Goal: Task Accomplishment & Management: Complete application form

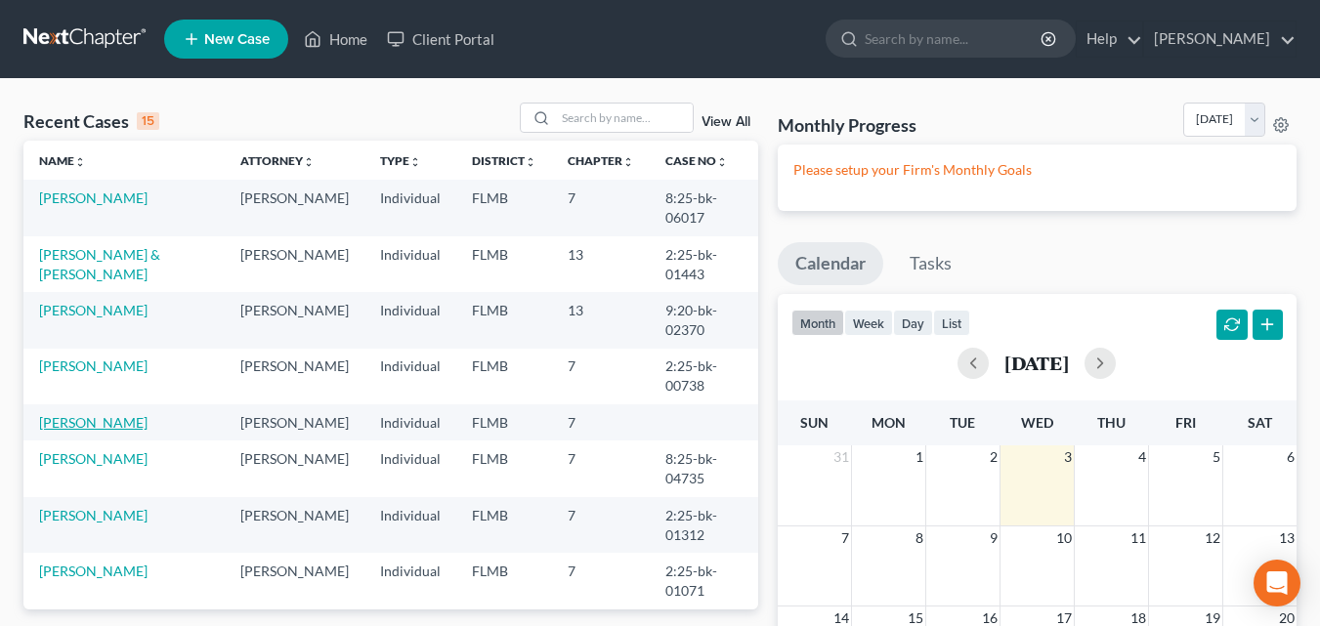
click at [110, 421] on link "[PERSON_NAME]" at bounding box center [93, 422] width 108 height 17
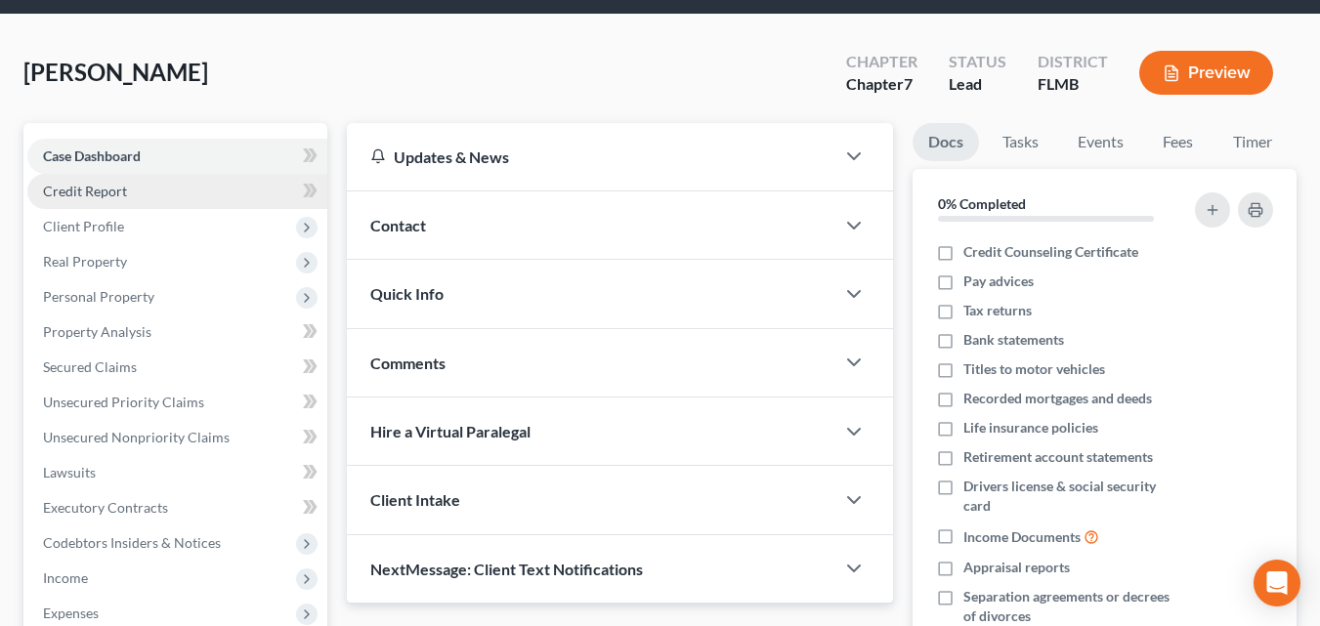
scroll to position [98, 0]
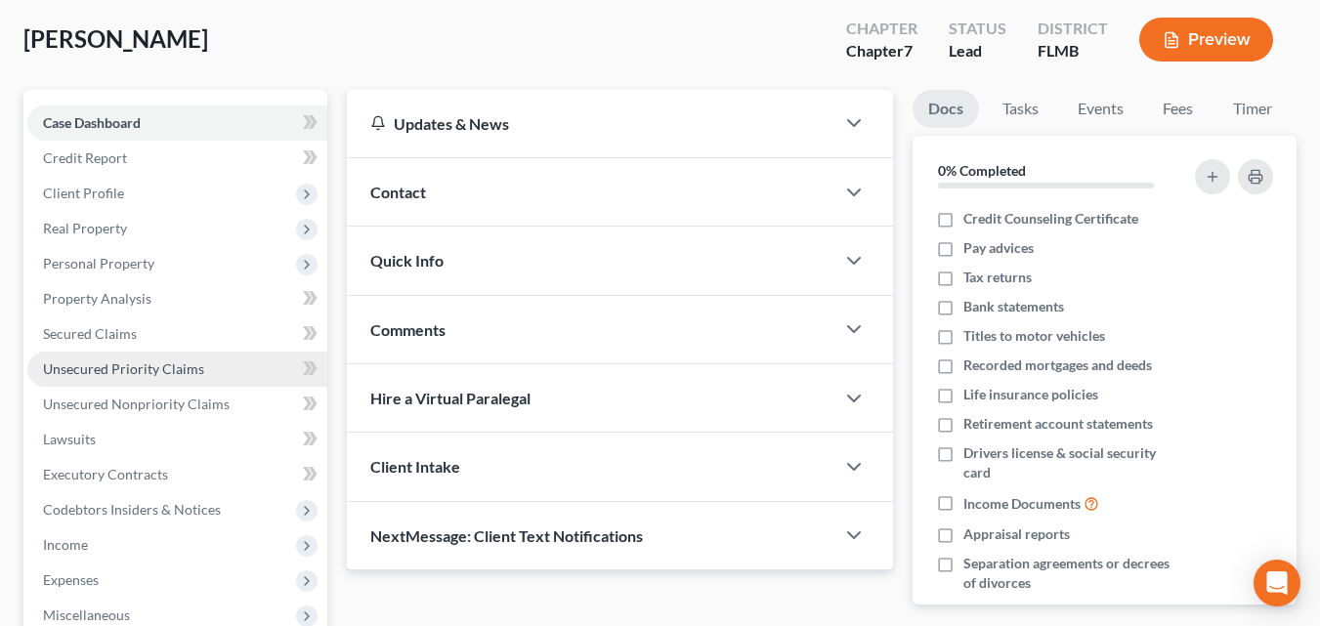
click at [202, 366] on link "Unsecured Priority Claims" at bounding box center [177, 369] width 300 height 35
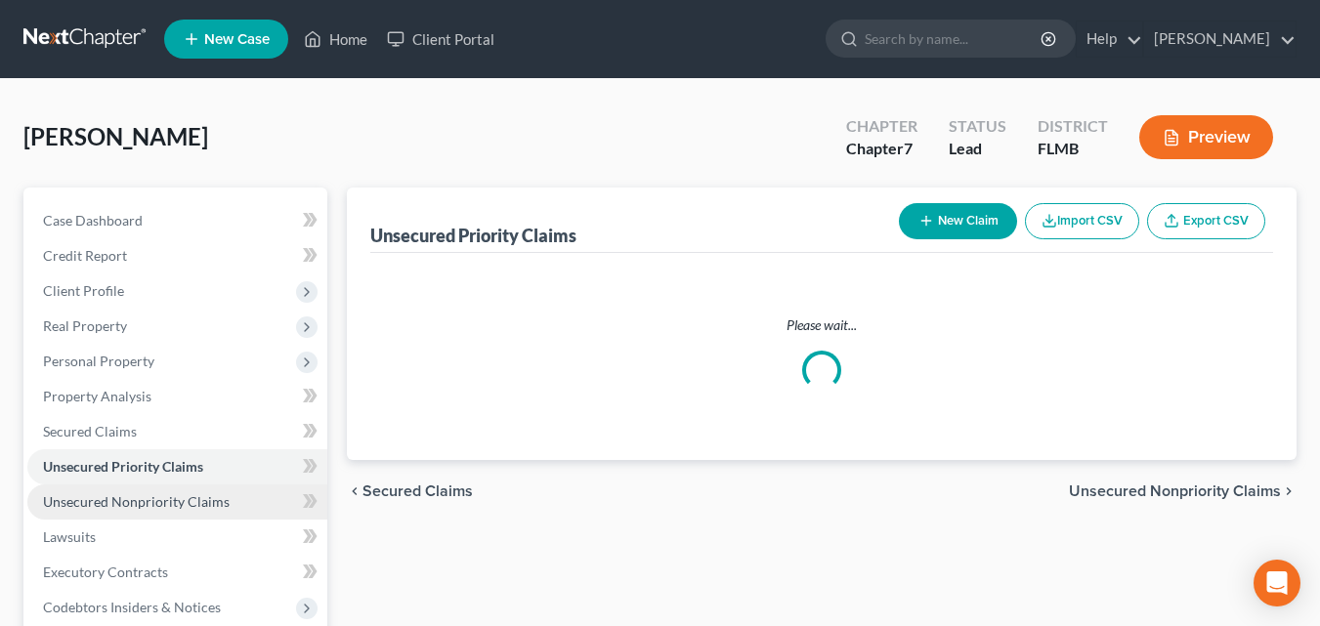
click at [187, 512] on link "Unsecured Nonpriority Claims" at bounding box center [177, 502] width 300 height 35
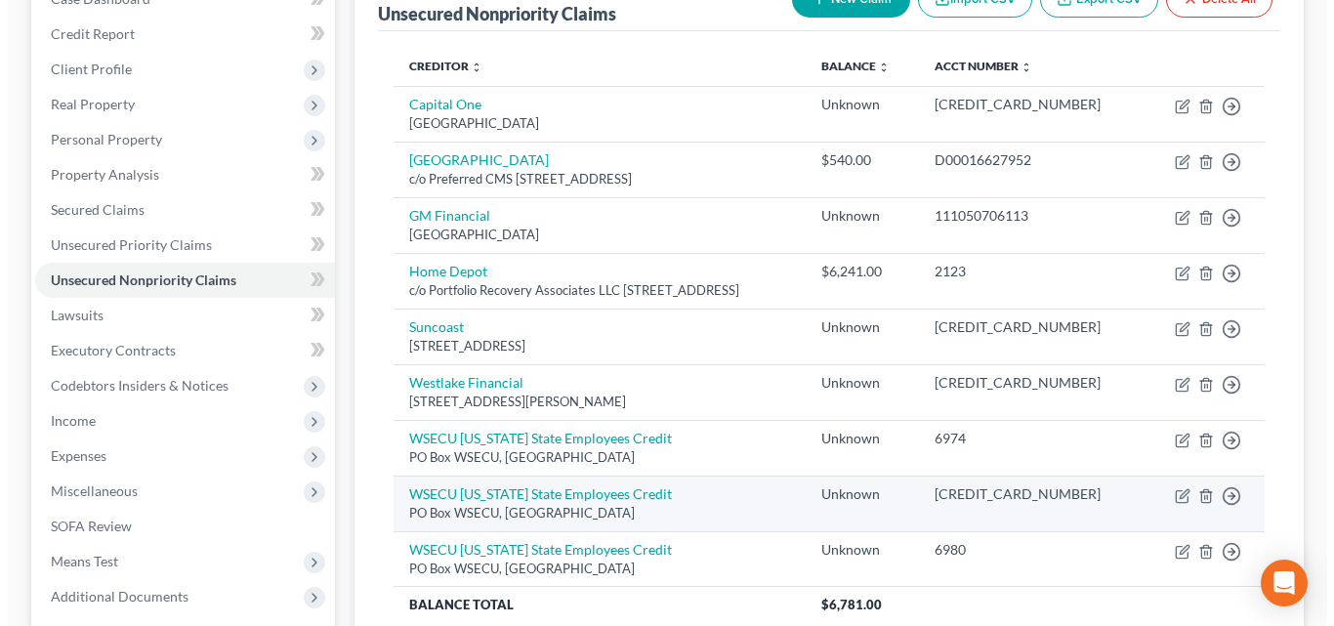
scroll to position [195, 0]
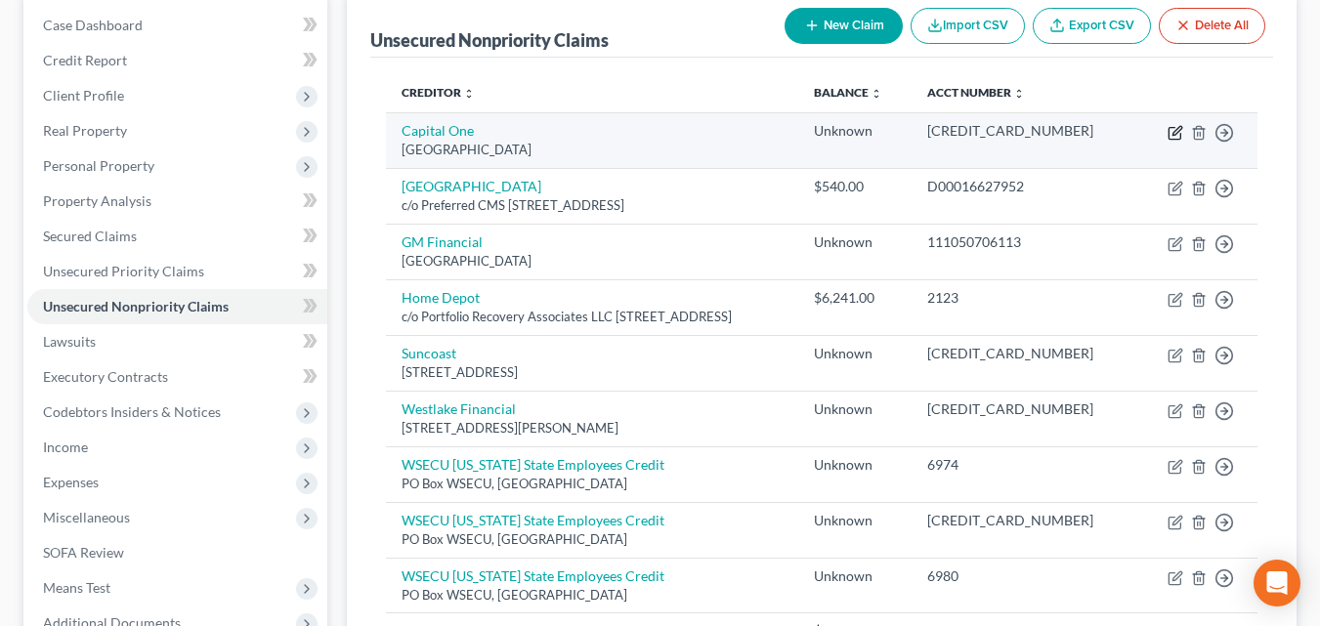
click at [1173, 135] on icon "button" at bounding box center [1176, 130] width 9 height 9
select select "28"
select select "2"
select select "0"
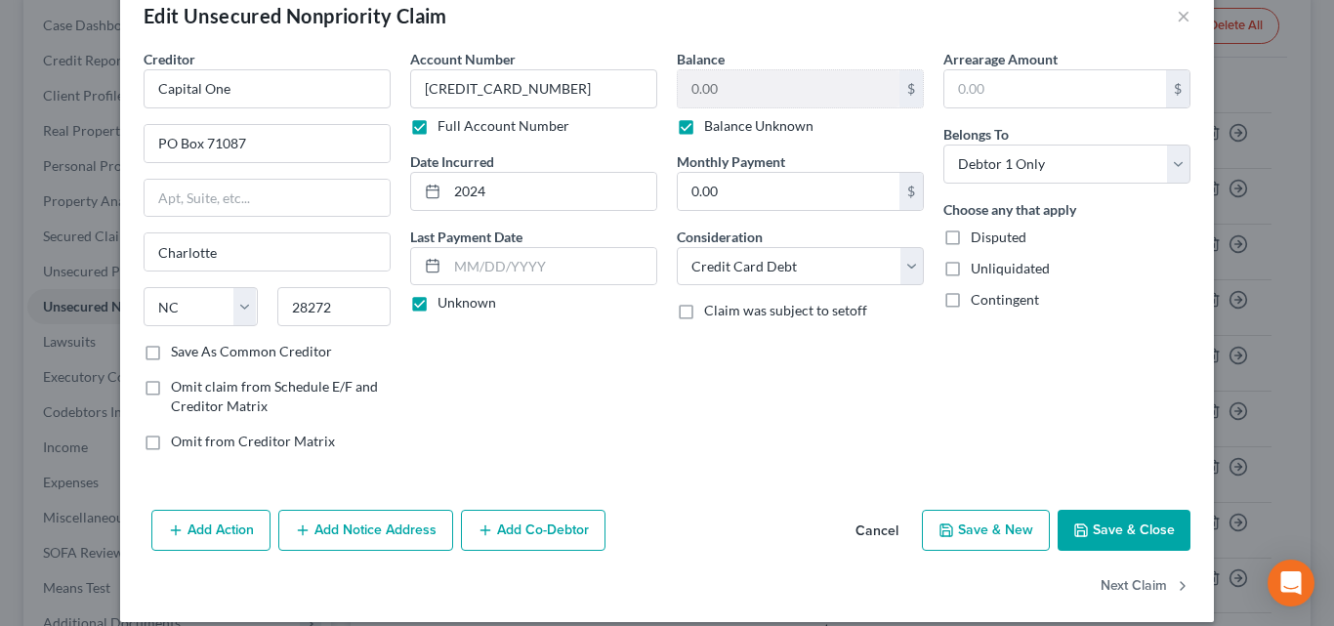
scroll to position [61, 0]
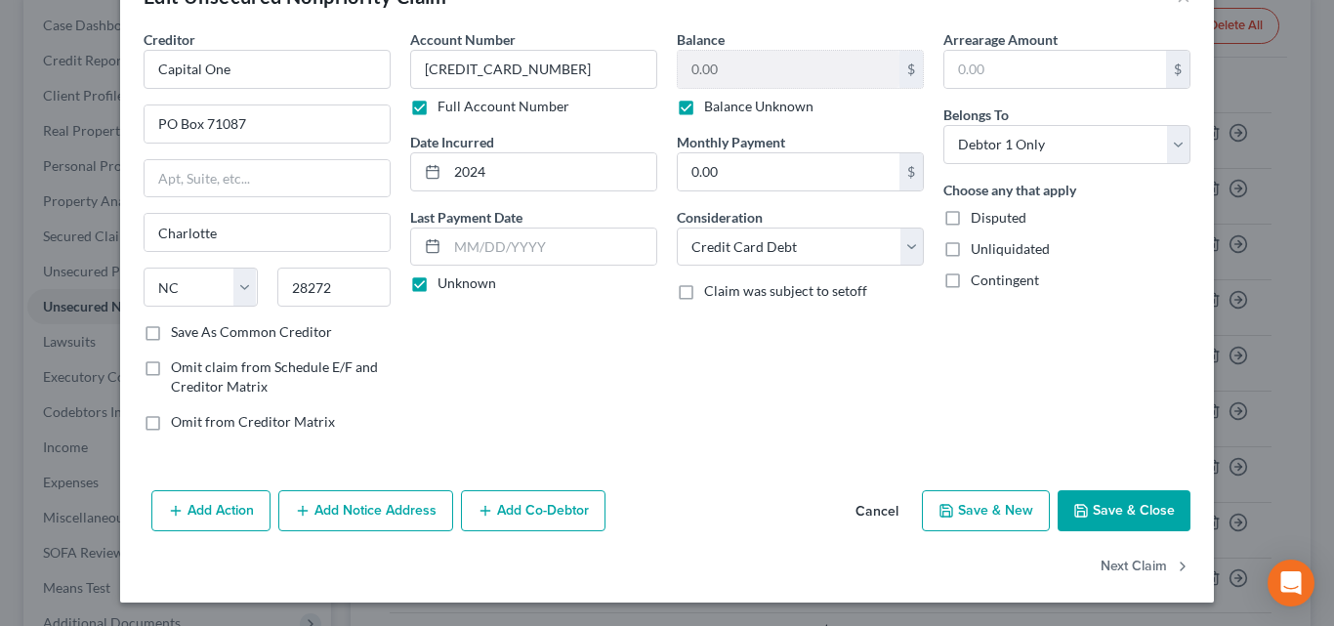
click at [348, 508] on button "Add Notice Address" at bounding box center [365, 510] width 175 height 41
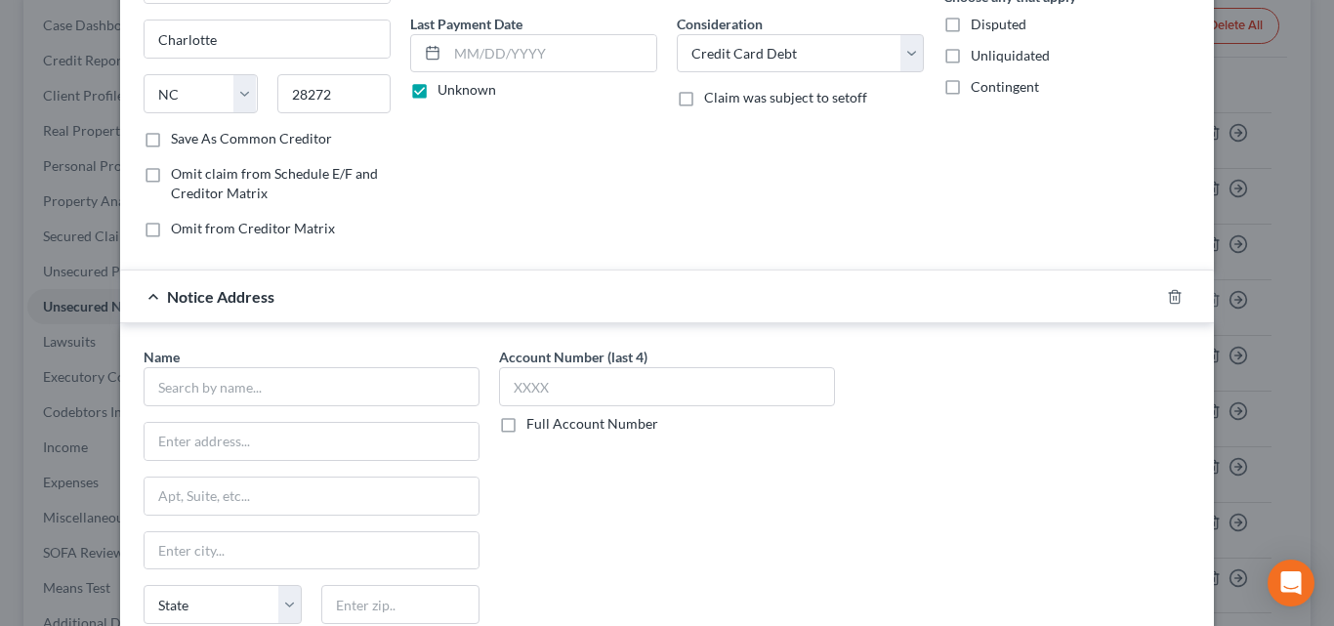
scroll to position [256, 0]
click at [259, 397] on input "text" at bounding box center [312, 384] width 336 height 39
type input "c"
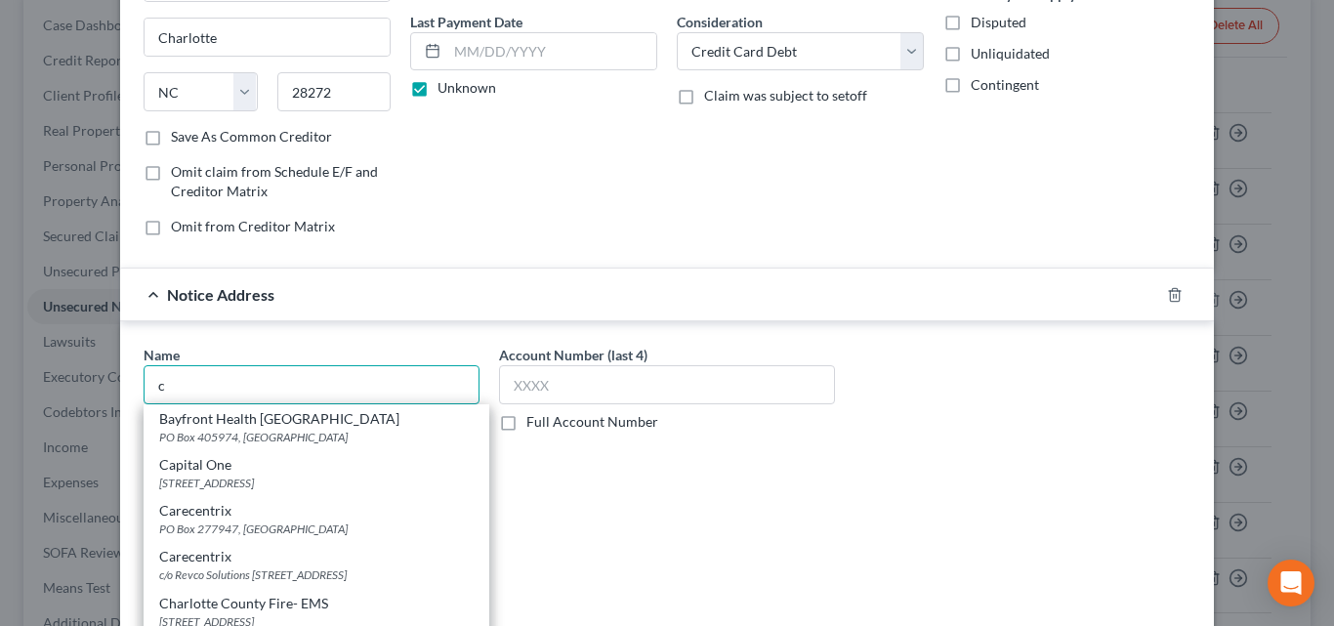
click at [245, 396] on input "c" at bounding box center [312, 384] width 336 height 39
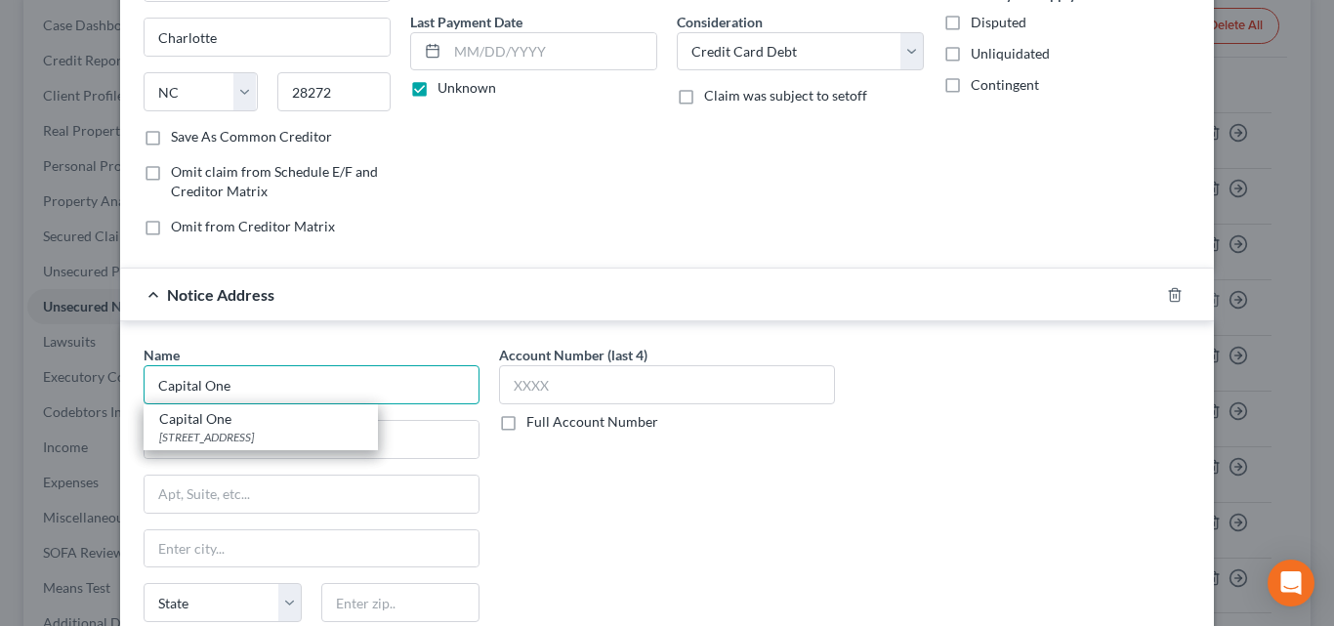
type input "Capital One"
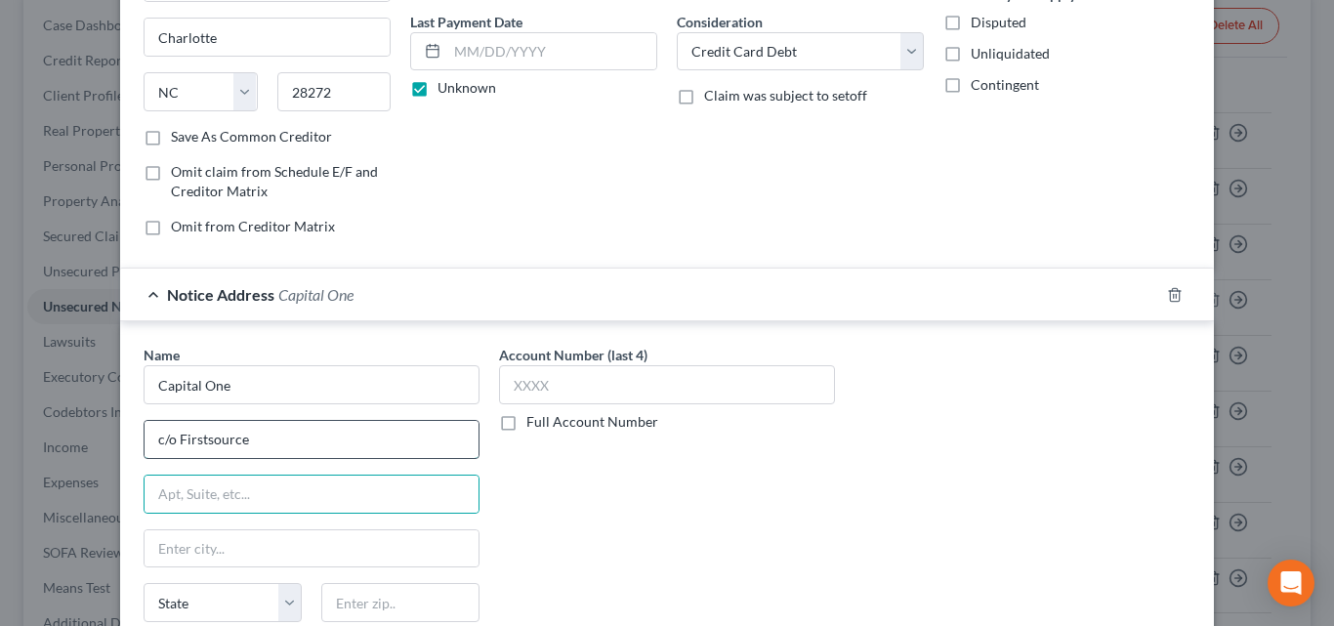
click at [264, 430] on input "c/o Firstsource" at bounding box center [312, 439] width 334 height 37
type input "c/o Firstsource Advantage LLC"
click at [239, 488] on input "text" at bounding box center [312, 494] width 334 height 37
type input "PO Box 628"
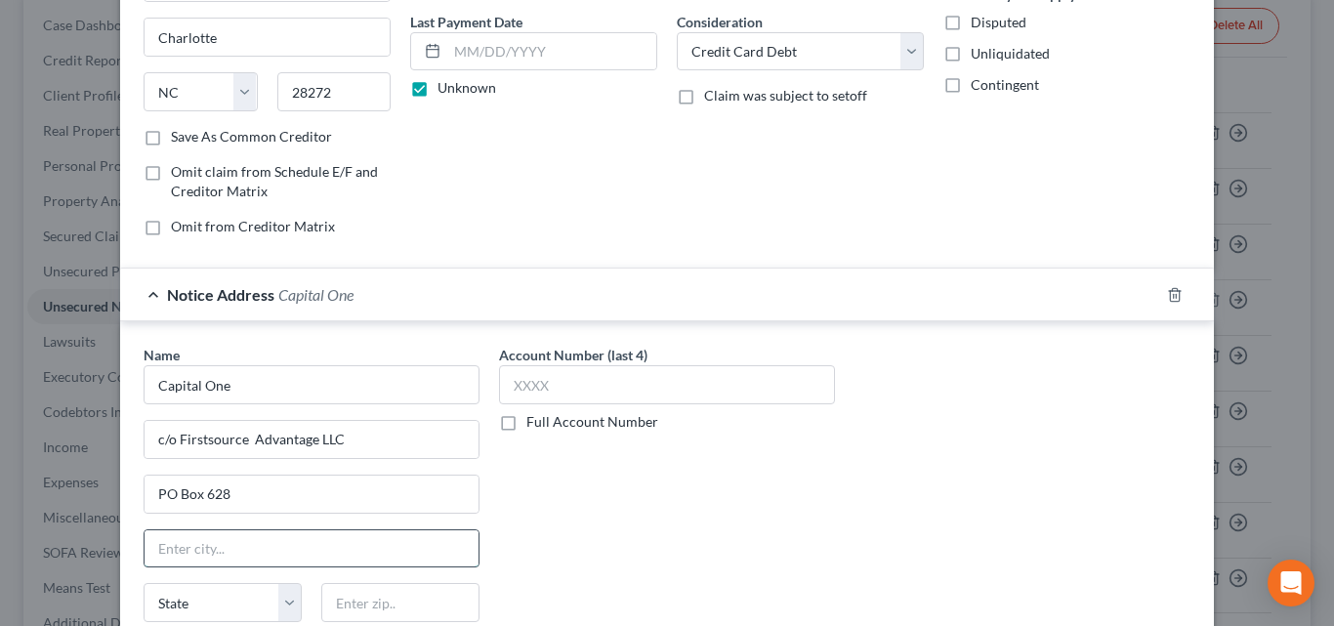
click at [230, 556] on input "text" at bounding box center [312, 548] width 334 height 37
type input "Buffalo"
select select "35"
type input "14240"
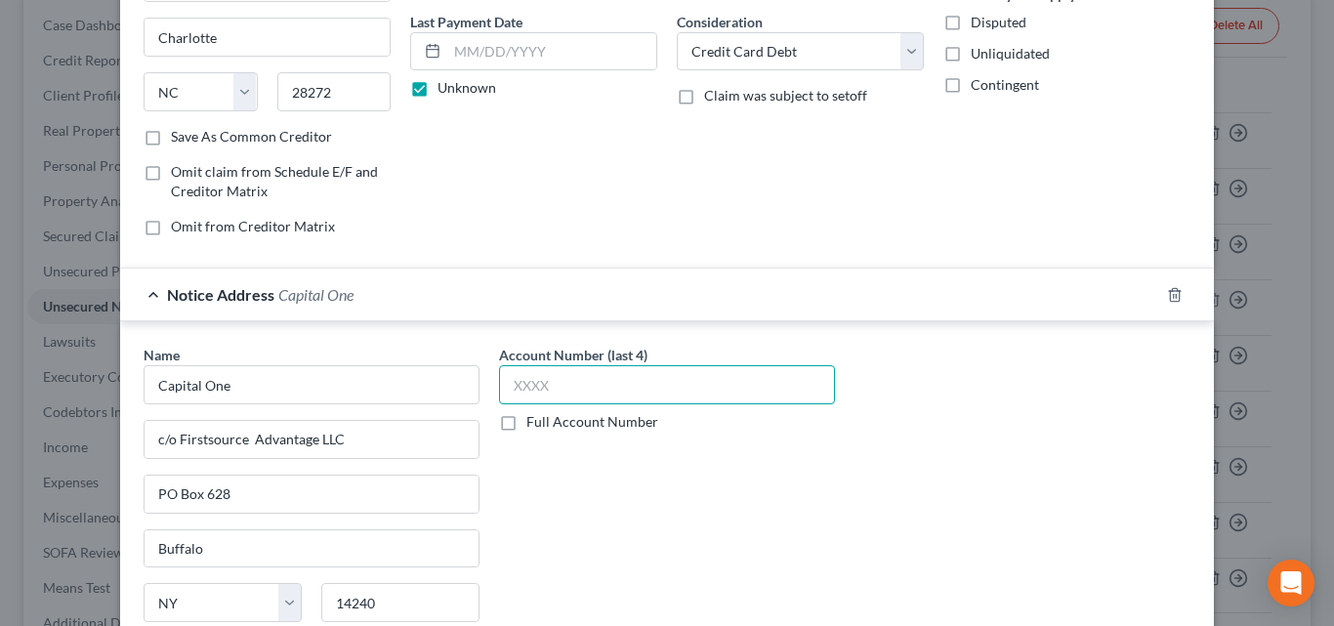
click at [520, 393] on input "text" at bounding box center [667, 384] width 336 height 39
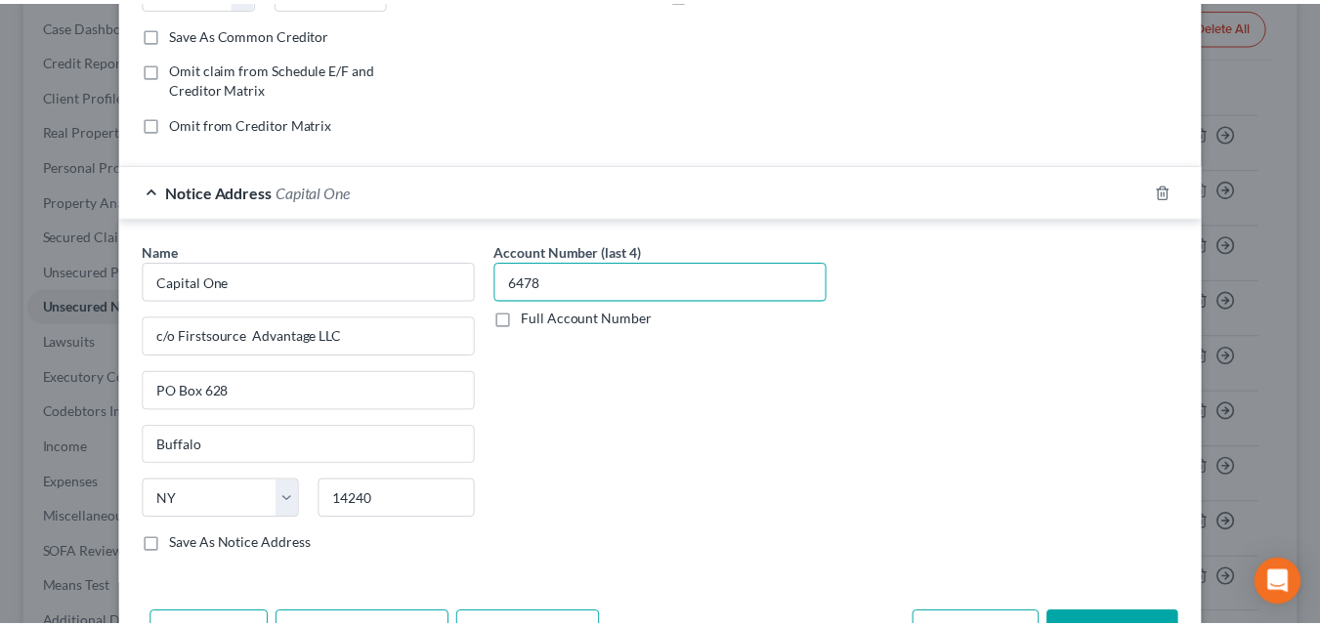
scroll to position [482, 0]
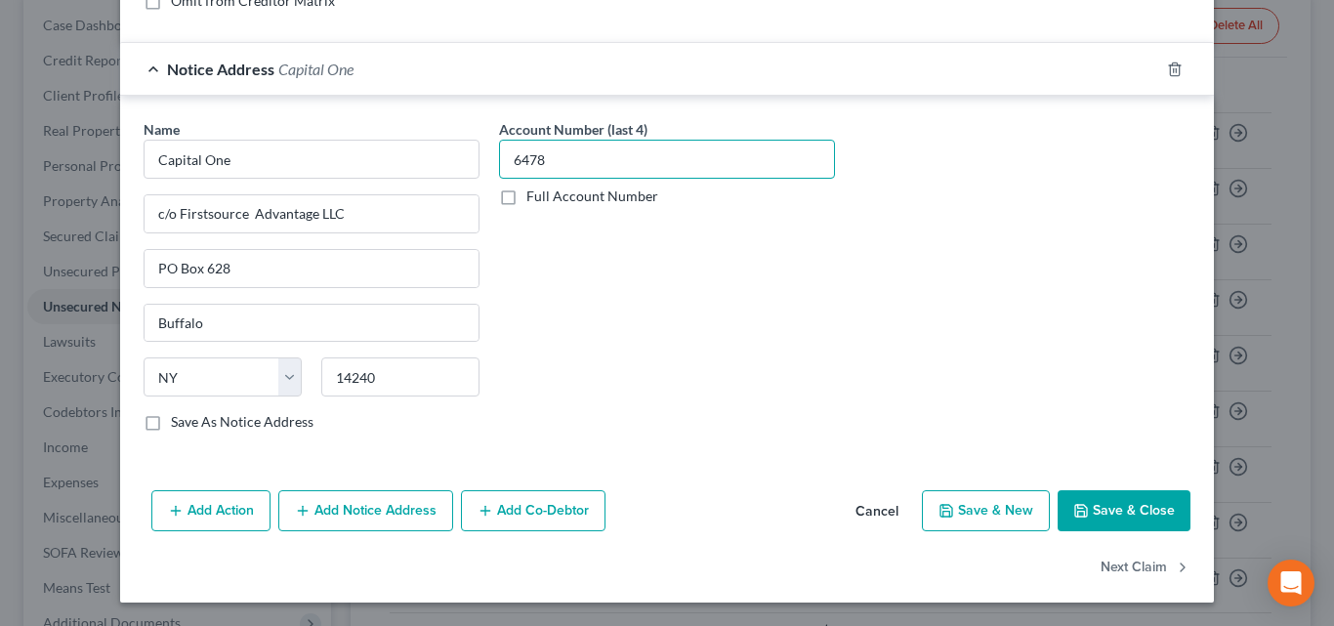
type input "6478"
click at [1093, 514] on button "Save & Close" at bounding box center [1124, 510] width 133 height 41
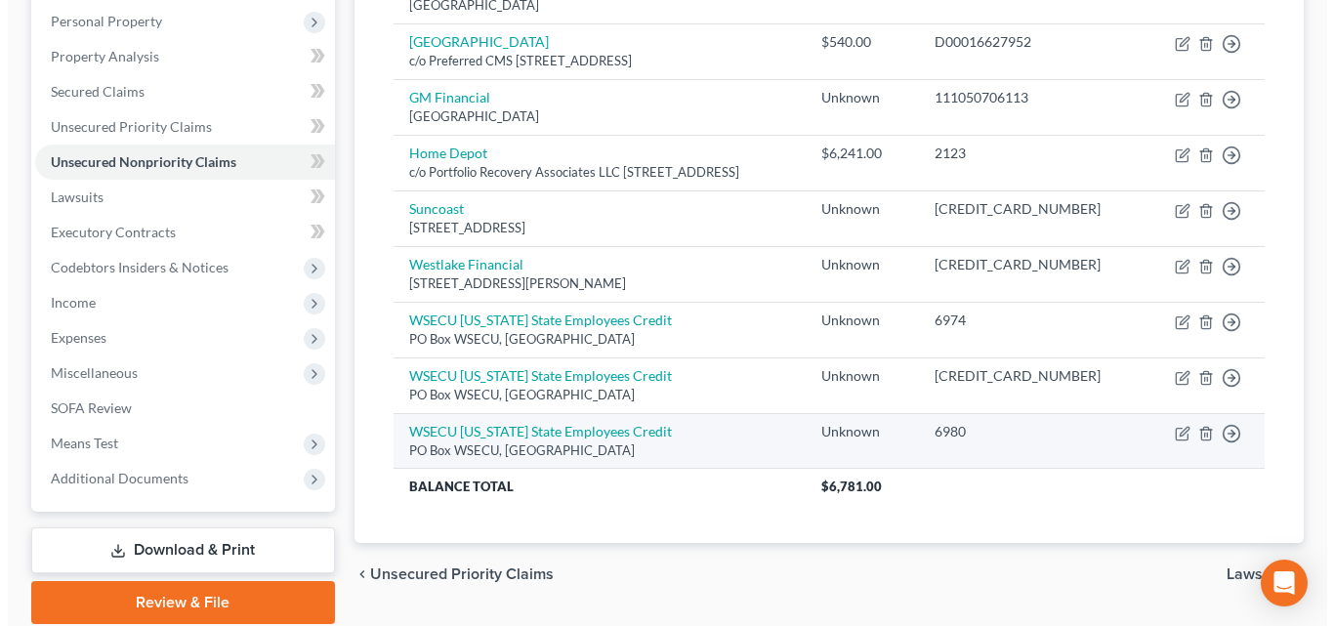
scroll to position [119, 0]
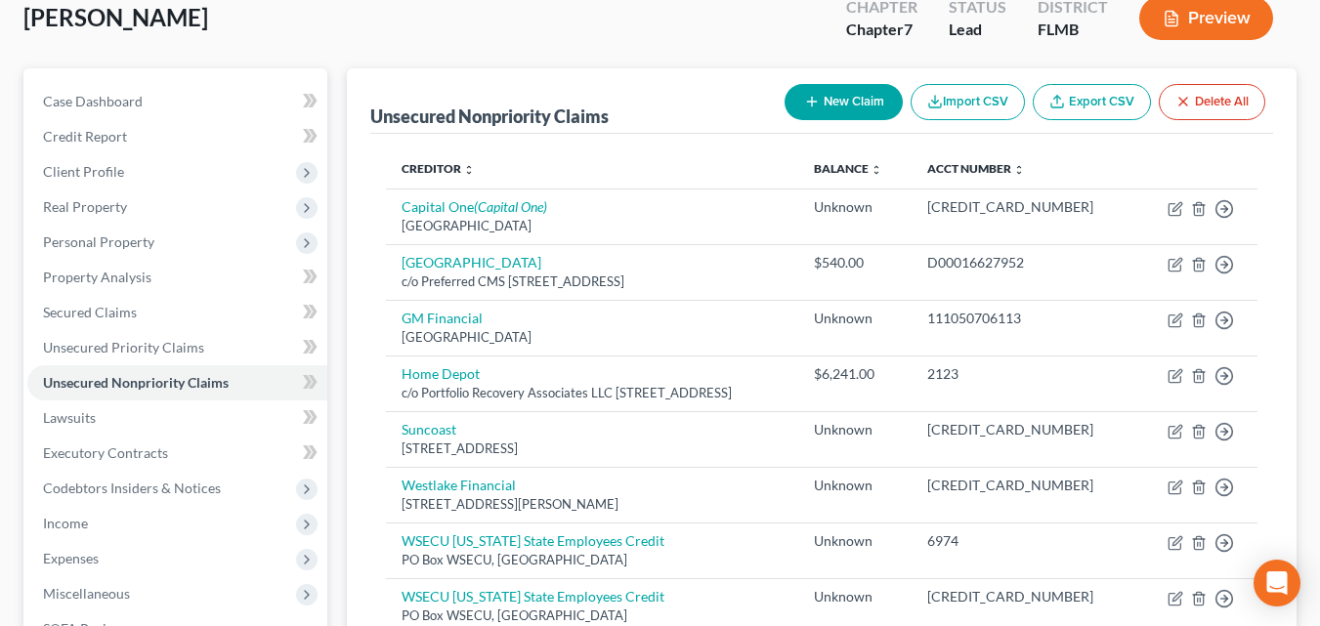
click at [834, 101] on button "New Claim" at bounding box center [843, 102] width 118 height 36
select select "0"
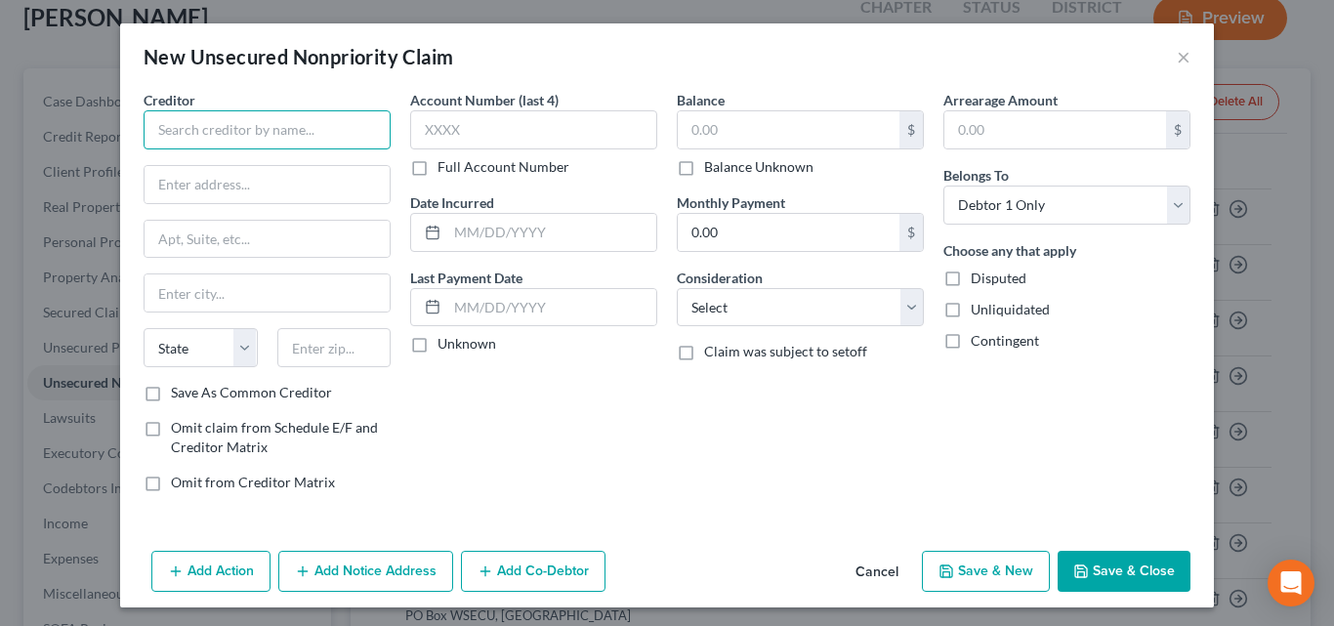
click at [281, 130] on input "text" at bounding box center [267, 129] width 247 height 39
type input "State Farm Mutual Automobile Insurance Company"
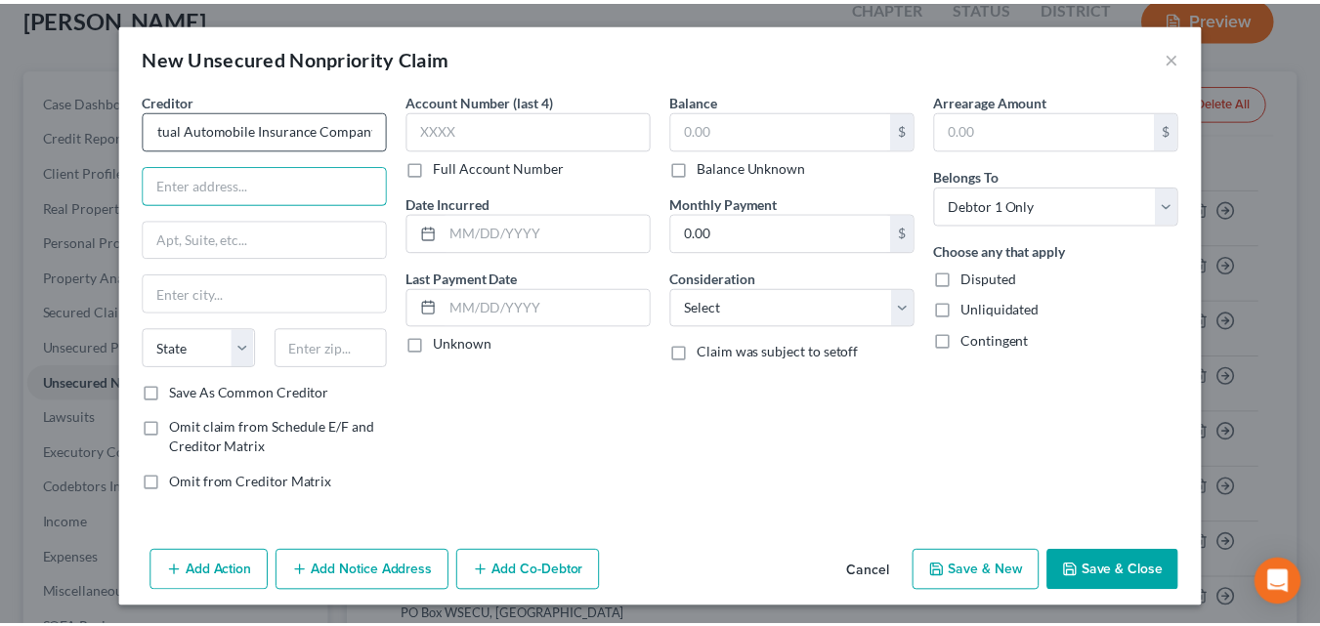
scroll to position [0, 0]
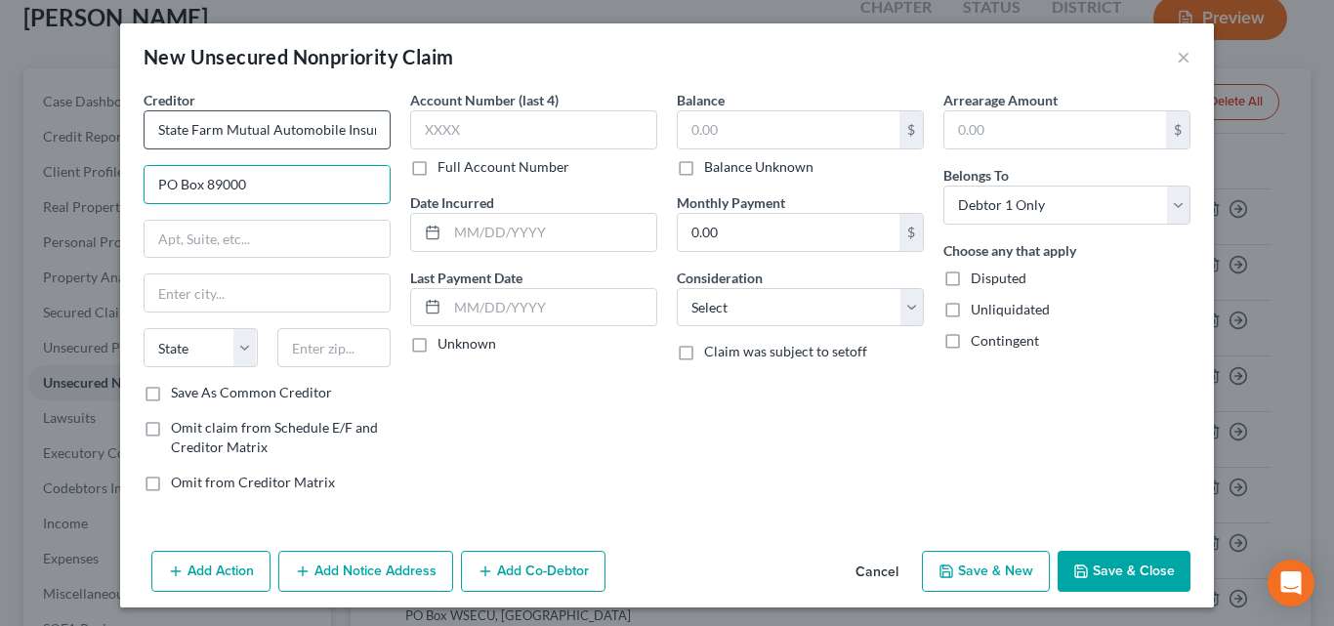
type input "PO Box 89000"
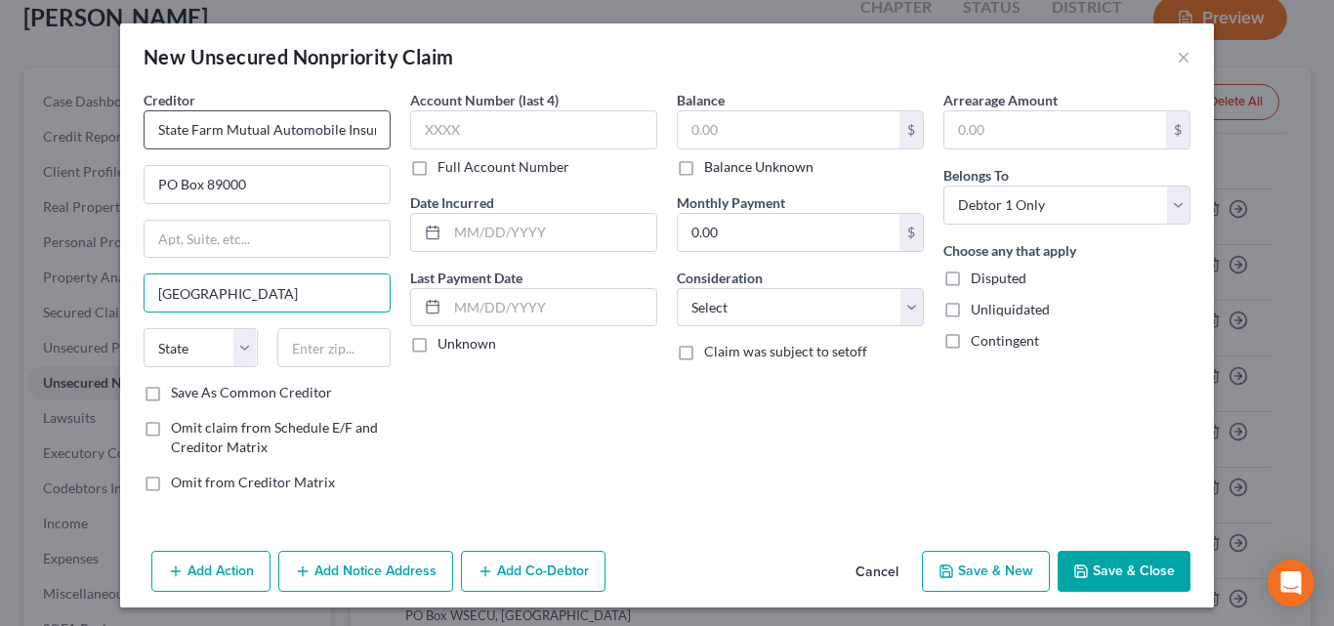
type input "[GEOGRAPHIC_DATA]"
select select "10"
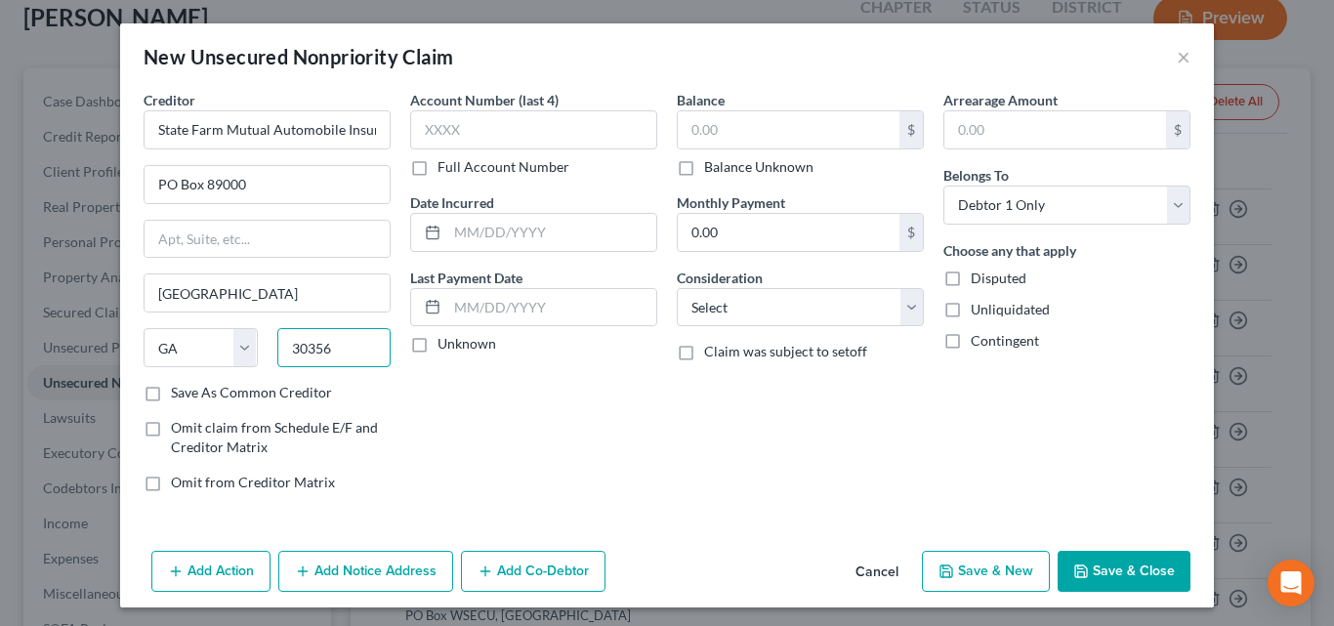
type input "30356"
click at [458, 154] on div "Account Number (last 4) Full Account Number" at bounding box center [533, 133] width 247 height 87
type input "G480"
click at [438, 171] on label "Full Account Number" at bounding box center [504, 167] width 132 height 20
click at [445, 170] on input "Full Account Number" at bounding box center [451, 163] width 13 height 13
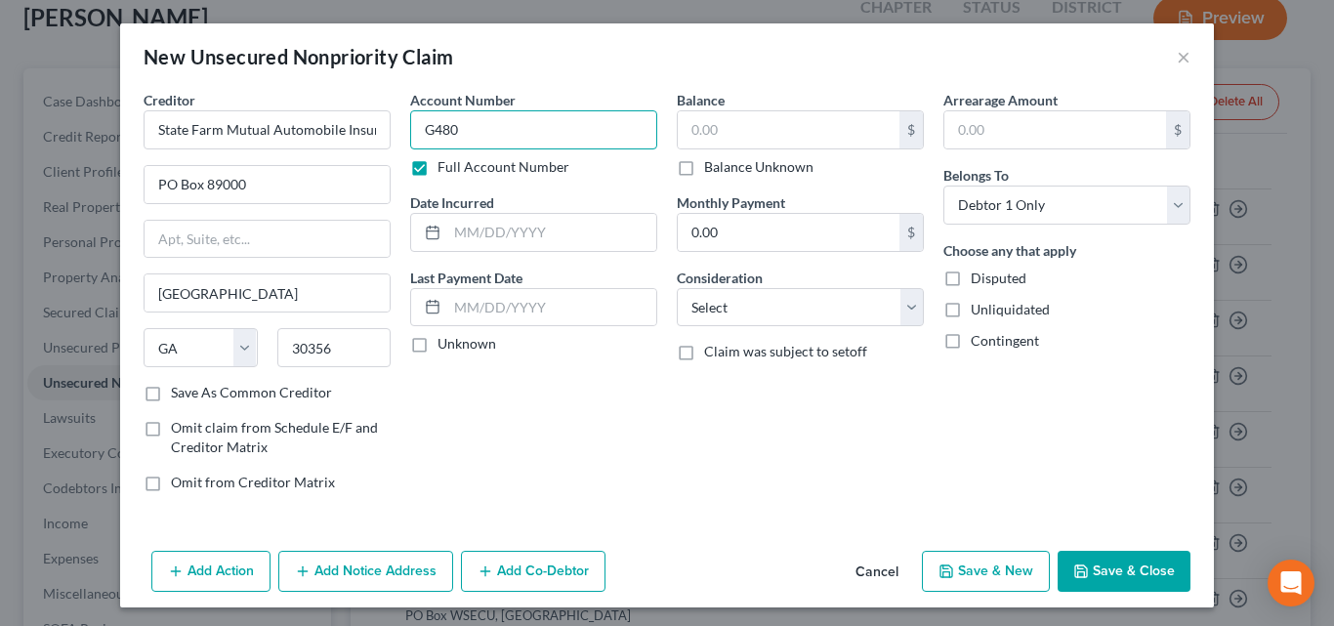
click at [490, 127] on input "G480" at bounding box center [533, 129] width 247 height 39
type input "G4800538B1559C"
click at [491, 236] on input "text" at bounding box center [551, 232] width 209 height 37
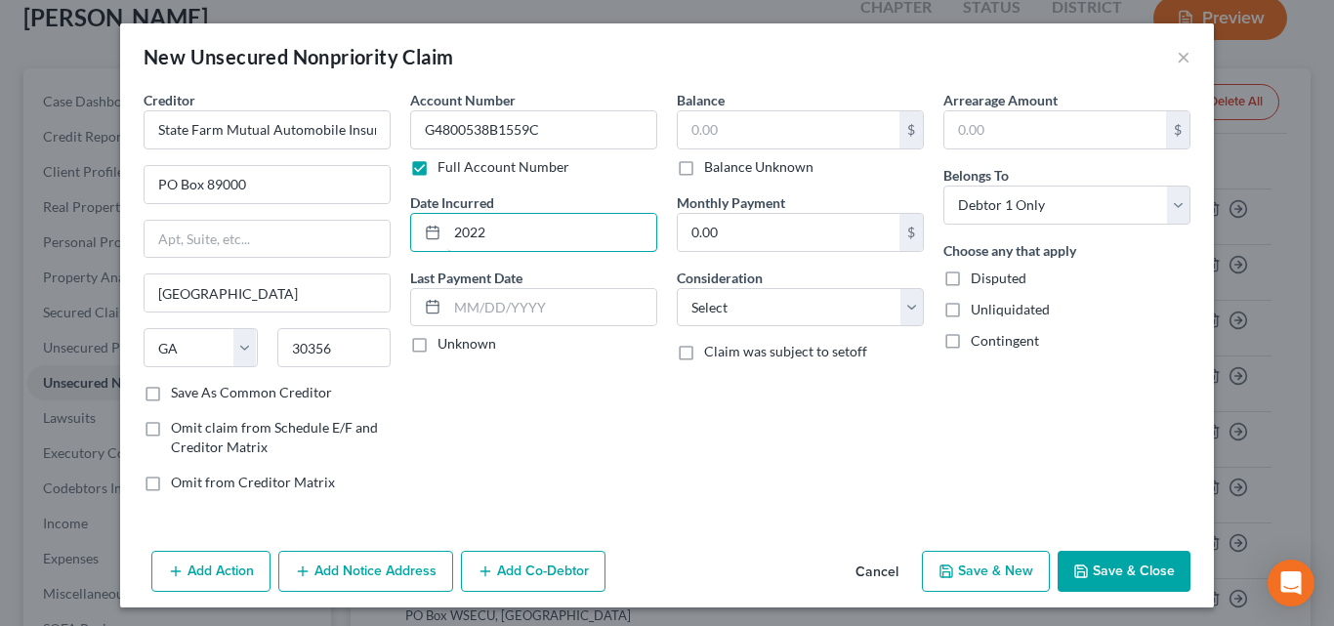
type input "2022"
click at [438, 345] on label "Unknown" at bounding box center [467, 344] width 59 height 20
click at [445, 345] on input "Unknown" at bounding box center [451, 340] width 13 height 13
checkbox input "true"
click at [783, 127] on input "text" at bounding box center [789, 129] width 222 height 37
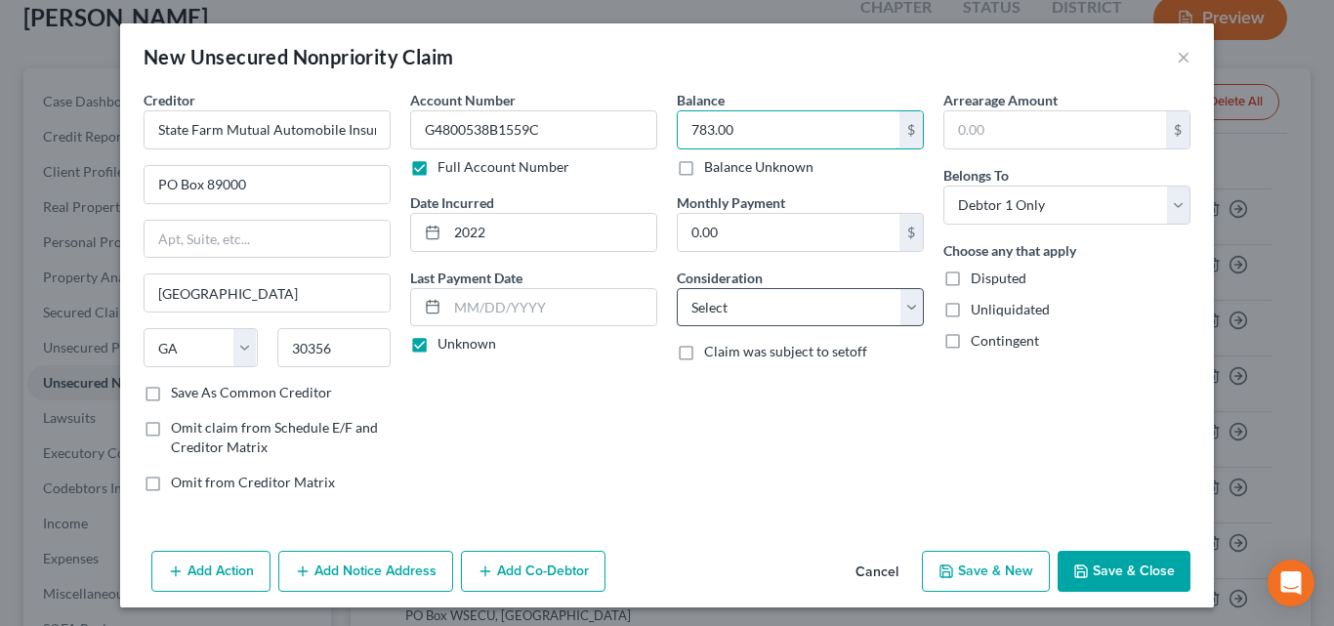
type input "783.00"
click at [908, 306] on select "Select Cable / Satellite Services Collection Agency Credit Card Debt Debt Couns…" at bounding box center [800, 307] width 247 height 39
select select "14"
click at [677, 288] on select "Select Cable / Satellite Services Collection Agency Credit Card Debt Debt Couns…" at bounding box center [800, 307] width 247 height 39
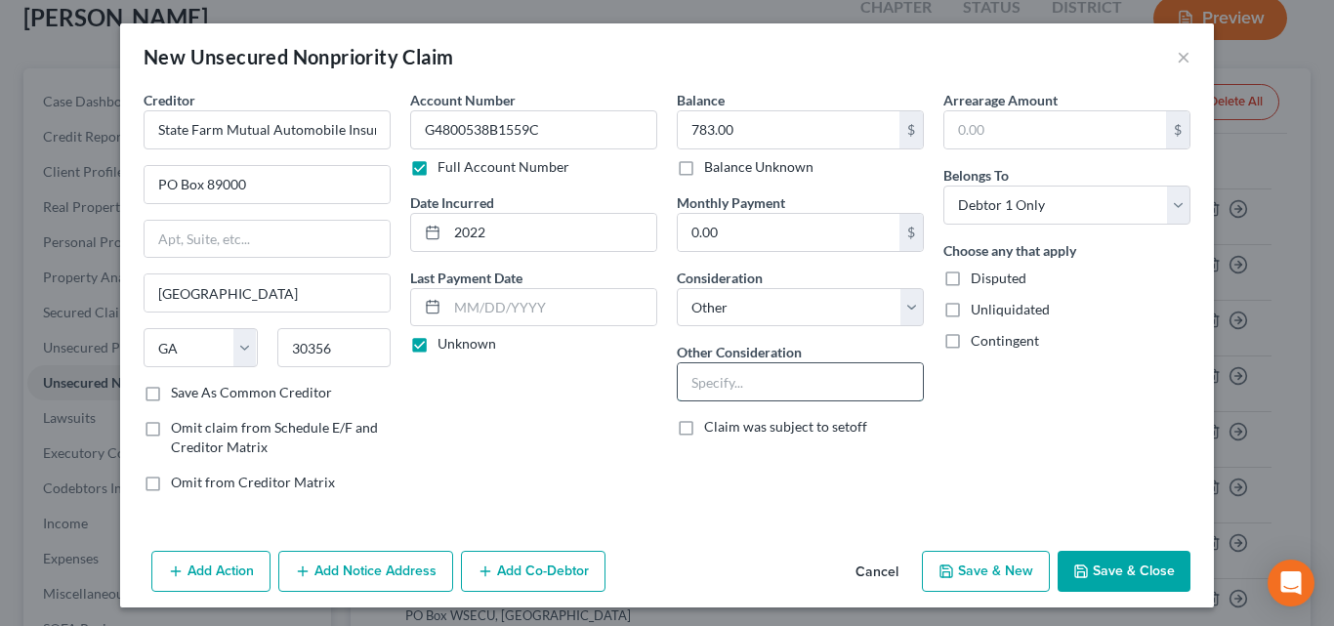
click at [785, 374] on input "text" at bounding box center [800, 381] width 245 height 37
type input "O"
type input "Auto Insurance"
click at [904, 307] on select "Select Cable / Satellite Services Collection Agency Credit Card Debt Debt Couns…" at bounding box center [800, 307] width 247 height 39
click at [816, 374] on input "Auto Insurance" at bounding box center [800, 381] width 245 height 37
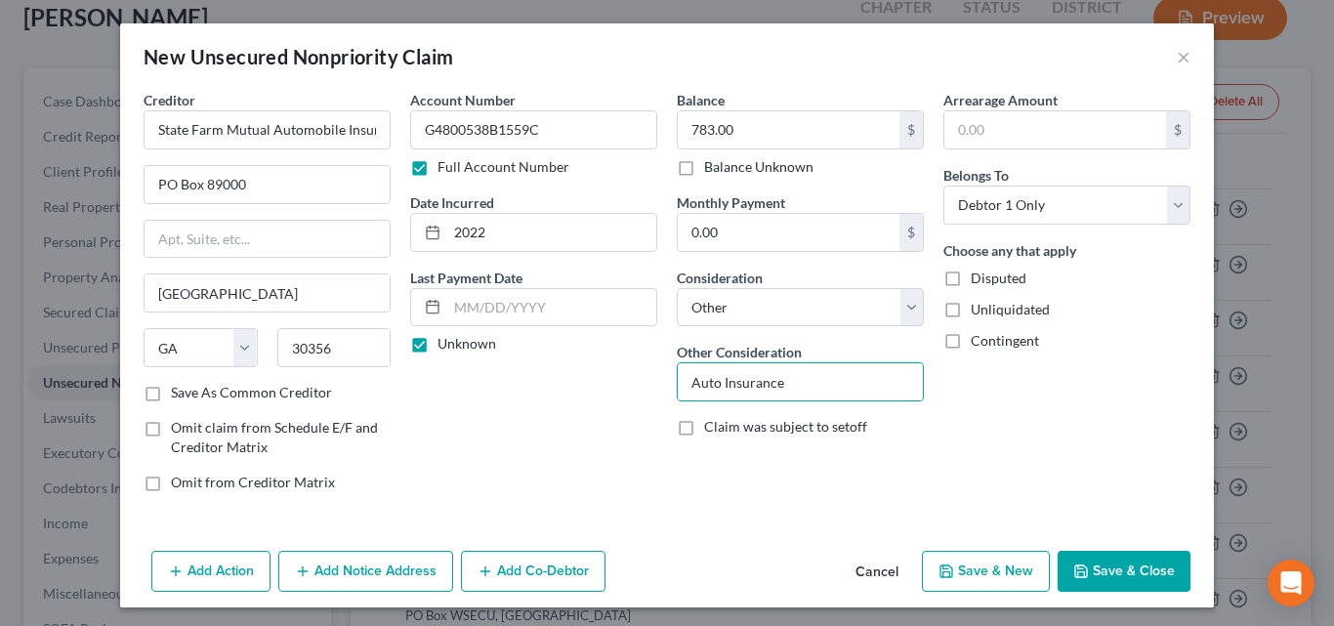
click at [1137, 574] on button "Save & Close" at bounding box center [1124, 571] width 133 height 41
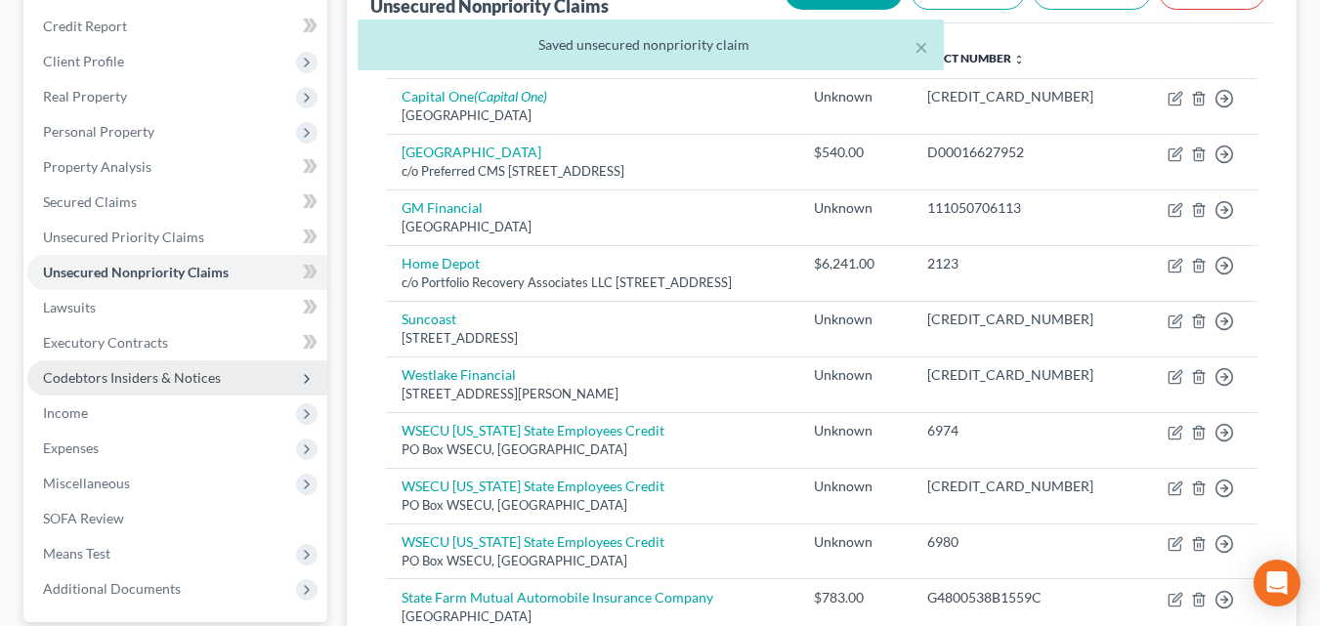
scroll to position [217, 0]
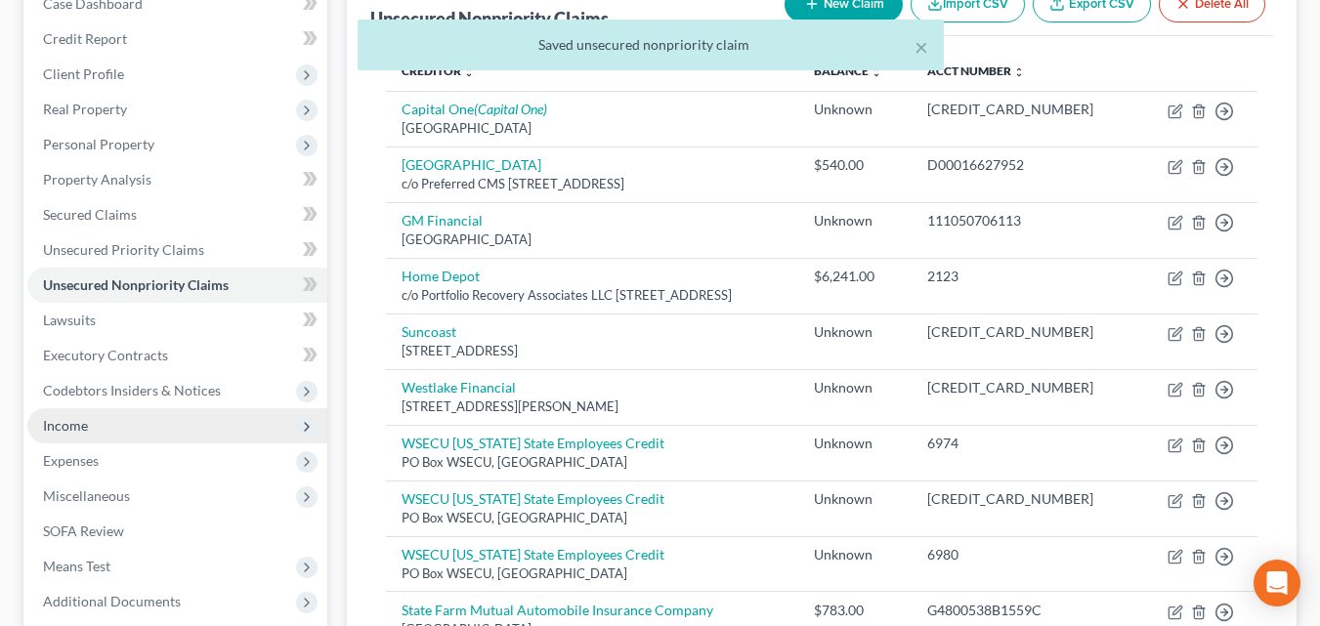
click at [119, 422] on span "Income" at bounding box center [177, 425] width 300 height 35
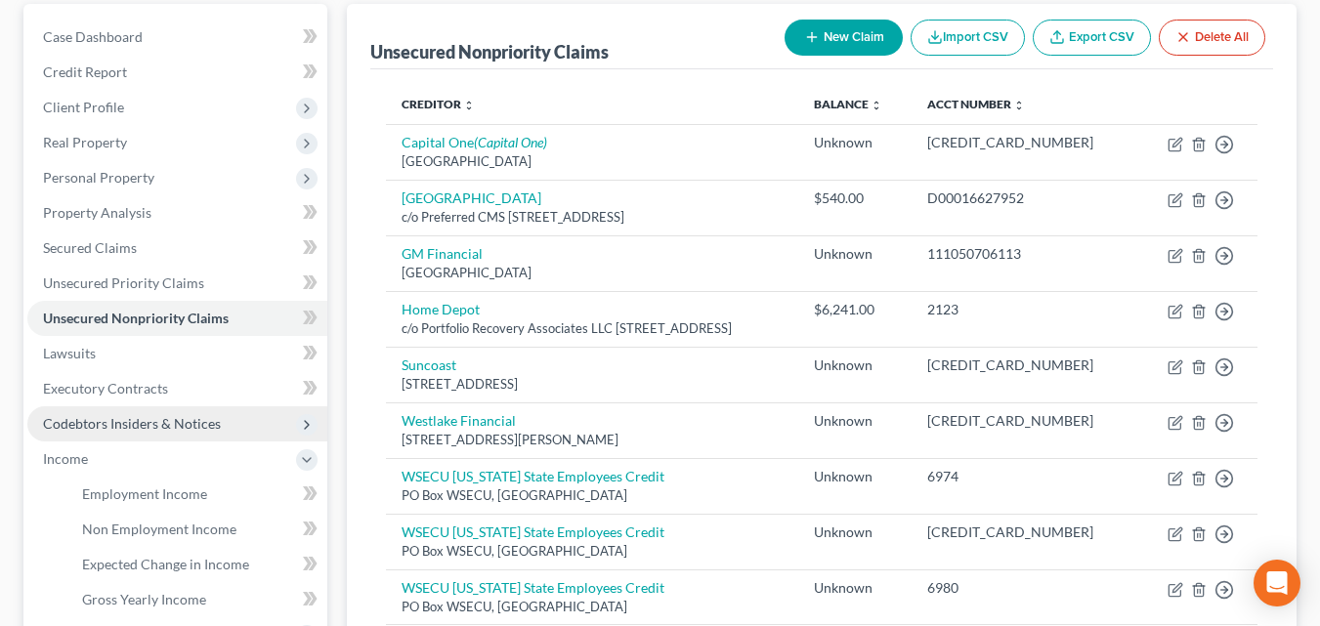
scroll to position [315, 0]
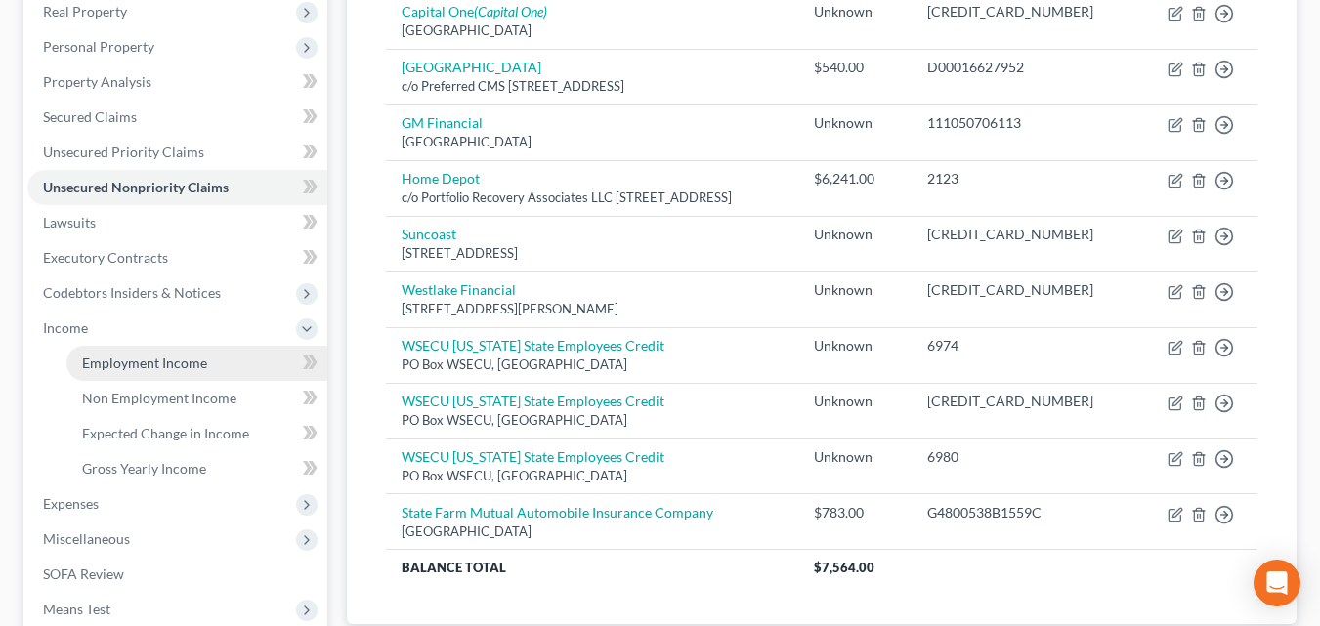
click at [125, 366] on span "Employment Income" at bounding box center [144, 363] width 125 height 17
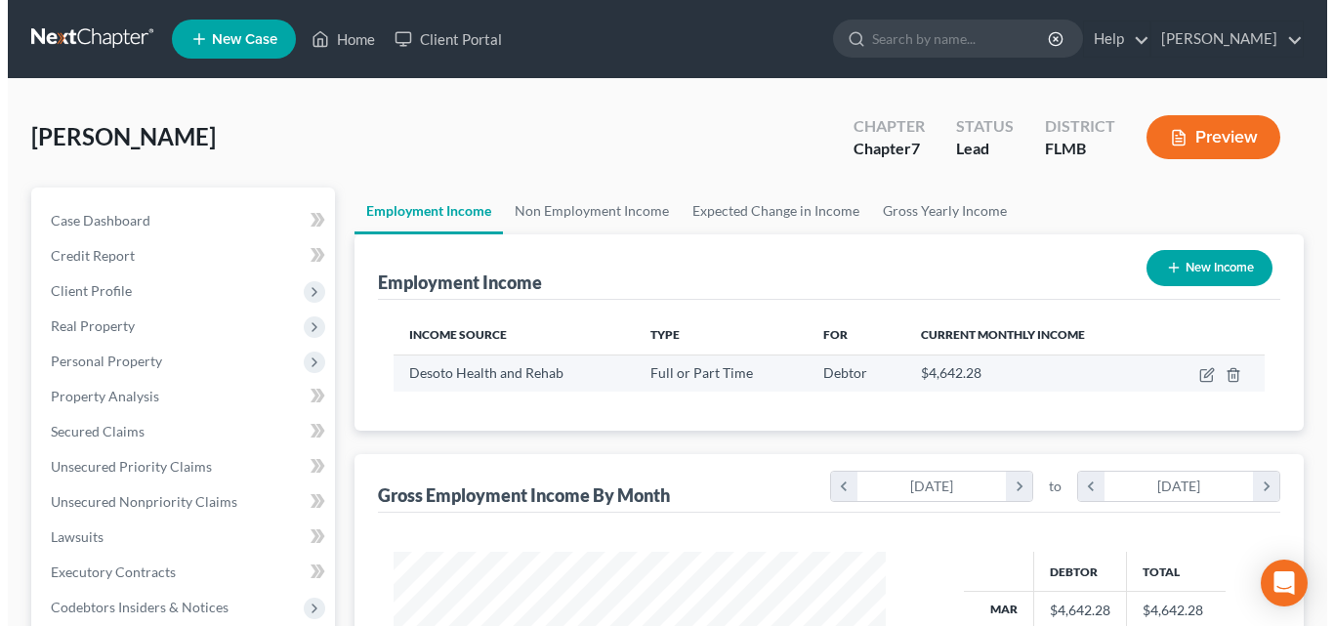
scroll to position [351, 531]
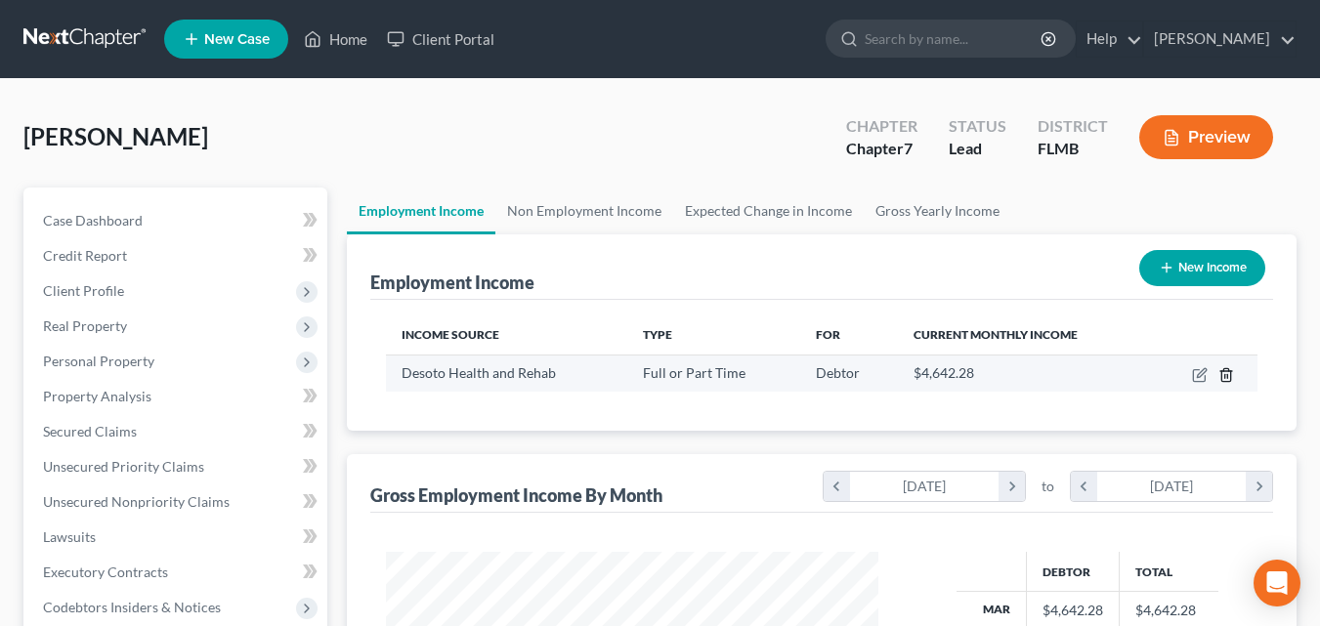
click at [1226, 380] on icon "button" at bounding box center [1226, 375] width 16 height 16
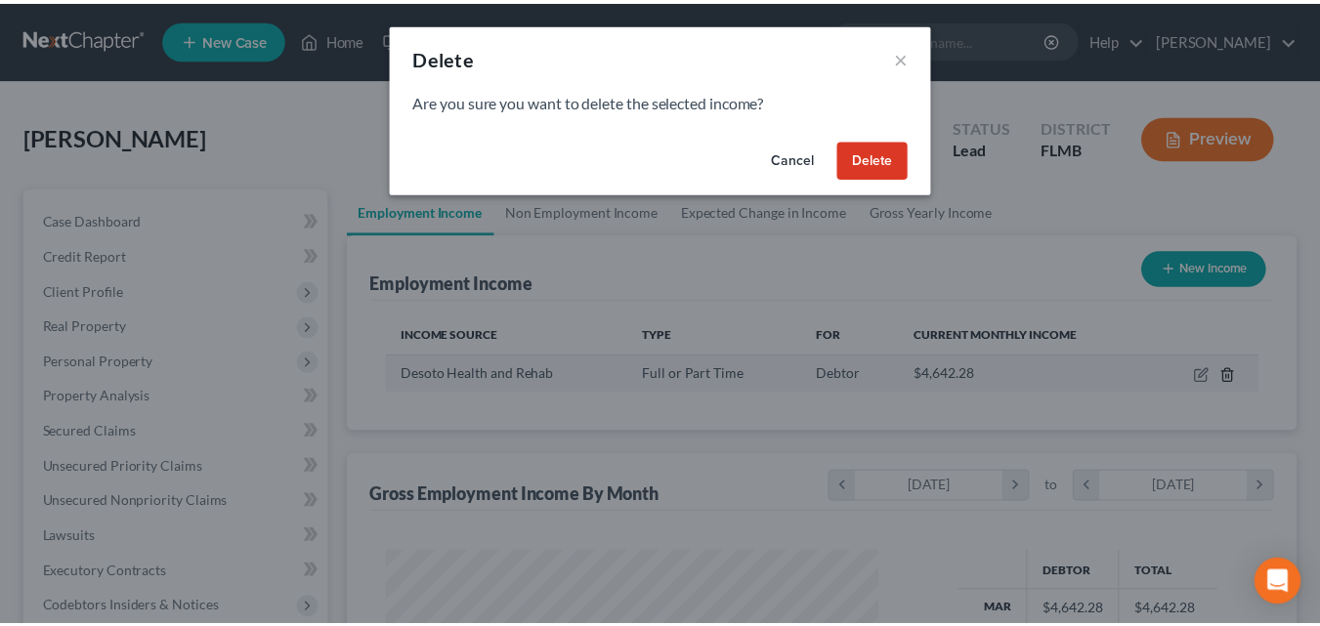
scroll to position [351, 538]
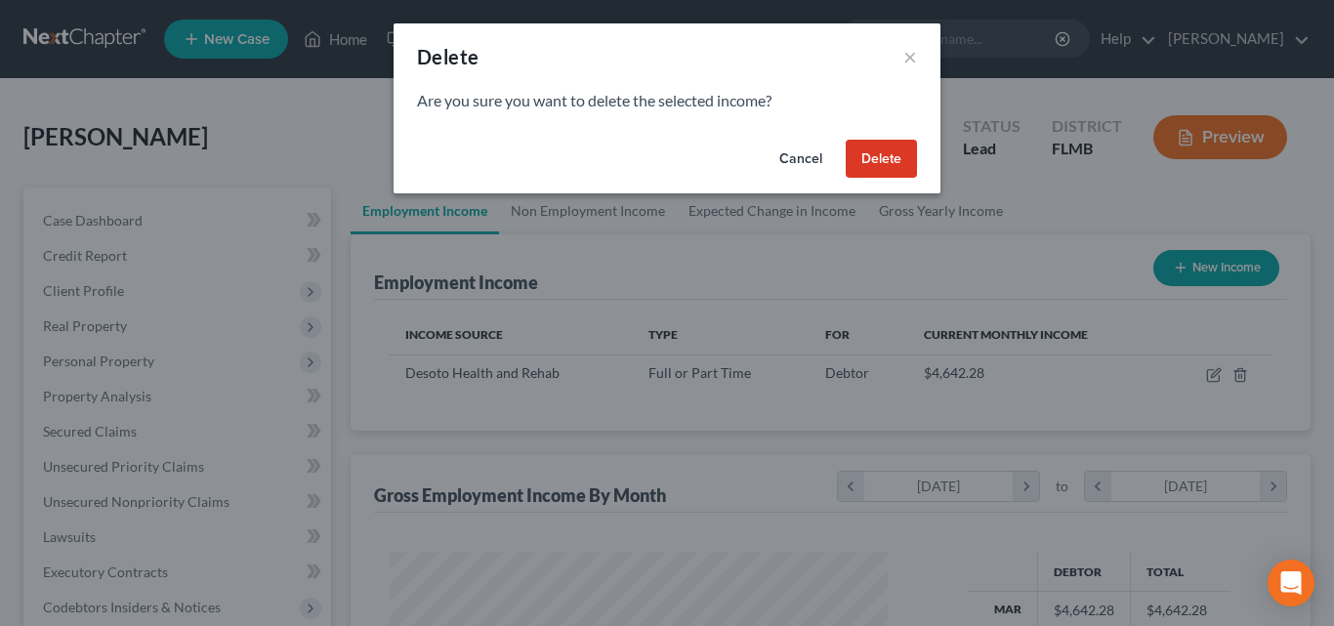
click at [890, 160] on button "Delete" at bounding box center [881, 159] width 71 height 39
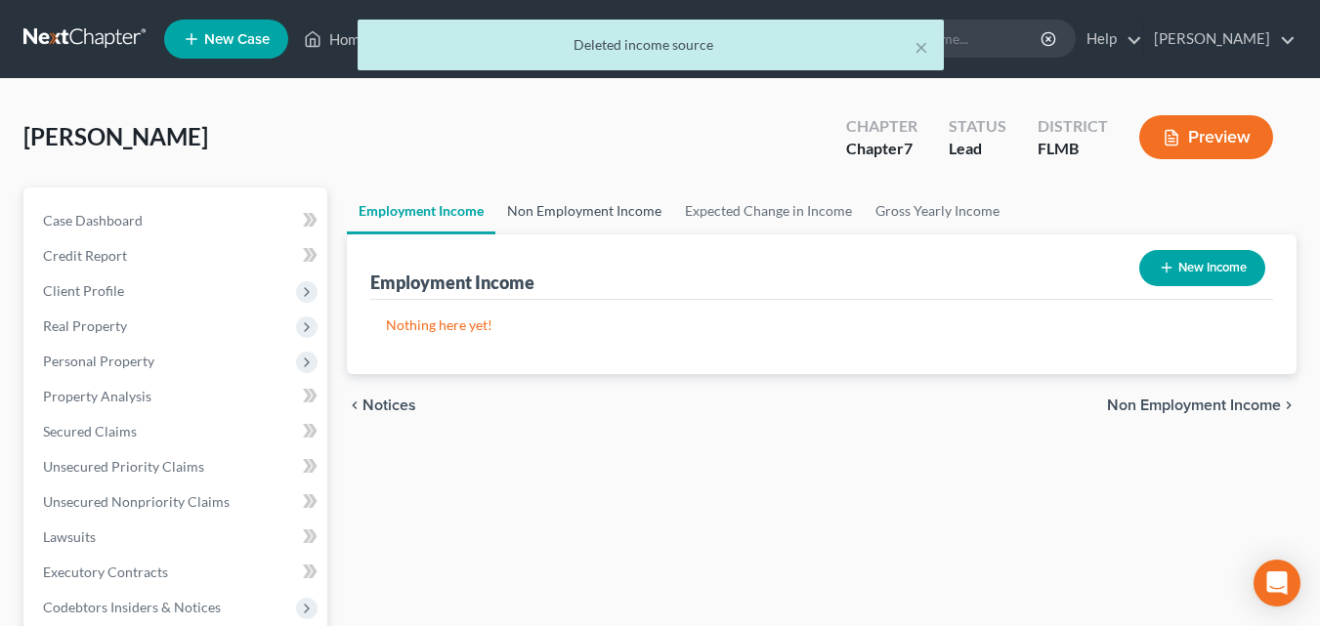
click at [561, 211] on link "Non Employment Income" at bounding box center [584, 211] width 178 height 47
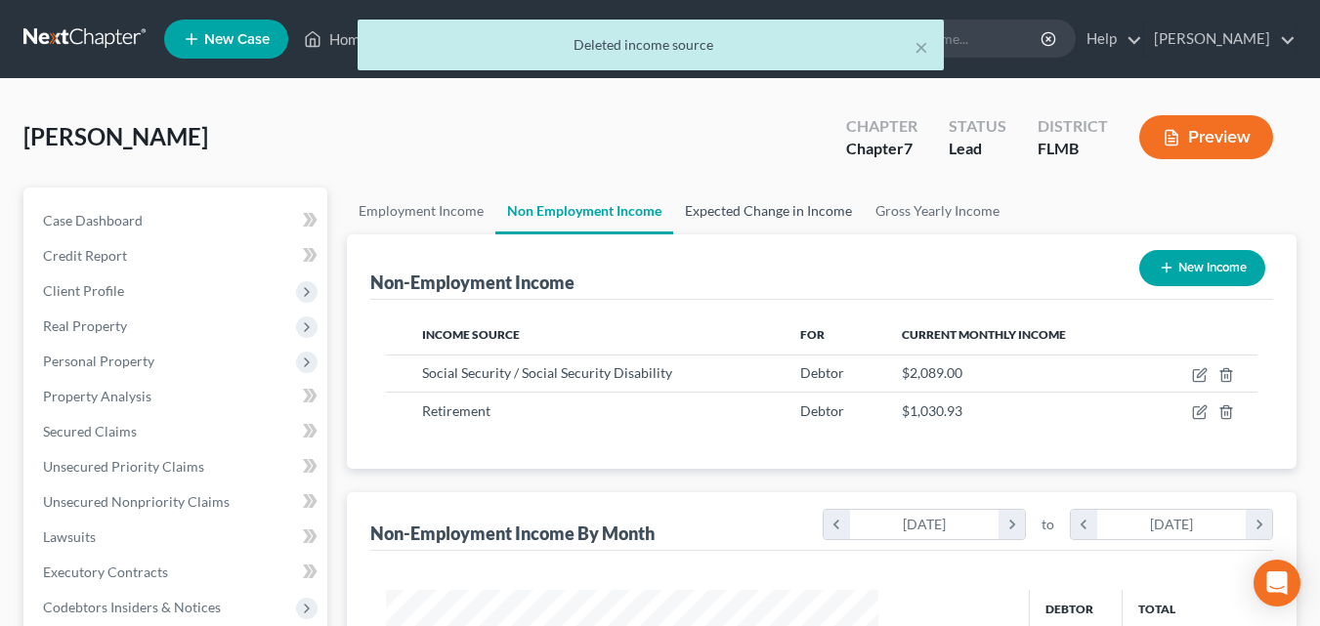
scroll to position [351, 531]
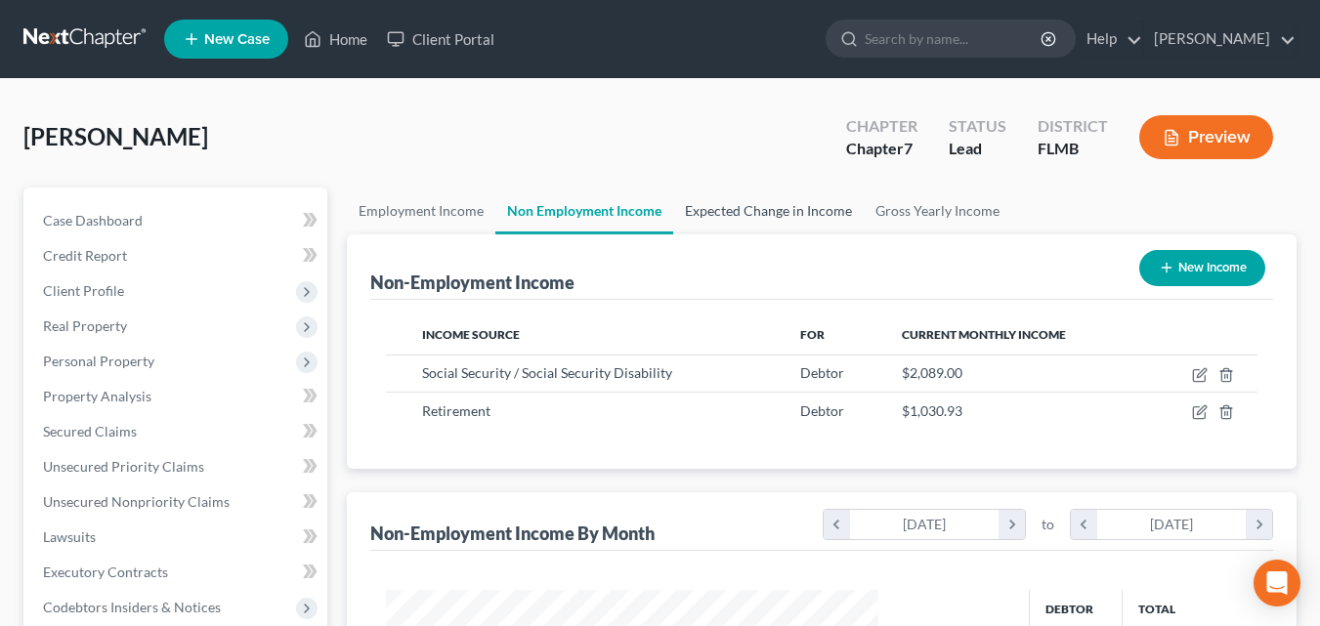
click at [711, 215] on link "Expected Change in Income" at bounding box center [768, 211] width 190 height 47
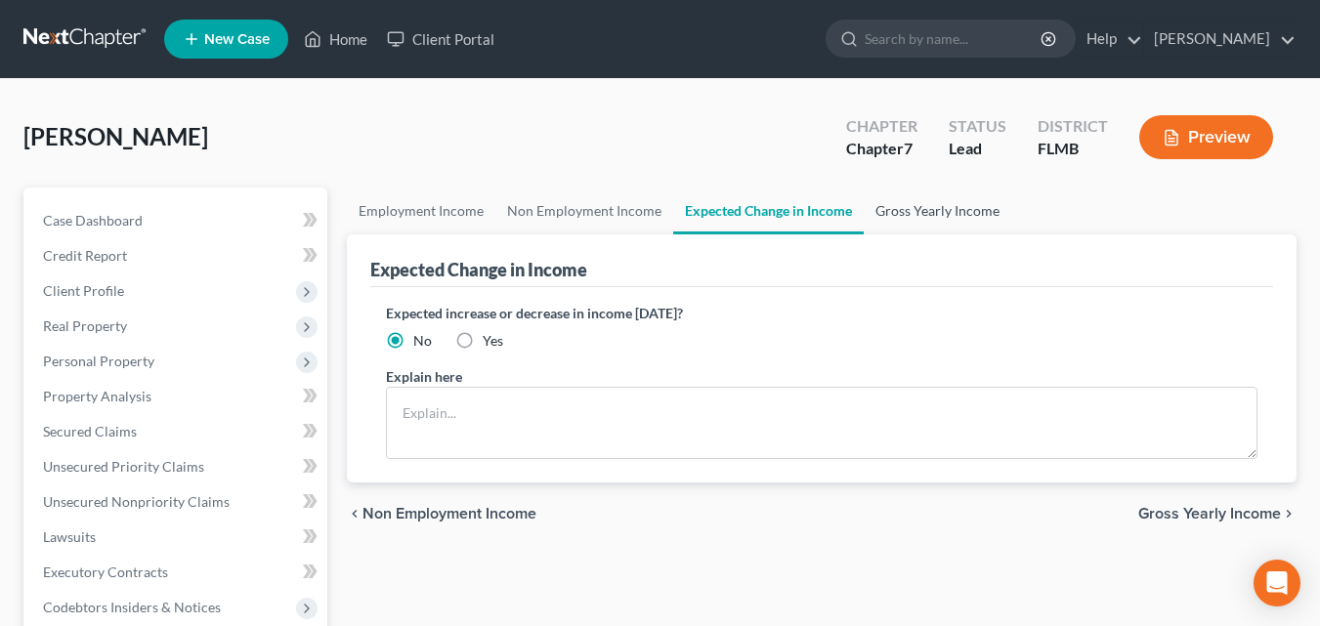
click at [896, 214] on link "Gross Yearly Income" at bounding box center [938, 211] width 148 height 47
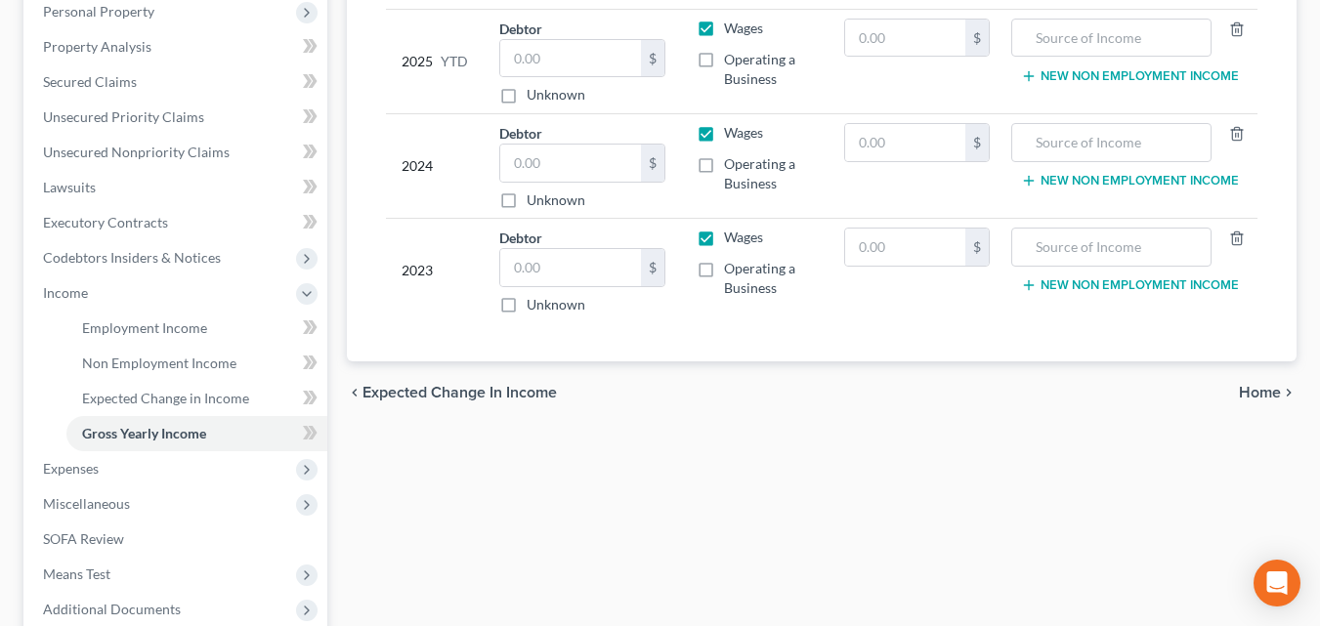
scroll to position [358, 0]
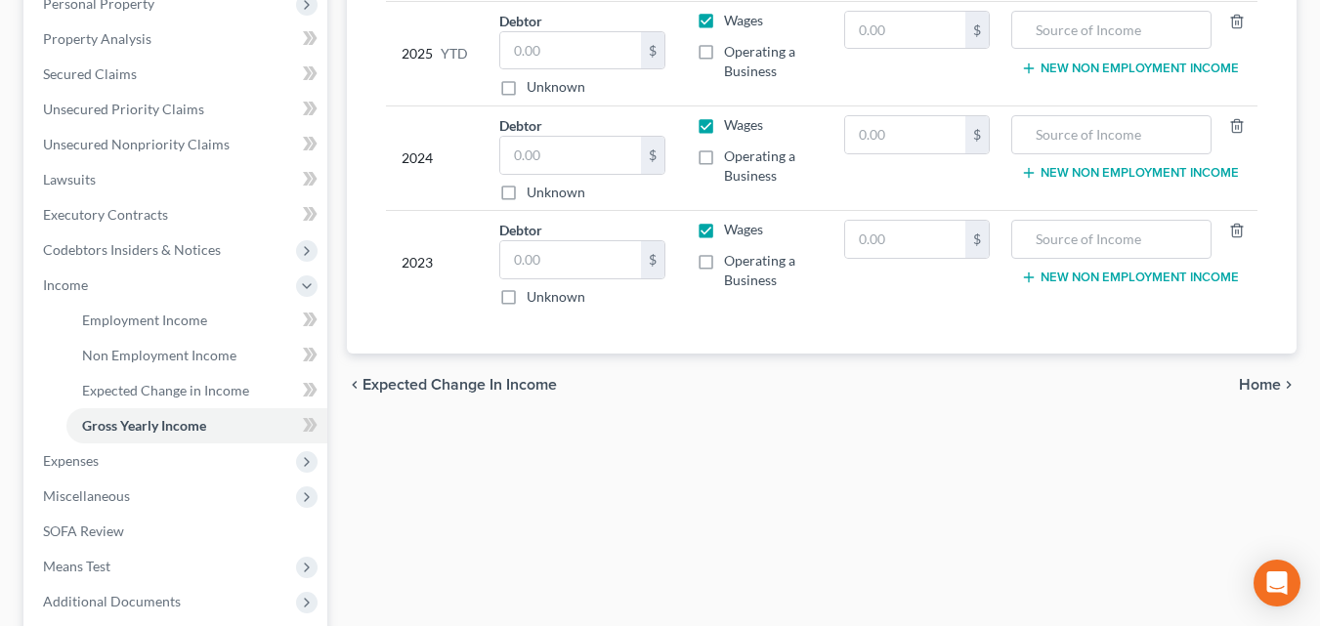
click at [1254, 377] on span "Home" at bounding box center [1260, 385] width 42 height 16
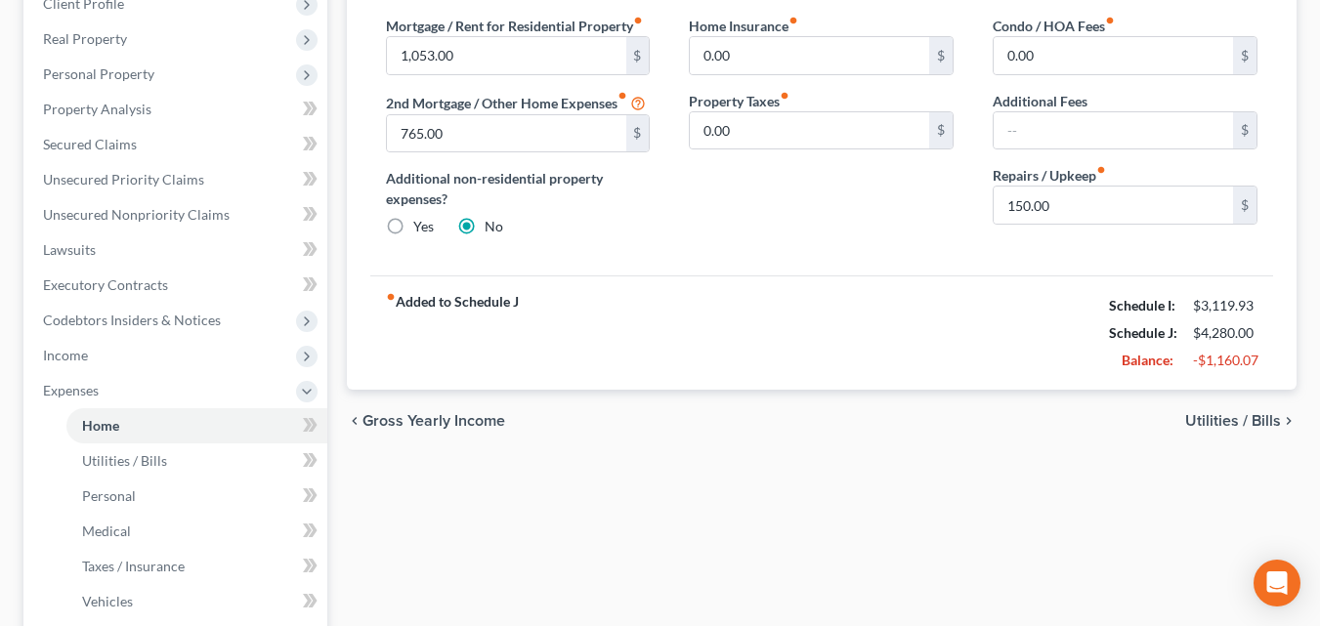
scroll to position [293, 0]
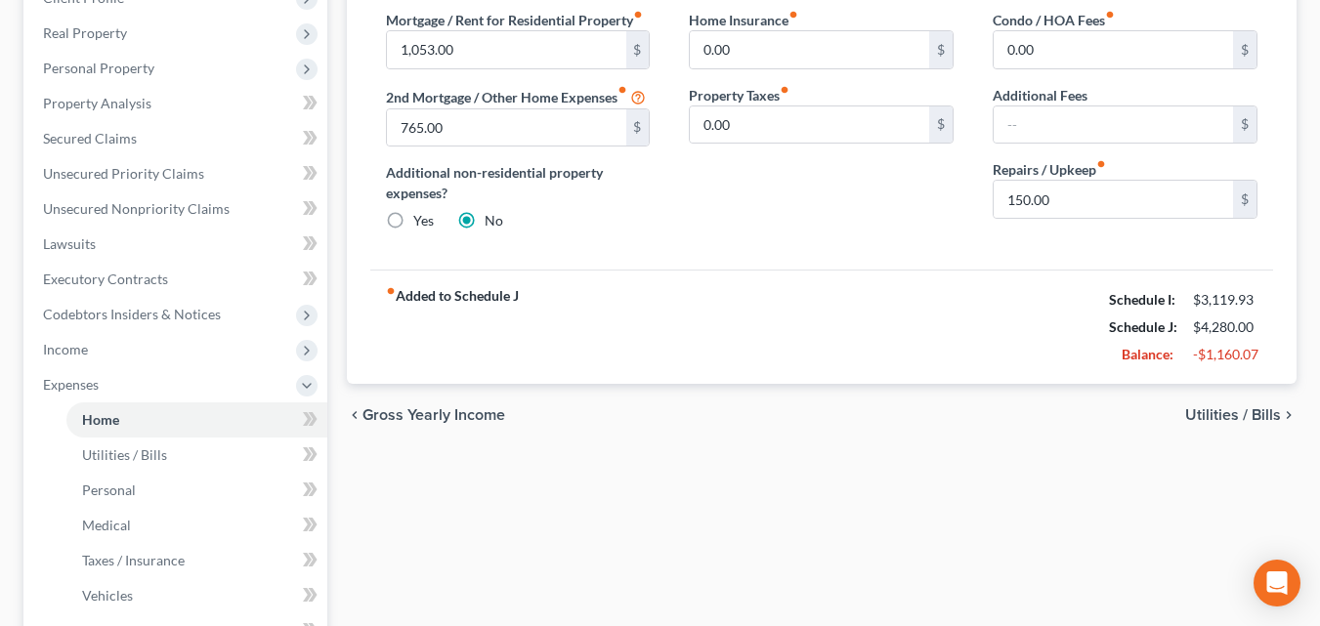
click at [463, 413] on span "Gross Yearly Income" at bounding box center [433, 415] width 143 height 16
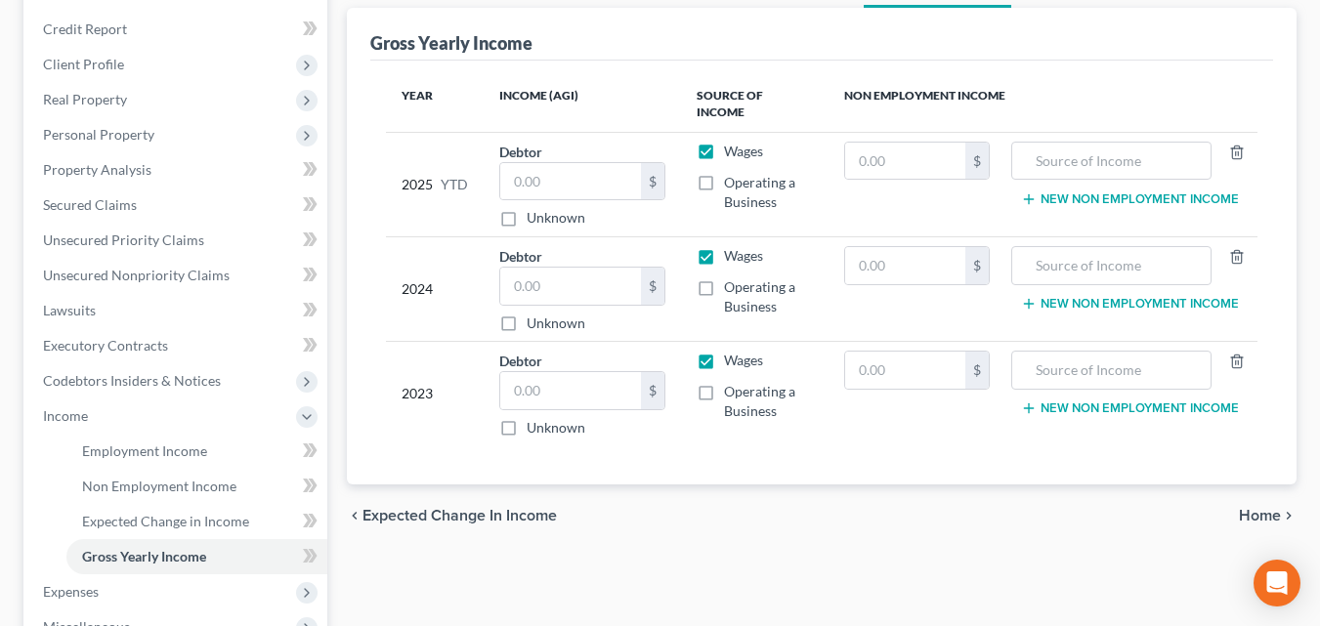
scroll to position [293, 0]
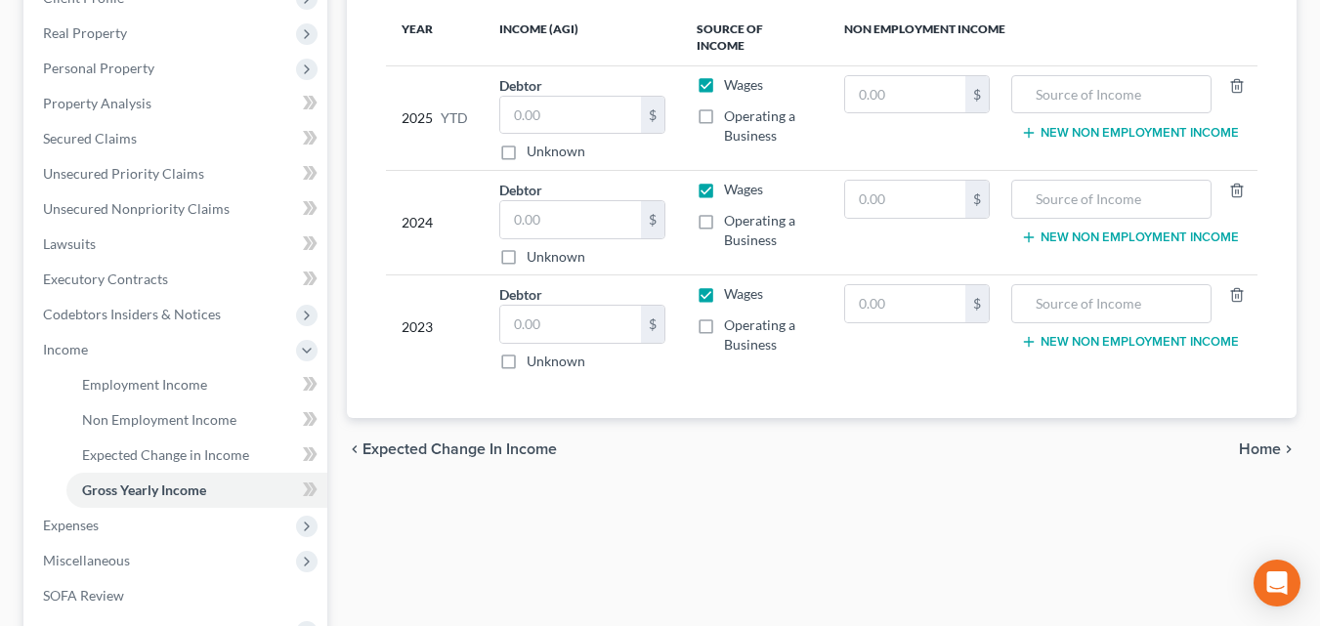
click at [1272, 442] on span "Home" at bounding box center [1260, 450] width 42 height 16
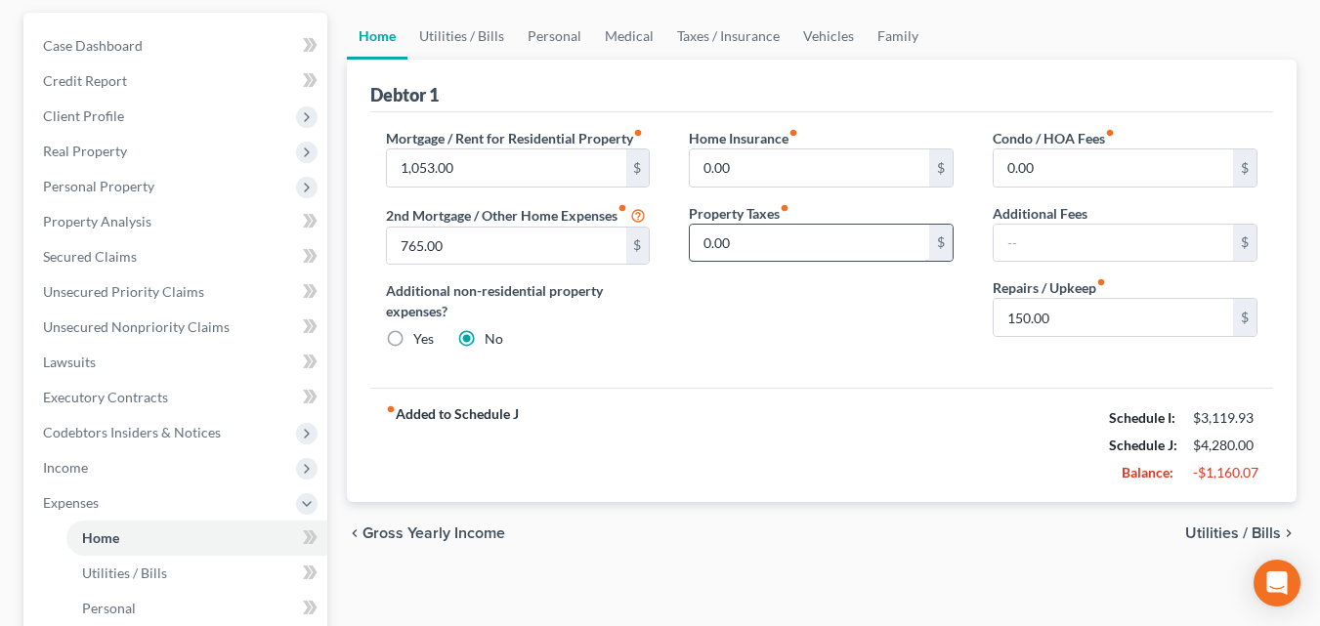
scroll to position [293, 0]
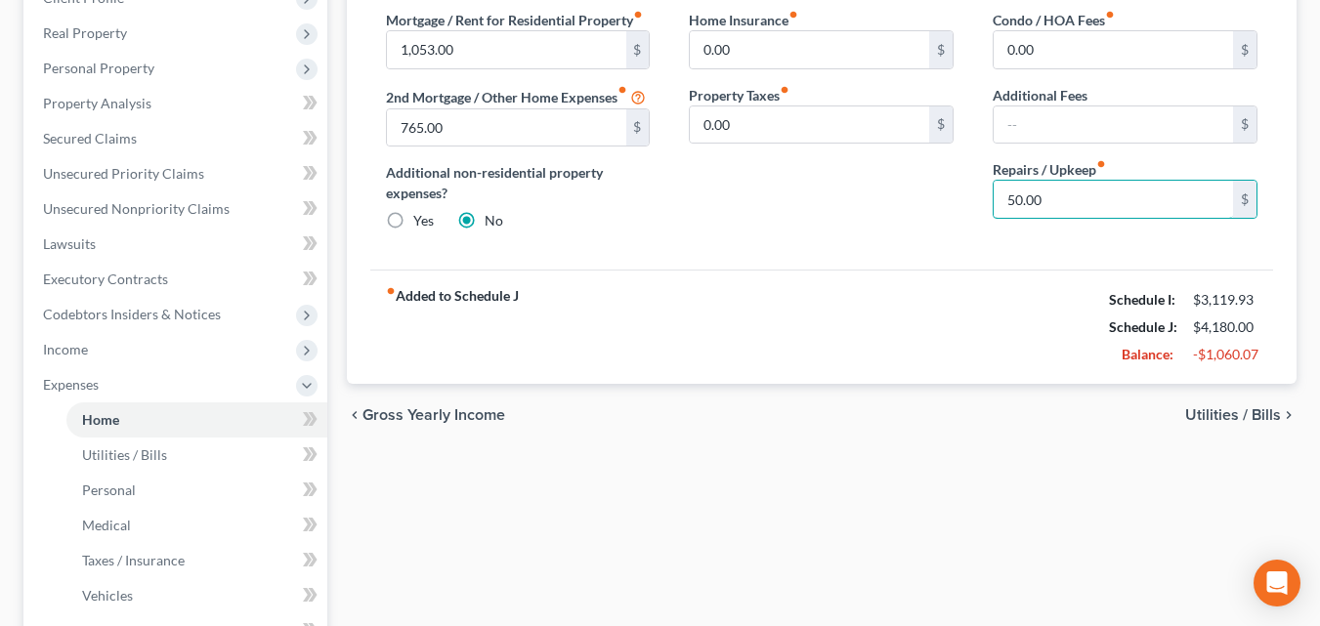
type input "50.00"
click at [1240, 413] on span "Utilities / Bills" at bounding box center [1233, 415] width 96 height 16
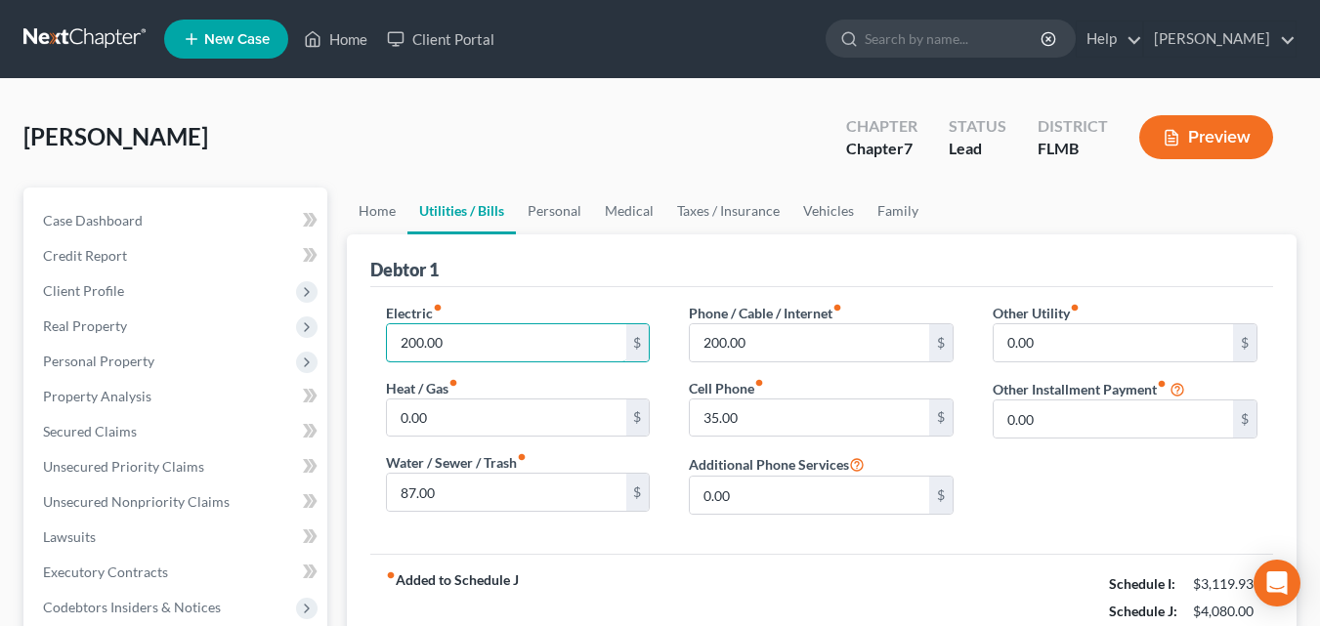
type input "200.00"
click at [965, 464] on div "Phone / Cable / Internet fiber_manual_record 200.00 $ Cell Phone fiber_manual_r…" at bounding box center [821, 417] width 304 height 228
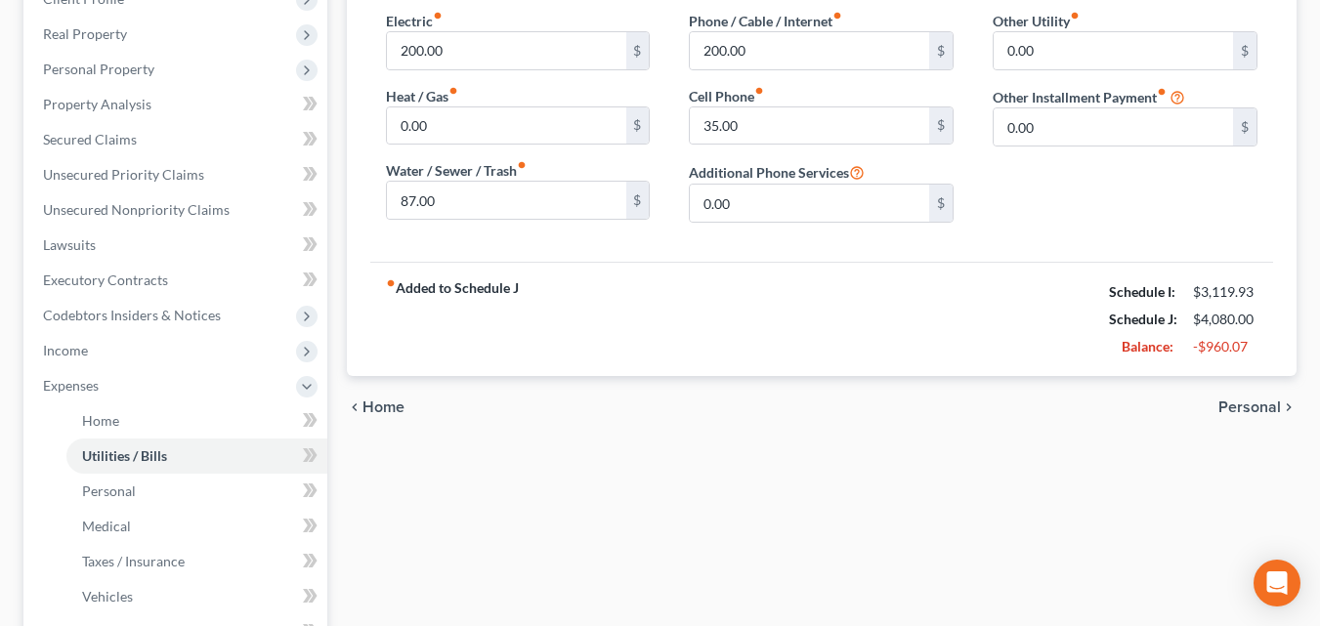
scroll to position [293, 0]
click at [1243, 410] on span "Personal" at bounding box center [1249, 407] width 63 height 16
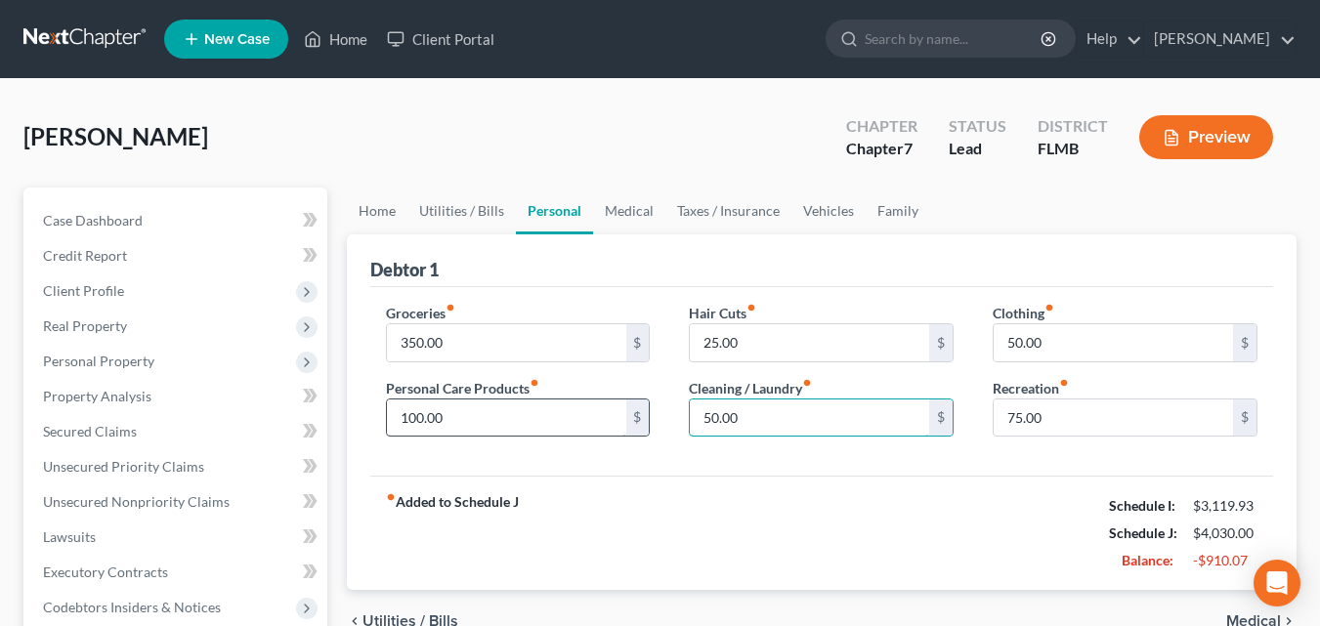
type input "50.00"
click at [989, 451] on div "Clothing fiber_manual_record 50.00 $ Recreation fiber_manual_record 75.00 $" at bounding box center [1125, 378] width 304 height 150
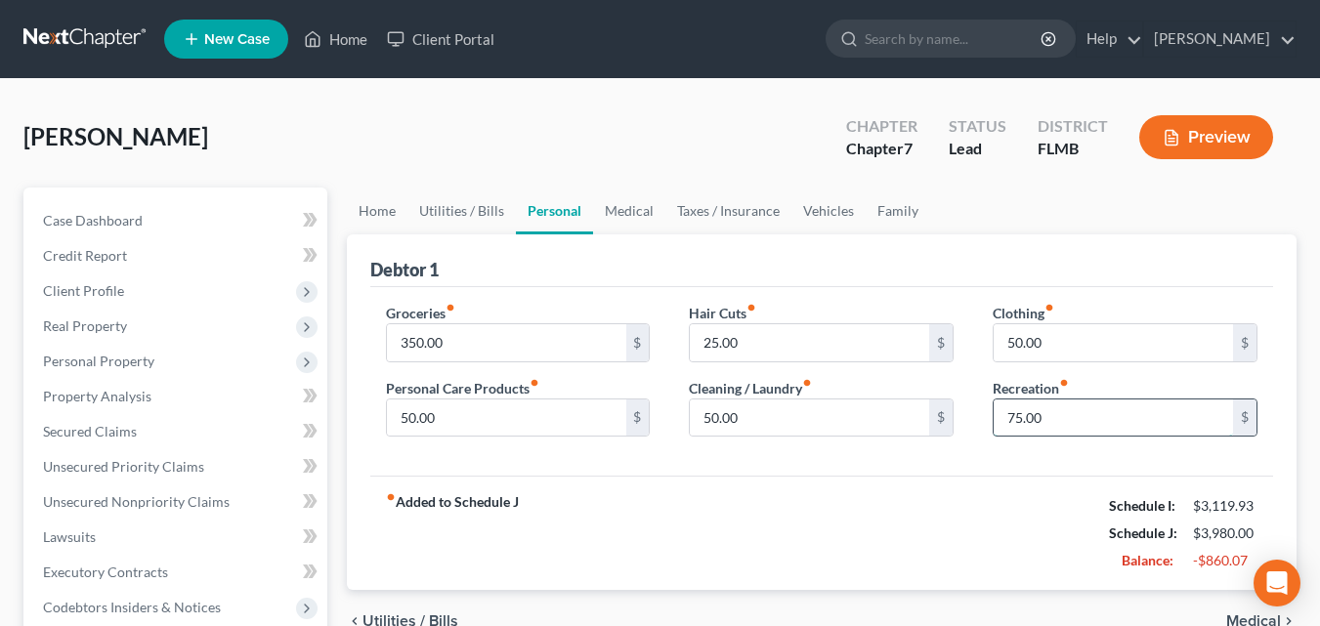
click at [1062, 417] on input "75.00" at bounding box center [1112, 418] width 239 height 37
type input "25.00"
click at [942, 455] on div "Groceries fiber_manual_record 350.00 $ Personal Care Products fiber_manual_reco…" at bounding box center [821, 382] width 903 height 190
click at [1054, 346] on input "50.00" at bounding box center [1112, 342] width 239 height 37
type input "2"
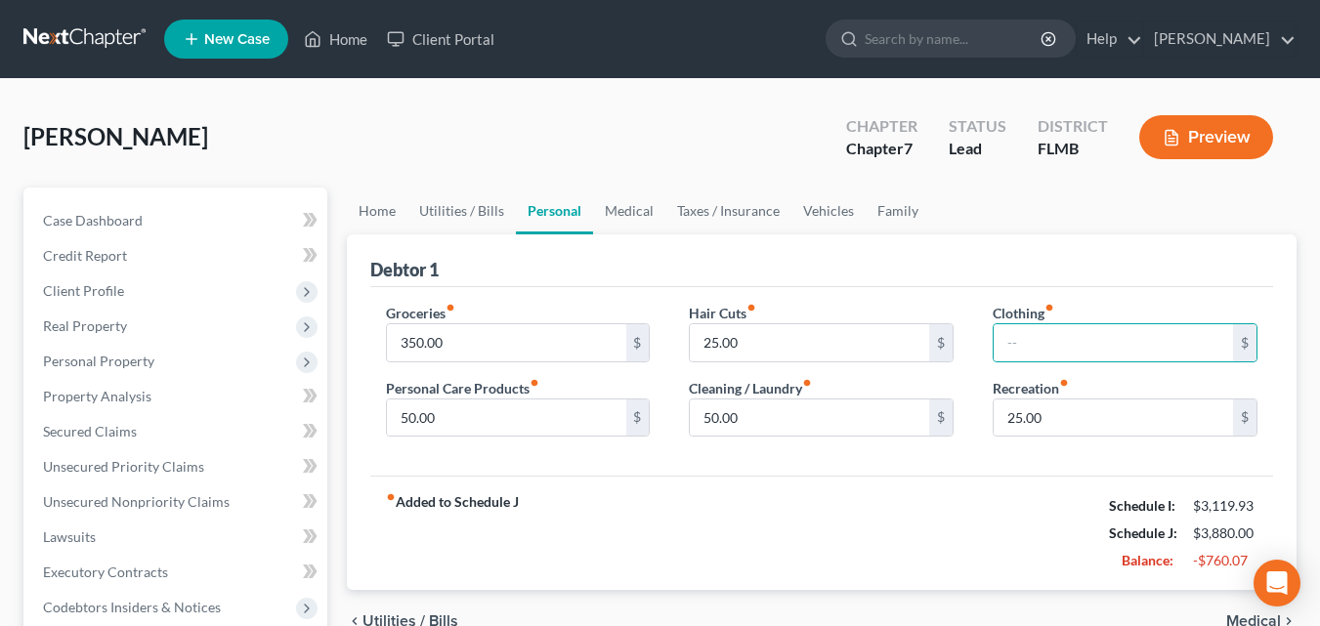
click at [977, 456] on div "Groceries fiber_manual_record 350.00 $ Personal Care Products fiber_manual_reco…" at bounding box center [821, 382] width 903 height 190
click at [748, 349] on input "25.00" at bounding box center [809, 342] width 239 height 37
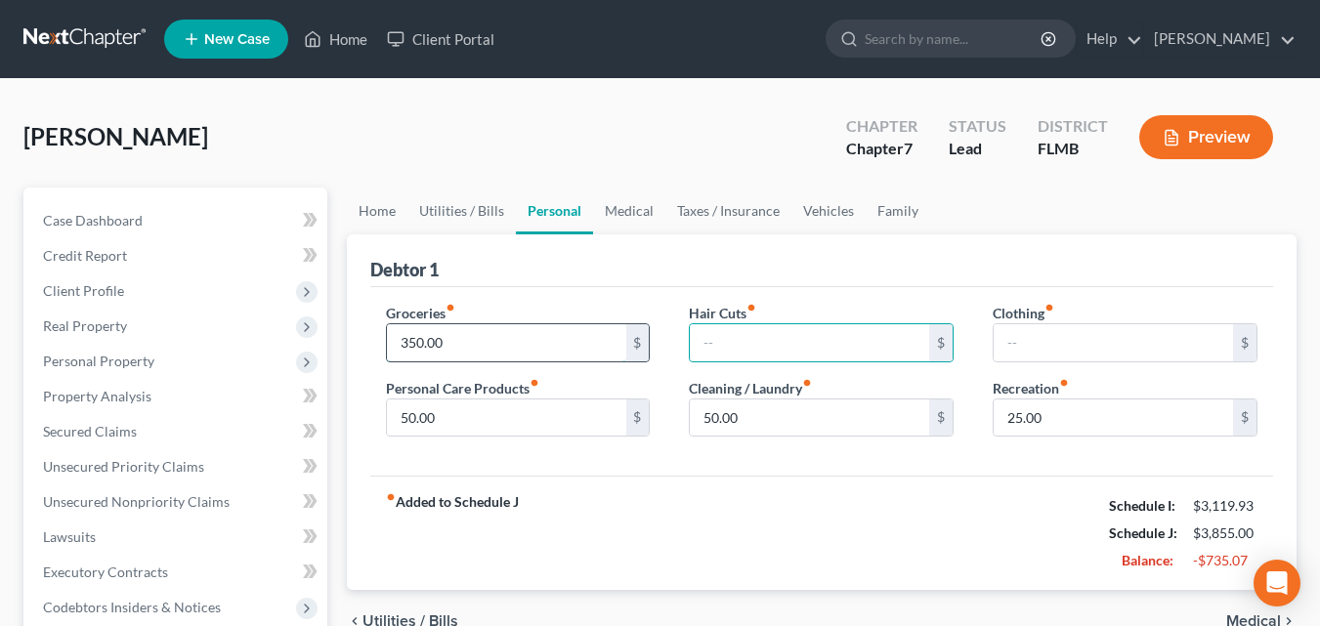
click at [474, 337] on input "350.00" at bounding box center [506, 342] width 239 height 37
type input "300.00"
click at [921, 450] on div "Hair Cuts fiber_manual_record $ Cleaning / Laundry fiber_manual_record 50.00 $" at bounding box center [821, 378] width 304 height 150
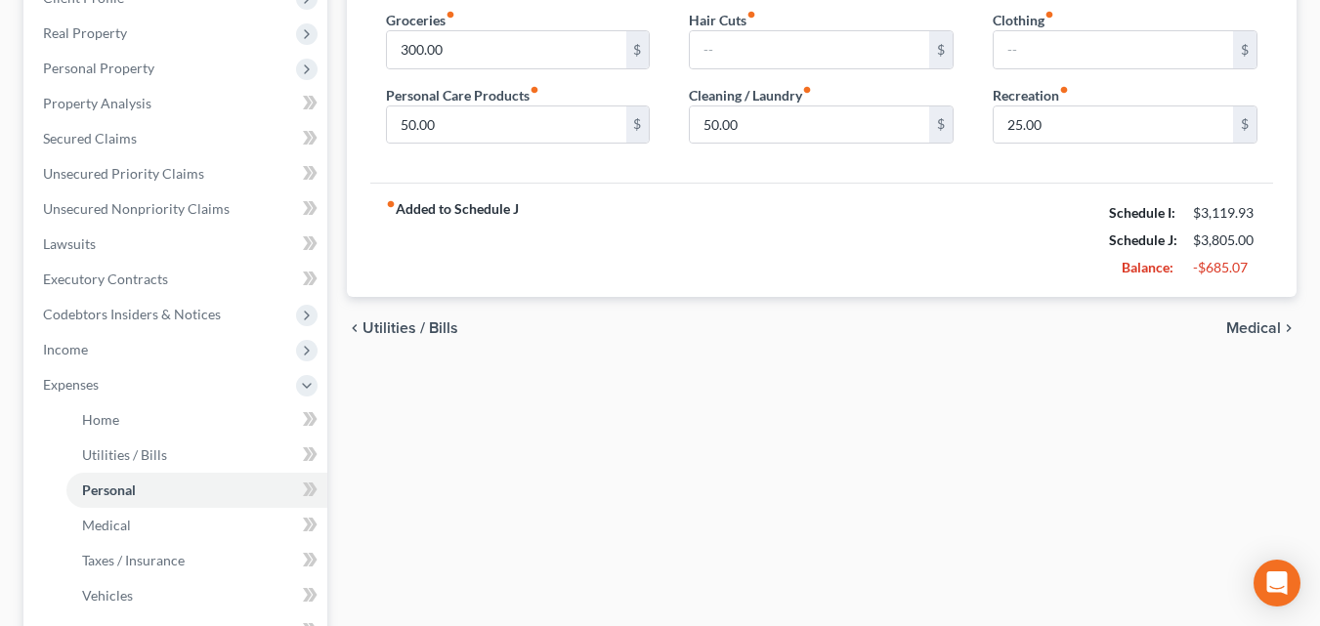
click at [1238, 324] on span "Medical" at bounding box center [1253, 328] width 55 height 16
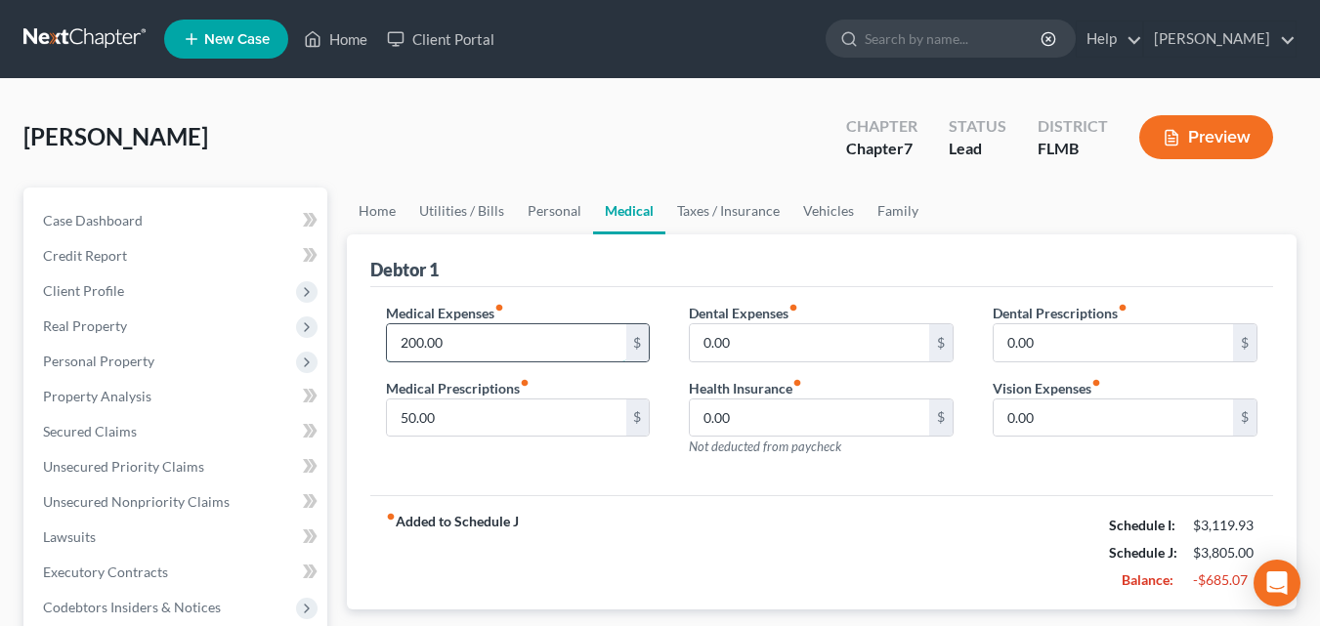
click at [494, 354] on input "200.00" at bounding box center [506, 342] width 239 height 37
type input "100.00"
click at [1033, 453] on div "Dental Prescriptions fiber_manual_record 0.00 $ Vision Expenses fiber_manual_re…" at bounding box center [1125, 388] width 304 height 170
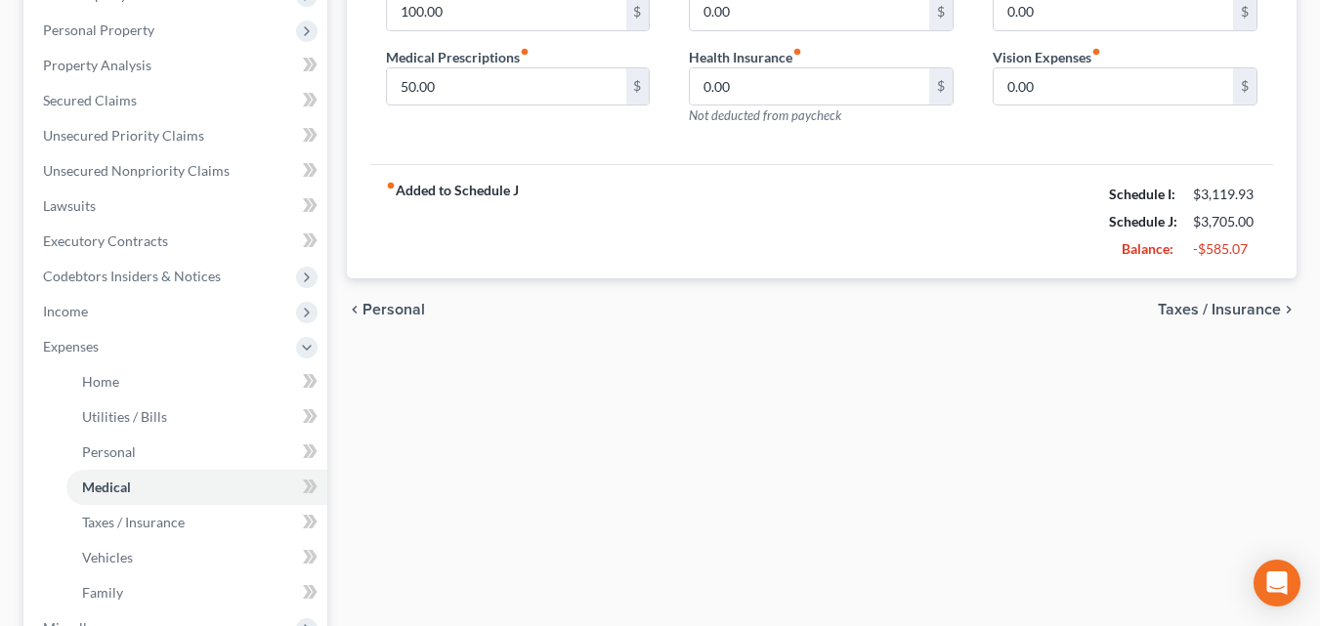
scroll to position [391, 0]
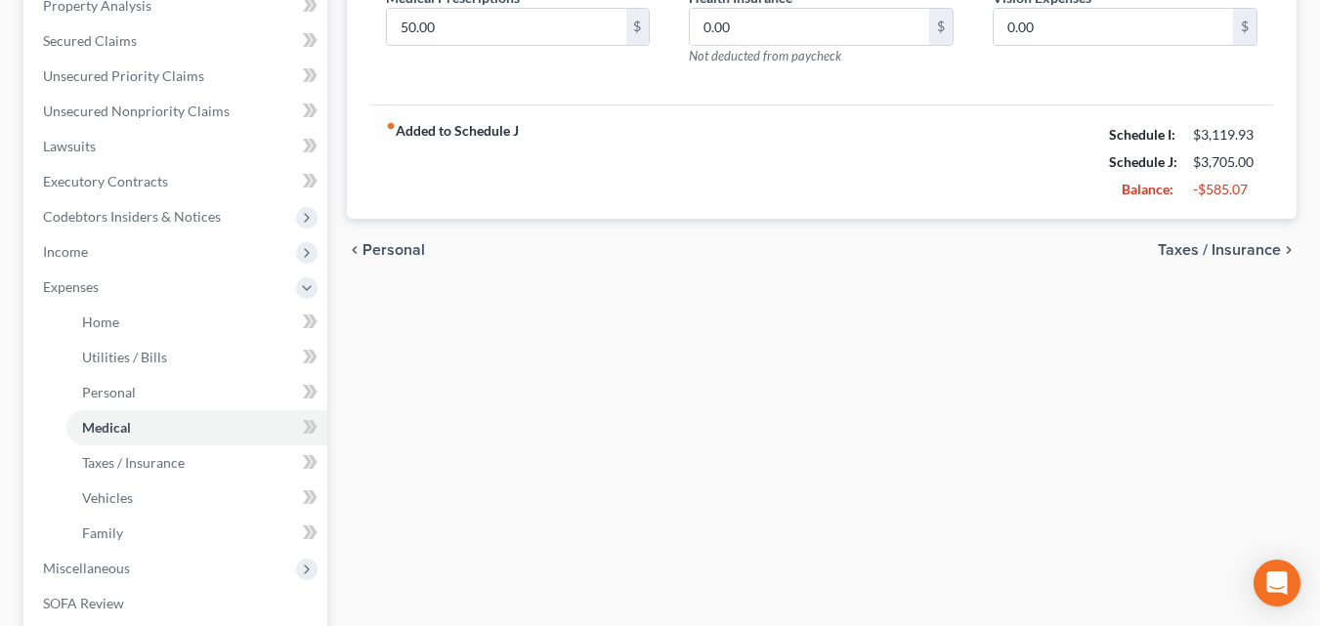
drag, startPoint x: 1212, startPoint y: 236, endPoint x: 1207, endPoint y: 253, distance: 17.3
click at [1209, 244] on div "chevron_left Personal Taxes / Insurance chevron_right" at bounding box center [821, 250] width 949 height 63
click at [1207, 253] on span "Taxes / Insurance" at bounding box center [1219, 250] width 123 height 16
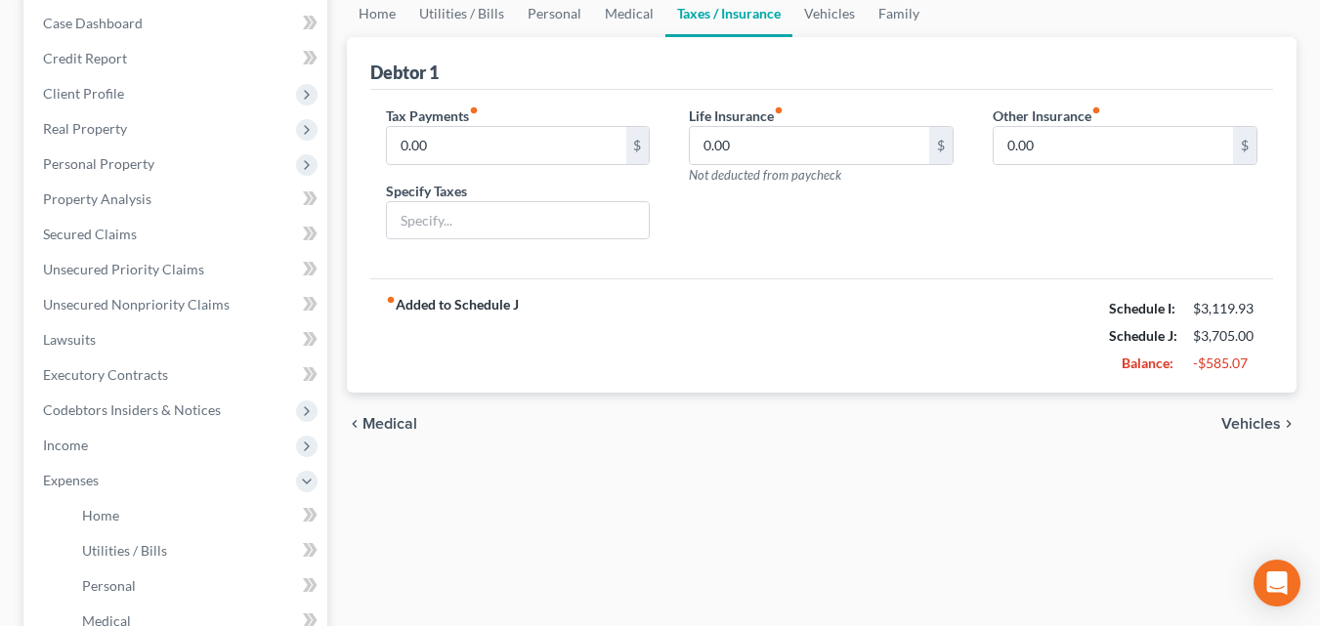
scroll to position [293, 0]
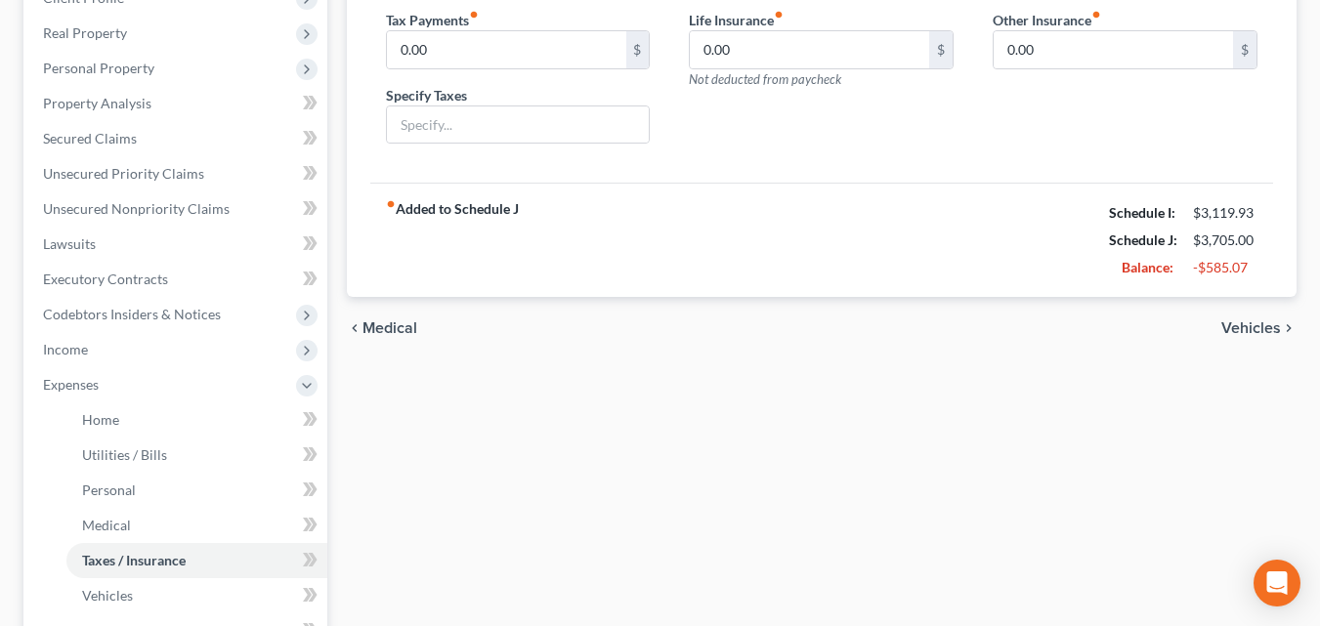
click at [1263, 324] on span "Vehicles" at bounding box center [1251, 328] width 60 height 16
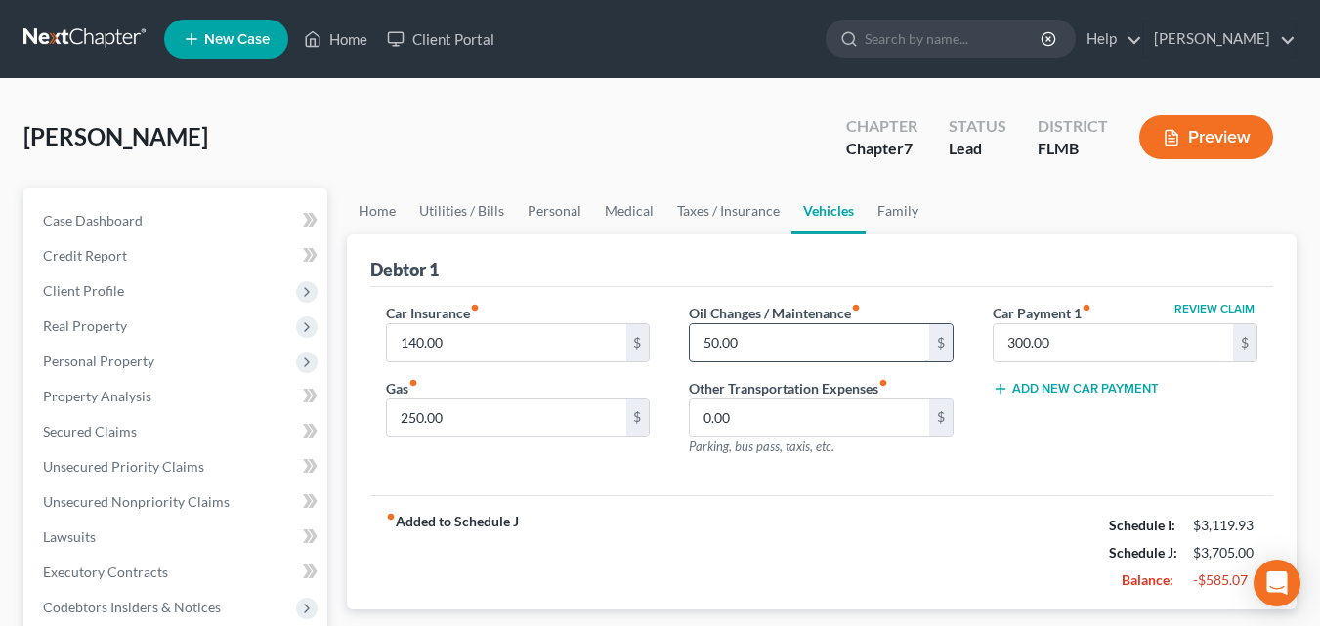
click at [781, 337] on input "50.00" at bounding box center [809, 342] width 239 height 37
type input "10.00"
click at [1019, 398] on div "Review Claim Car Payment 1 fiber_manual_record 300.00 $ Add New Car Payment" at bounding box center [1125, 388] width 304 height 170
click at [515, 424] on input "250.00" at bounding box center [506, 418] width 239 height 37
type input "100.00"
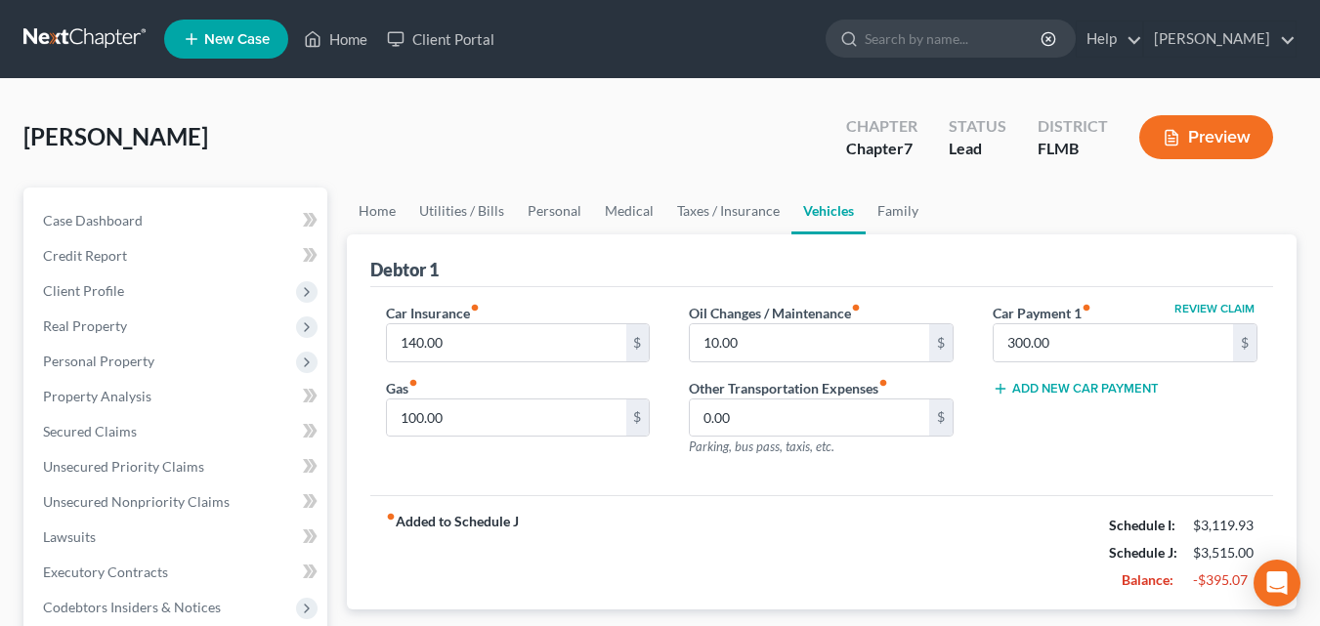
click at [751, 477] on div "Car Insurance fiber_manual_record 140.00 $ Gas fiber_manual_record 100.00 $ Oil…" at bounding box center [821, 391] width 903 height 209
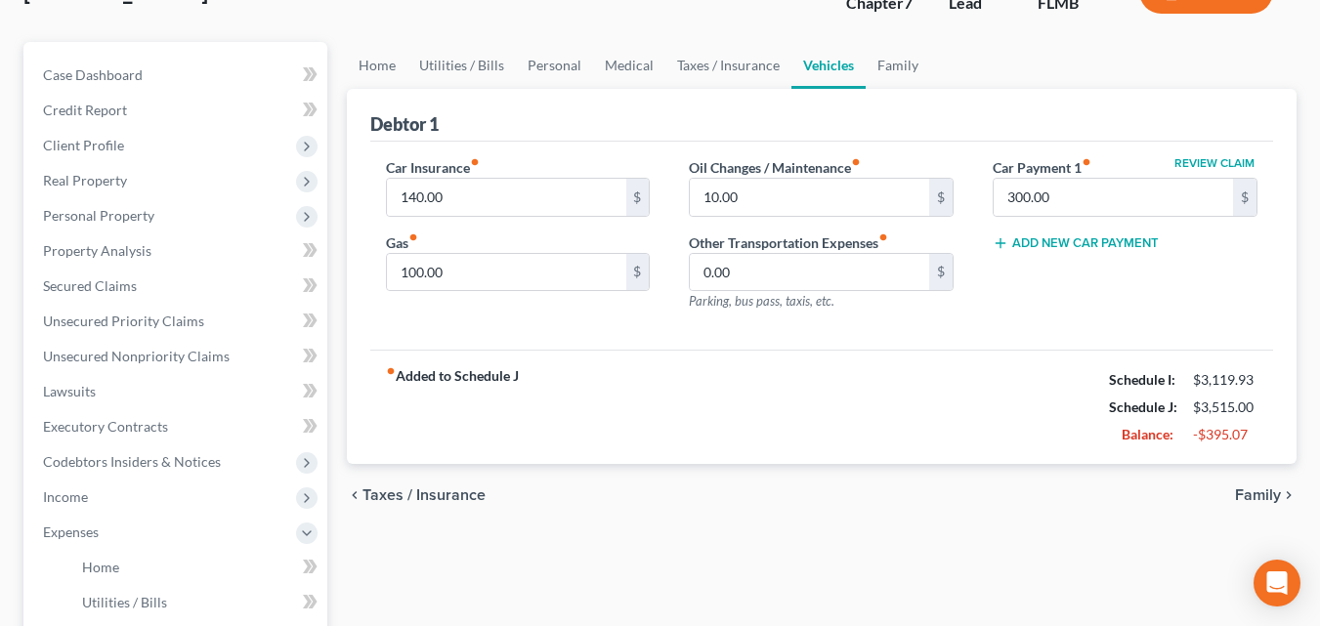
scroll to position [293, 0]
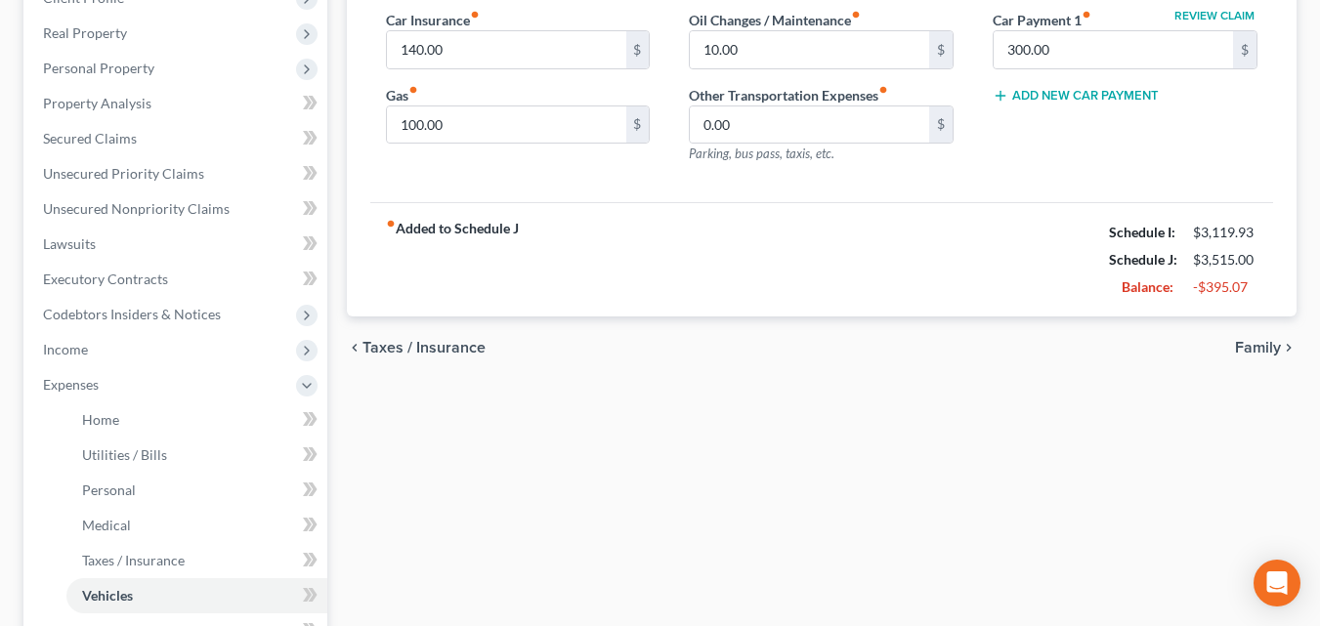
click at [1242, 344] on span "Family" at bounding box center [1258, 348] width 46 height 16
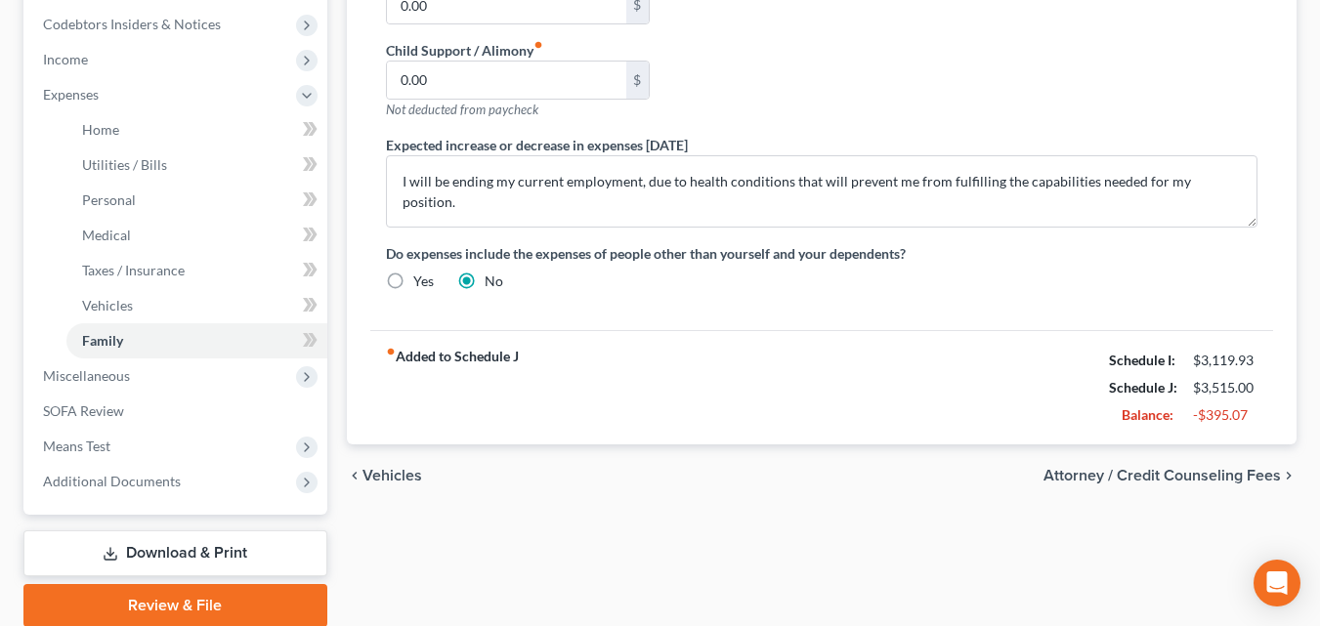
scroll to position [586, 0]
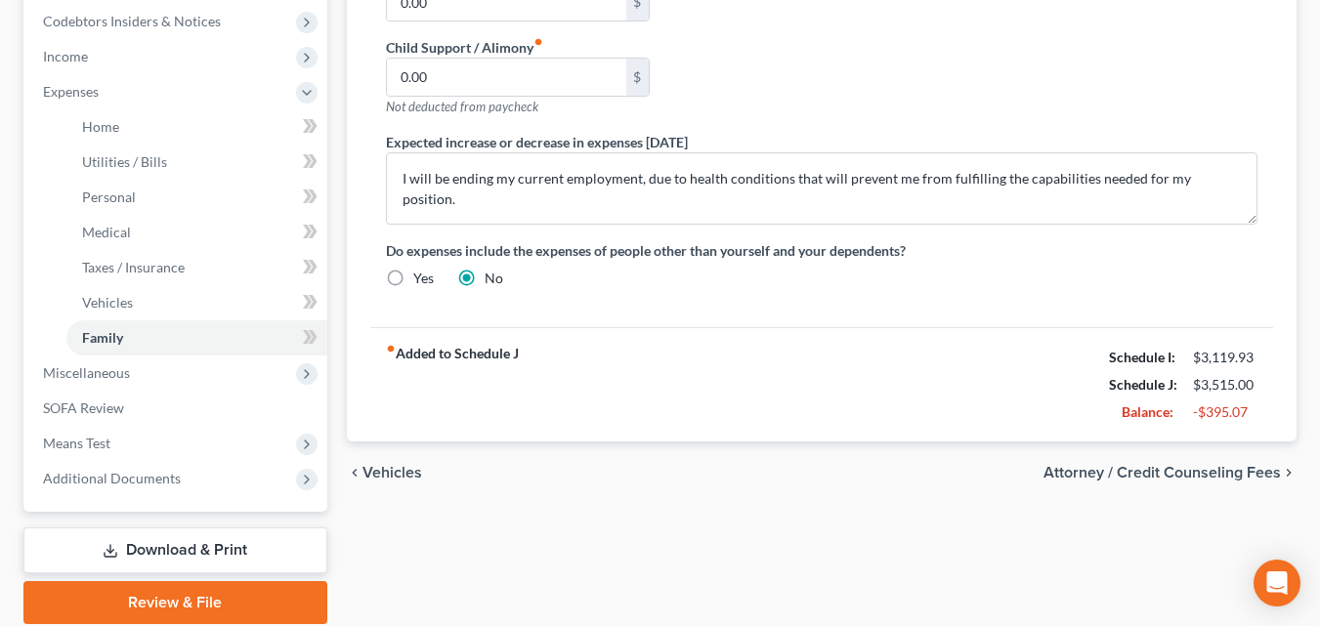
click at [1176, 470] on span "Attorney / Credit Counseling Fees" at bounding box center [1161, 473] width 237 height 16
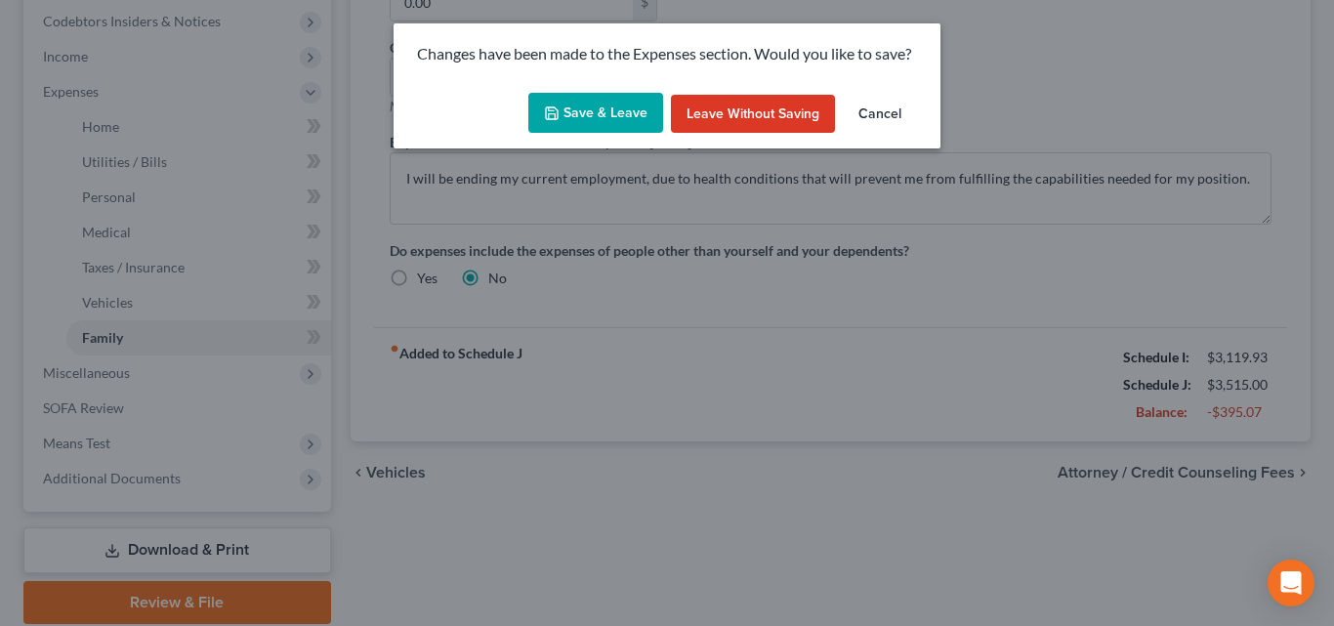
click at [867, 109] on button "Cancel" at bounding box center [880, 114] width 74 height 39
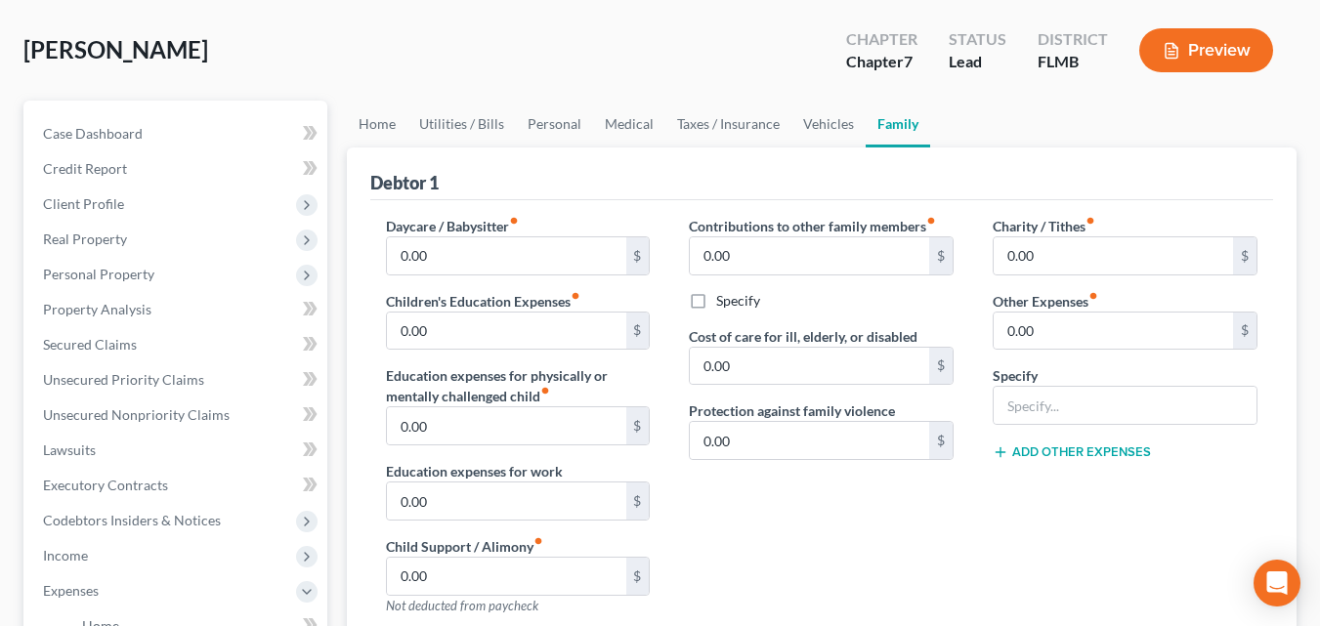
scroll to position [0, 0]
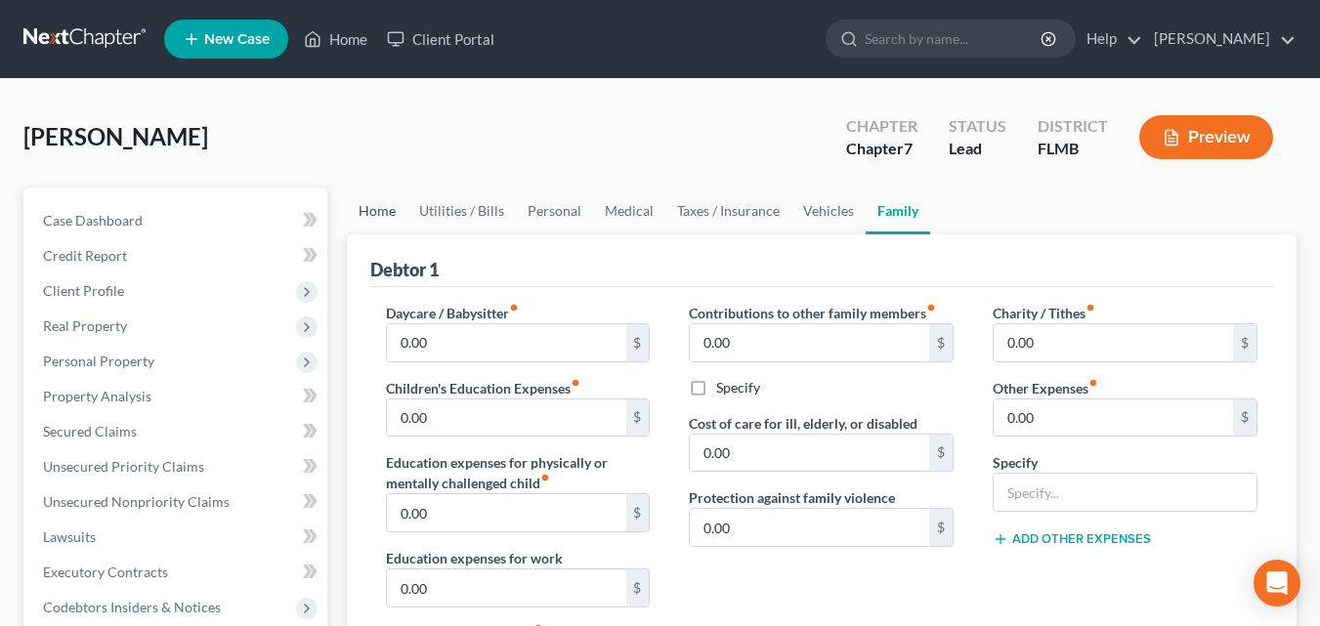
click at [373, 207] on link "Home" at bounding box center [377, 211] width 61 height 47
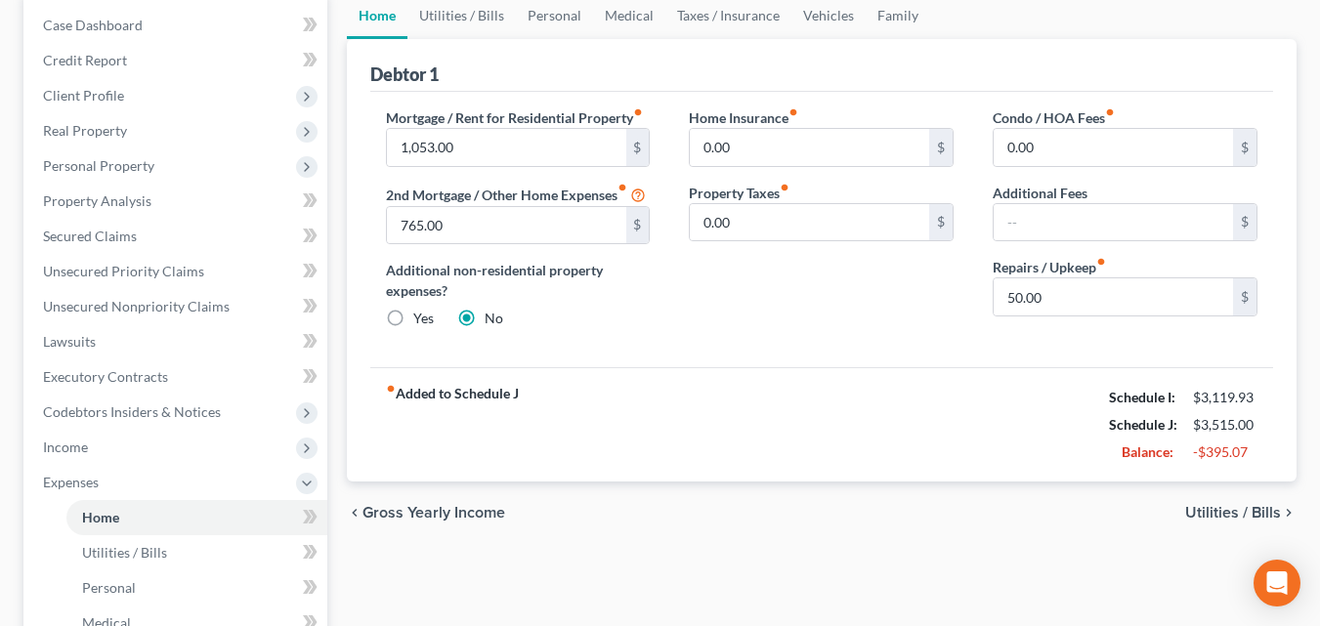
scroll to position [293, 0]
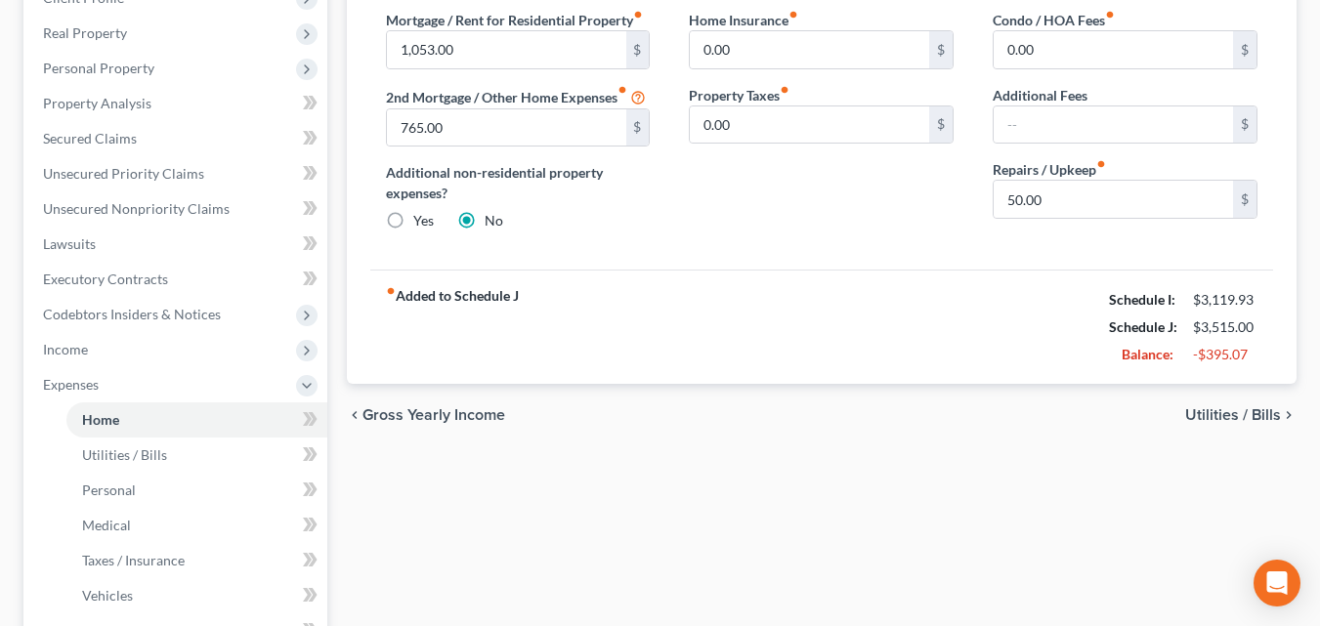
click at [1201, 414] on span "Utilities / Bills" at bounding box center [1233, 415] width 96 height 16
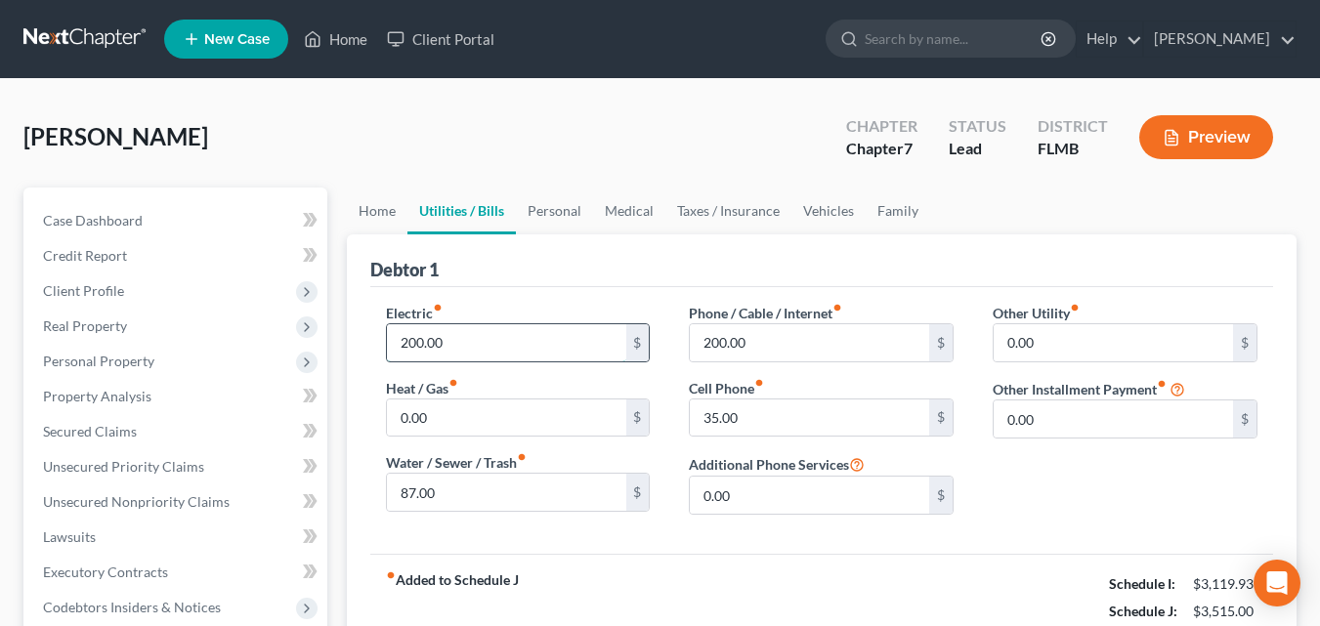
click at [540, 337] on input "200.00" at bounding box center [506, 342] width 239 height 37
click at [458, 505] on input "87.00" at bounding box center [506, 492] width 239 height 37
click at [729, 532] on div "Electric fiber_manual_record 200.00 $ Heat / Gas fiber_manual_record 0.00 $ Wat…" at bounding box center [821, 420] width 903 height 267
click at [800, 351] on input "200.00" at bounding box center [809, 342] width 239 height 37
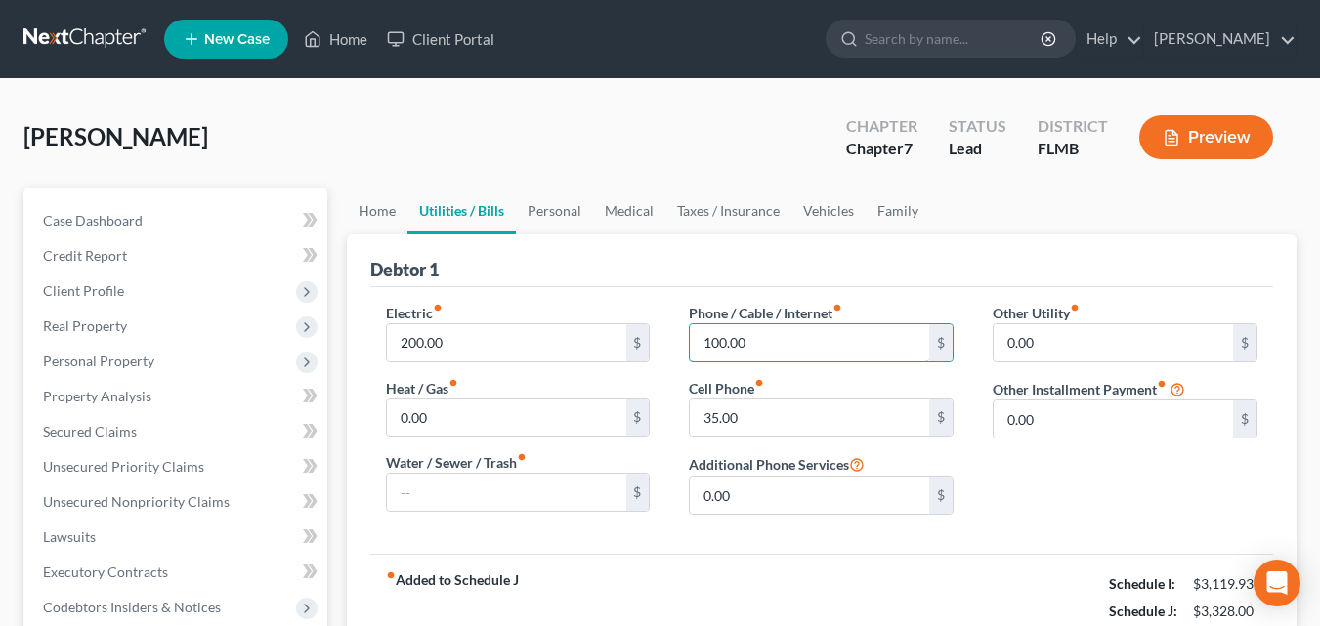
type input "100.00"
click at [1013, 460] on div "Other Utility fiber_manual_record 0.00 $ Other Installment Payment fiber_manual…" at bounding box center [1125, 417] width 304 height 228
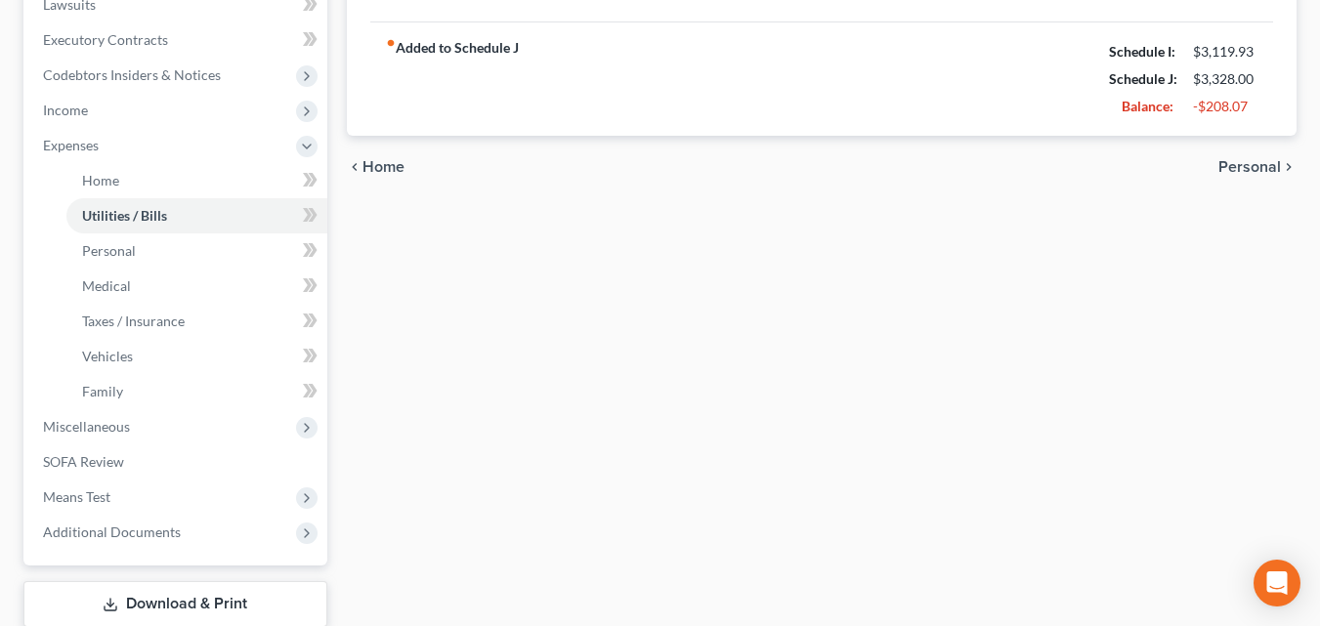
scroll to position [365, 0]
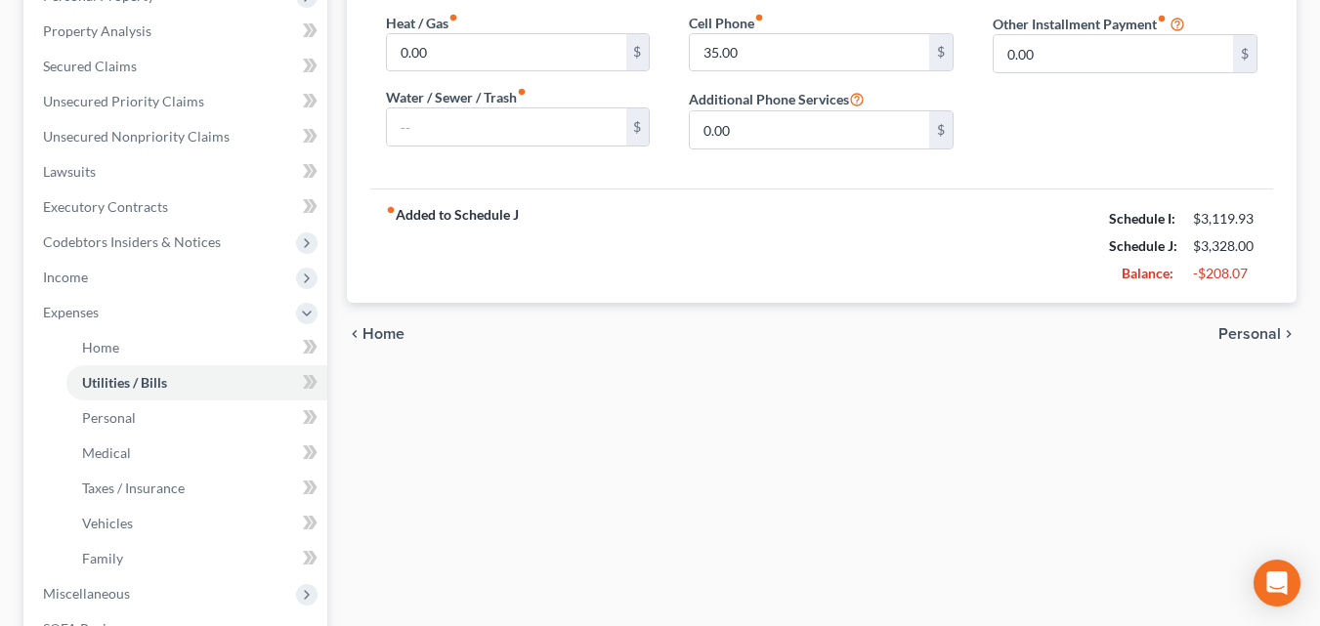
click at [1244, 332] on span "Personal" at bounding box center [1249, 334] width 63 height 16
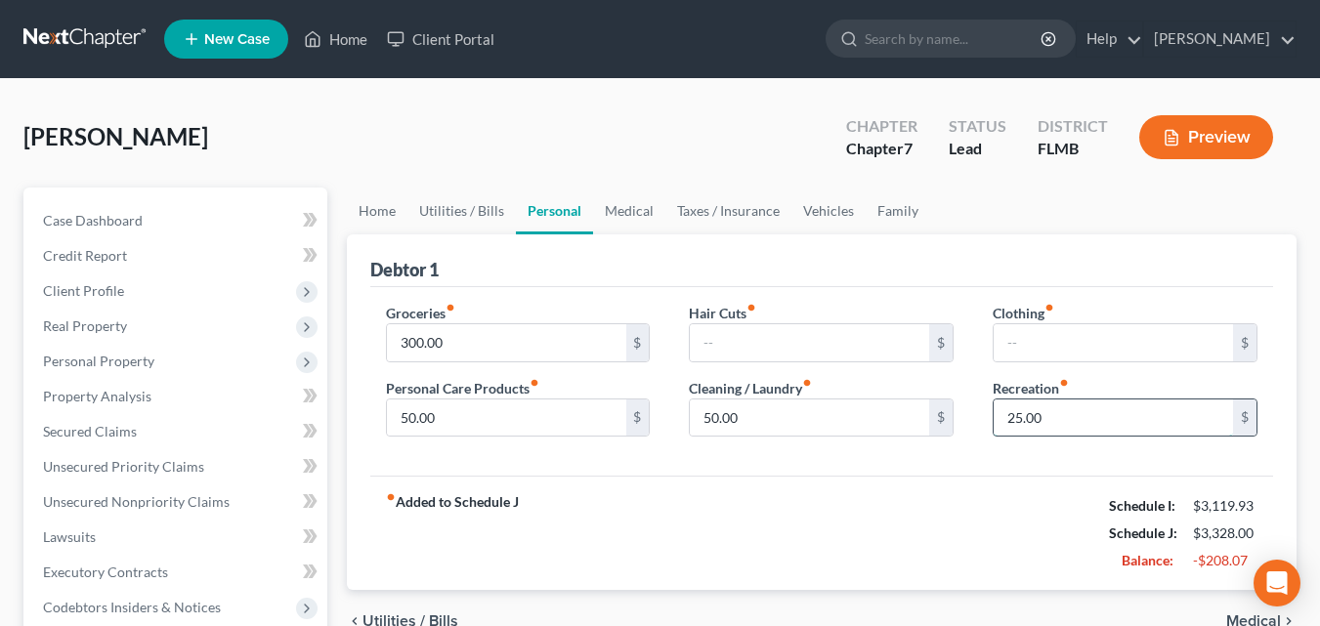
click at [1047, 426] on input "25.00" at bounding box center [1112, 418] width 239 height 37
click at [534, 416] on input "50.00" at bounding box center [506, 418] width 239 height 37
click at [831, 469] on div "Groceries fiber_manual_record 300.00 $ Personal Care Products fiber_manual_reco…" at bounding box center [821, 382] width 903 height 190
click at [498, 431] on input "50.00" at bounding box center [506, 418] width 239 height 37
click at [805, 461] on div "Groceries fiber_manual_record 300.00 $ Personal Care Products fiber_manual_reco…" at bounding box center [821, 382] width 903 height 190
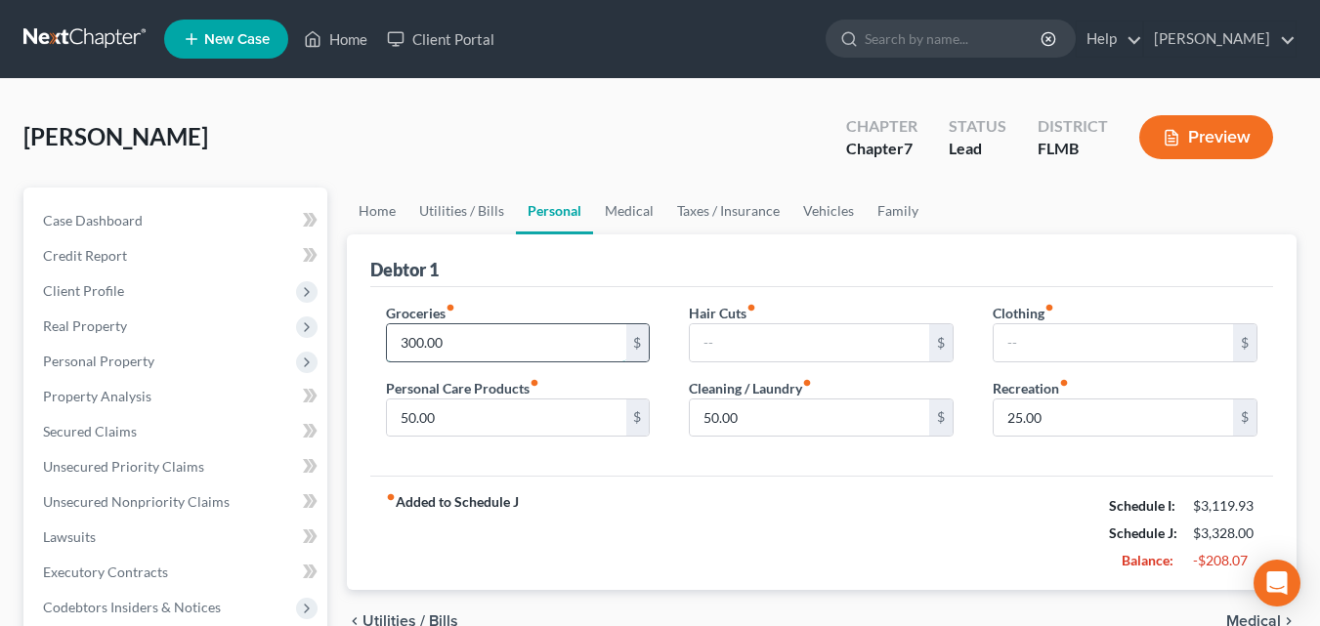
click at [505, 339] on input "300.00" at bounding box center [506, 342] width 239 height 37
type input "250.00"
click at [841, 475] on div "Groceries fiber_manual_record 250.00 $ Personal Care Products fiber_manual_reco…" at bounding box center [821, 382] width 903 height 190
click at [760, 425] on input "50.00" at bounding box center [809, 418] width 239 height 37
click at [1052, 412] on input "25.00" at bounding box center [1112, 418] width 239 height 37
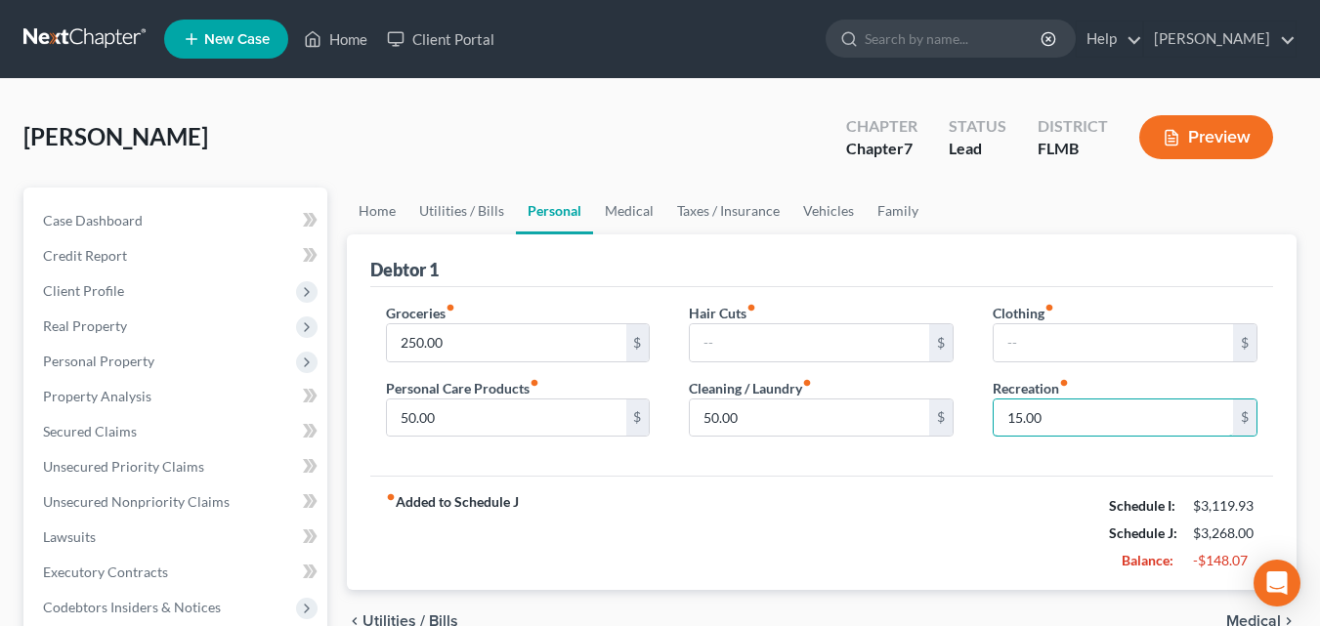
type input "15.00"
click at [936, 457] on div "Groceries fiber_manual_record 250.00 $ Personal Care Products fiber_manual_reco…" at bounding box center [821, 382] width 903 height 190
click at [490, 417] on input "50.00" at bounding box center [506, 418] width 239 height 37
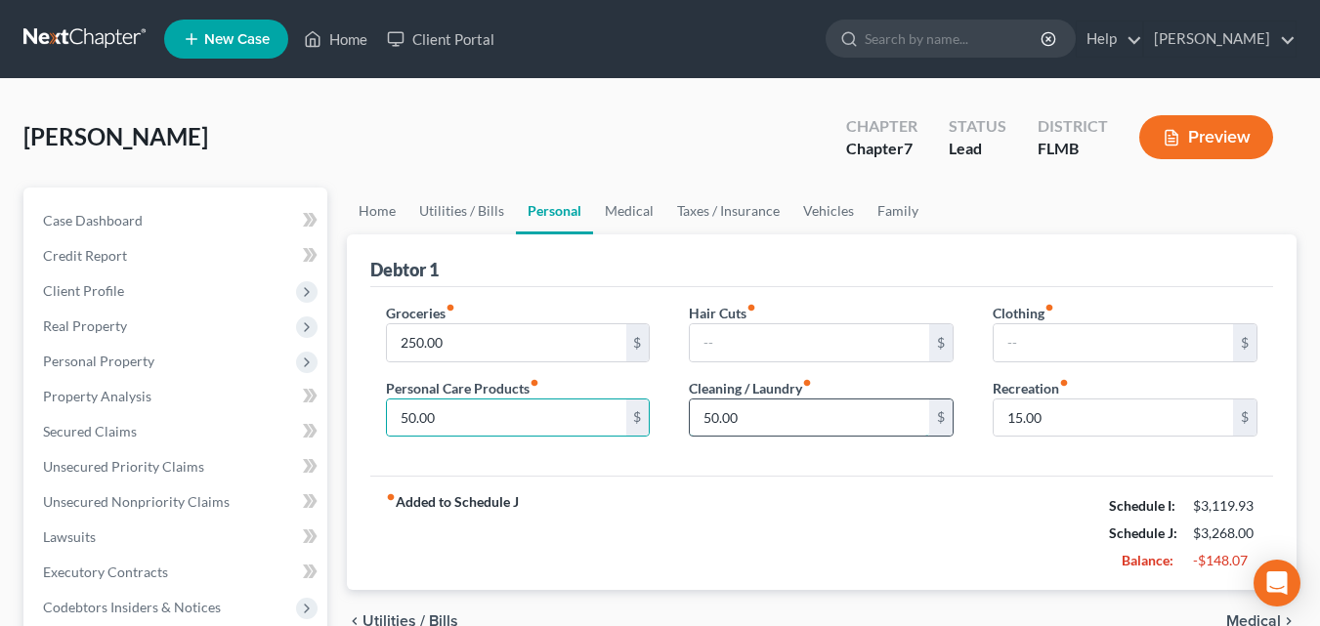
click at [828, 418] on input "50.00" at bounding box center [809, 418] width 239 height 37
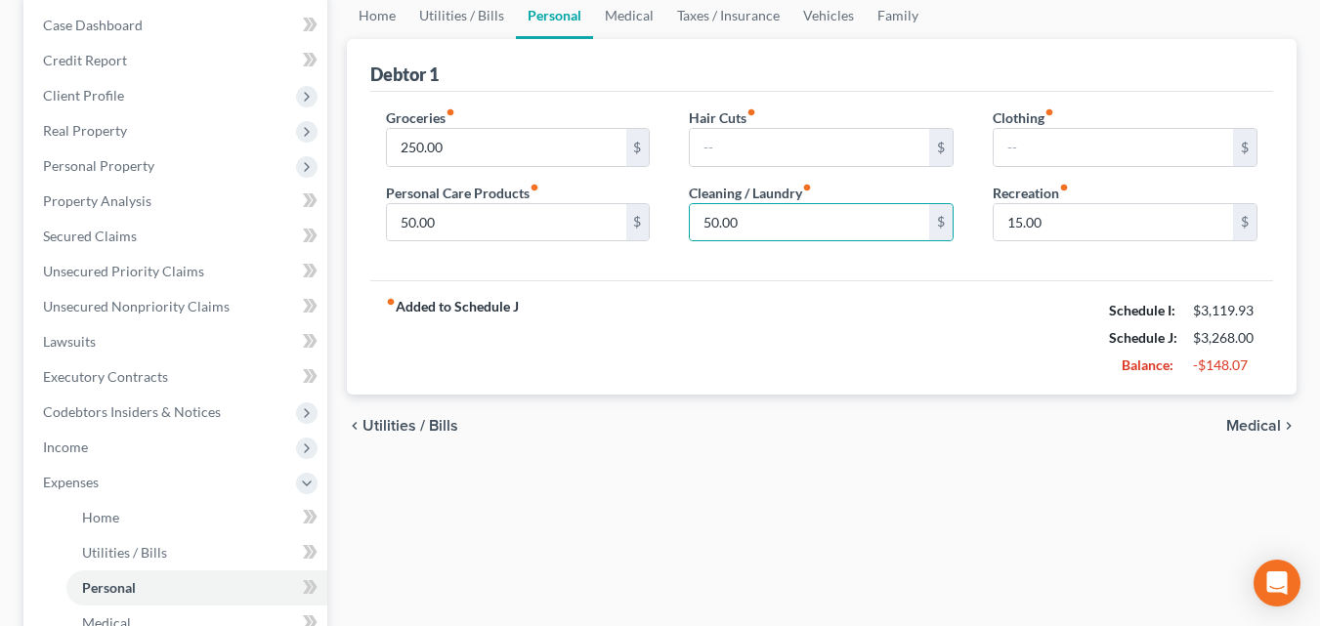
click at [1235, 421] on span "Medical" at bounding box center [1253, 426] width 55 height 16
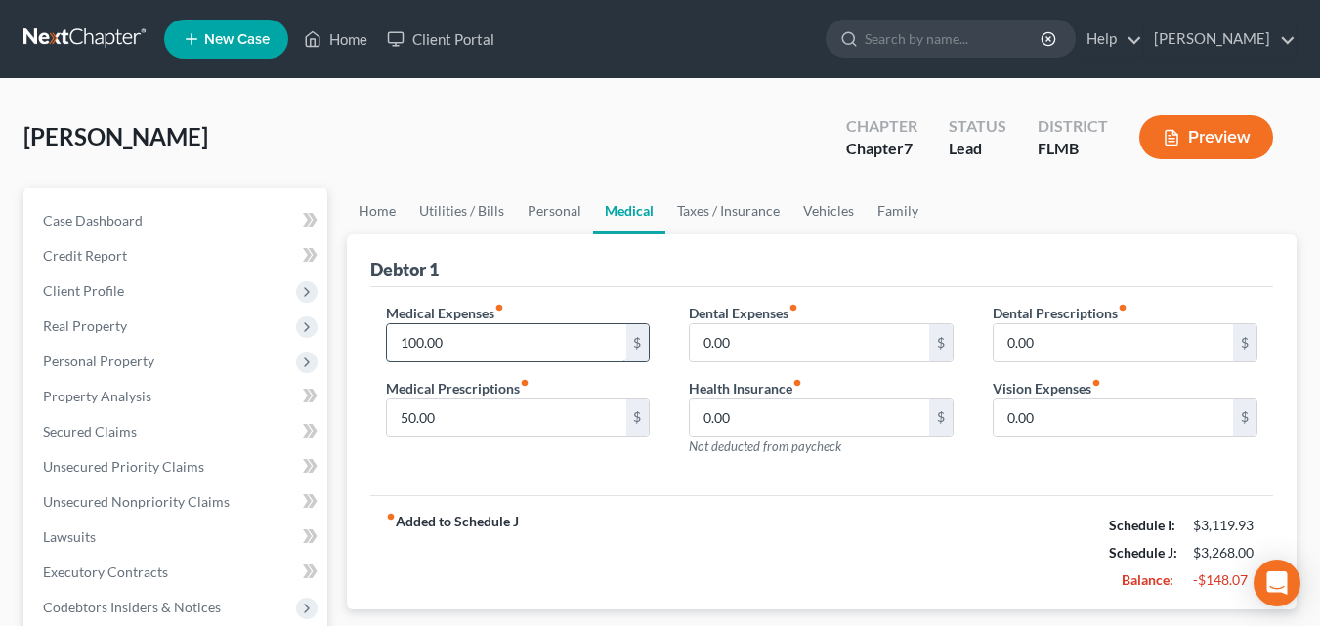
click at [507, 352] on input "100.00" at bounding box center [506, 342] width 239 height 37
type input "50.00"
click at [563, 474] on div "Medical Expenses fiber_manual_record 50.00 $ Medical Prescriptions fiber_manual…" at bounding box center [821, 391] width 903 height 209
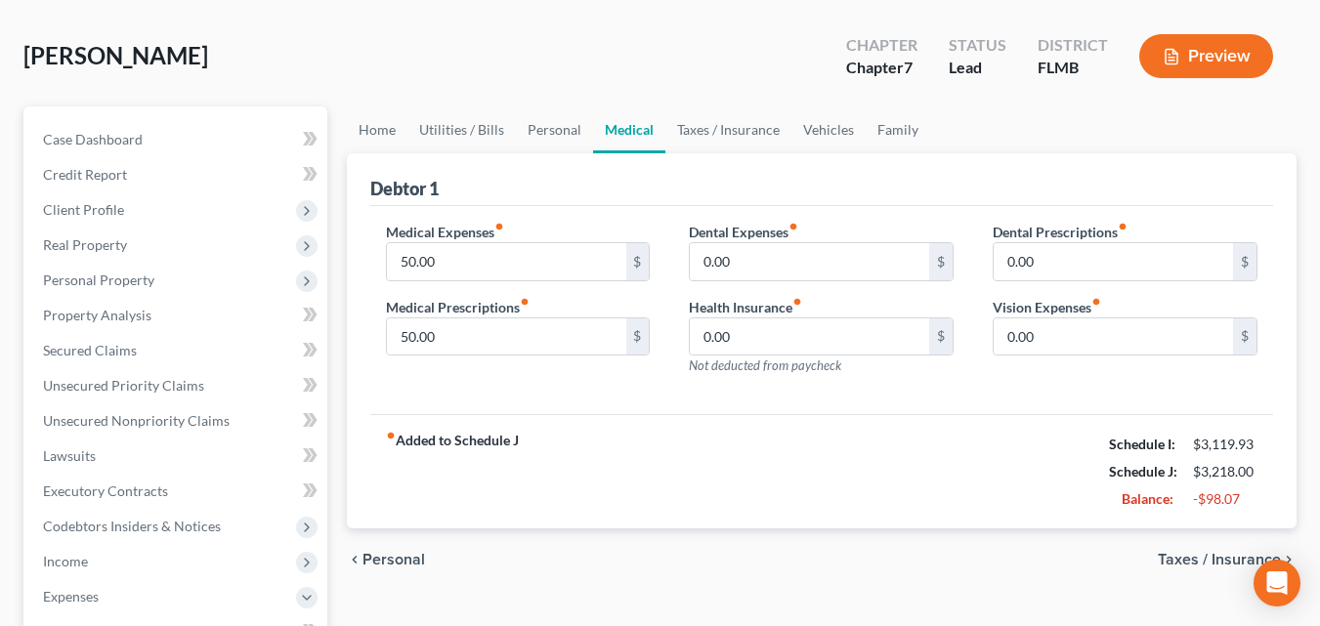
scroll to position [195, 0]
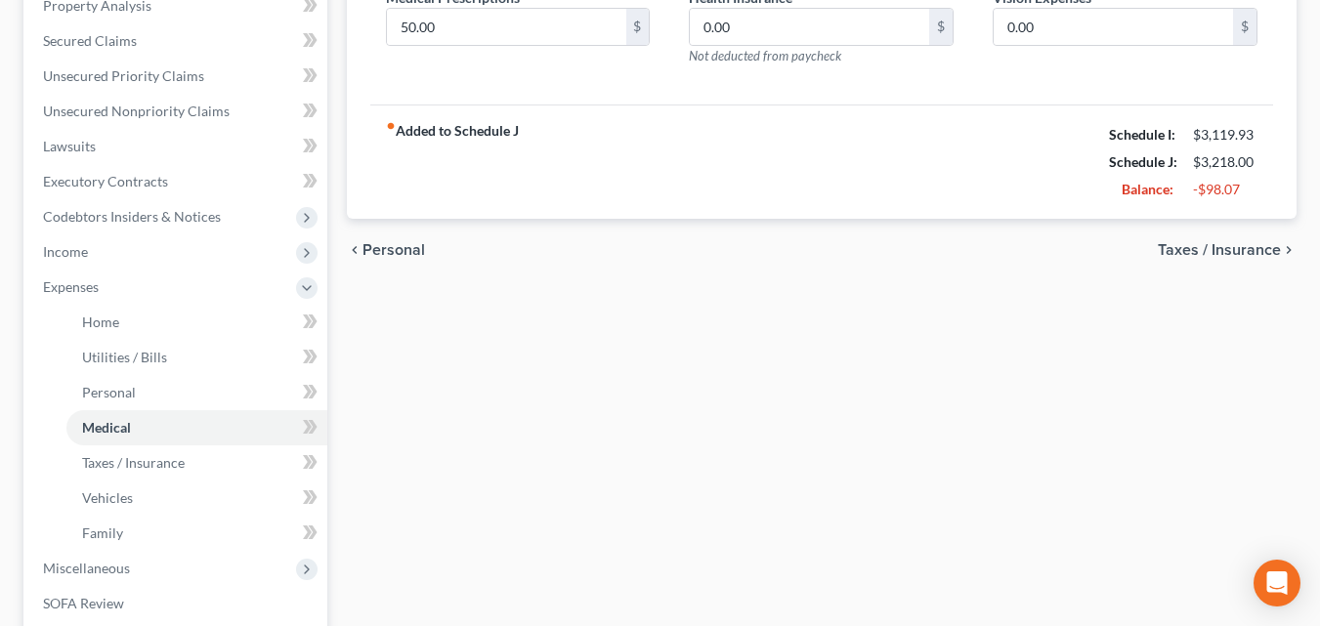
click at [1183, 245] on span "Taxes / Insurance" at bounding box center [1219, 250] width 123 height 16
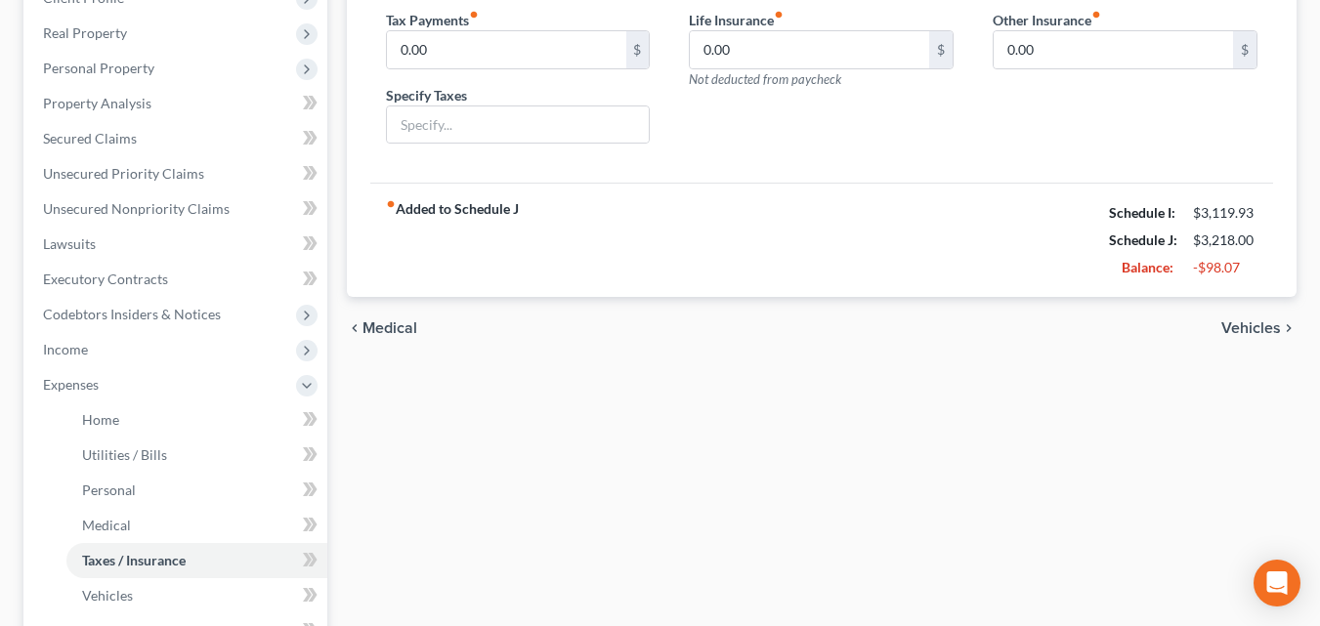
click at [1240, 320] on span "Vehicles" at bounding box center [1251, 328] width 60 height 16
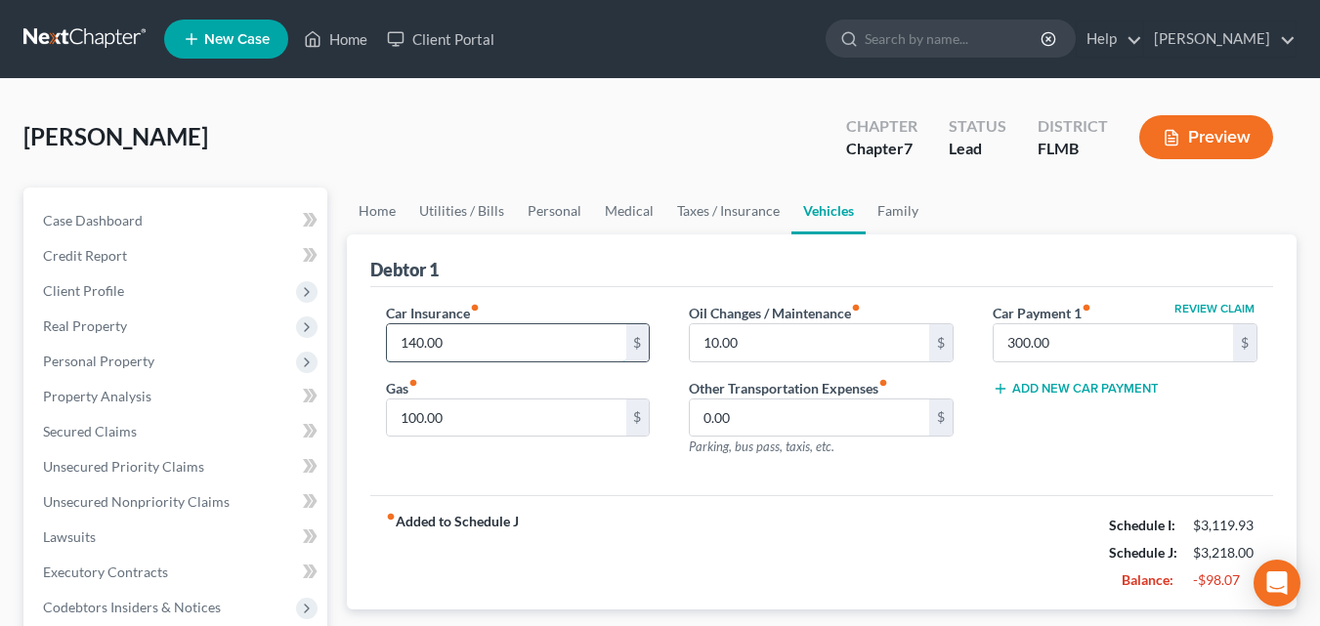
click at [500, 347] on input "140.00" at bounding box center [506, 342] width 239 height 37
type input "100.00"
click at [991, 448] on div "Review Claim Car Payment 1 fiber_manual_record 300.00 $ Add New Car Payment" at bounding box center [1125, 388] width 304 height 170
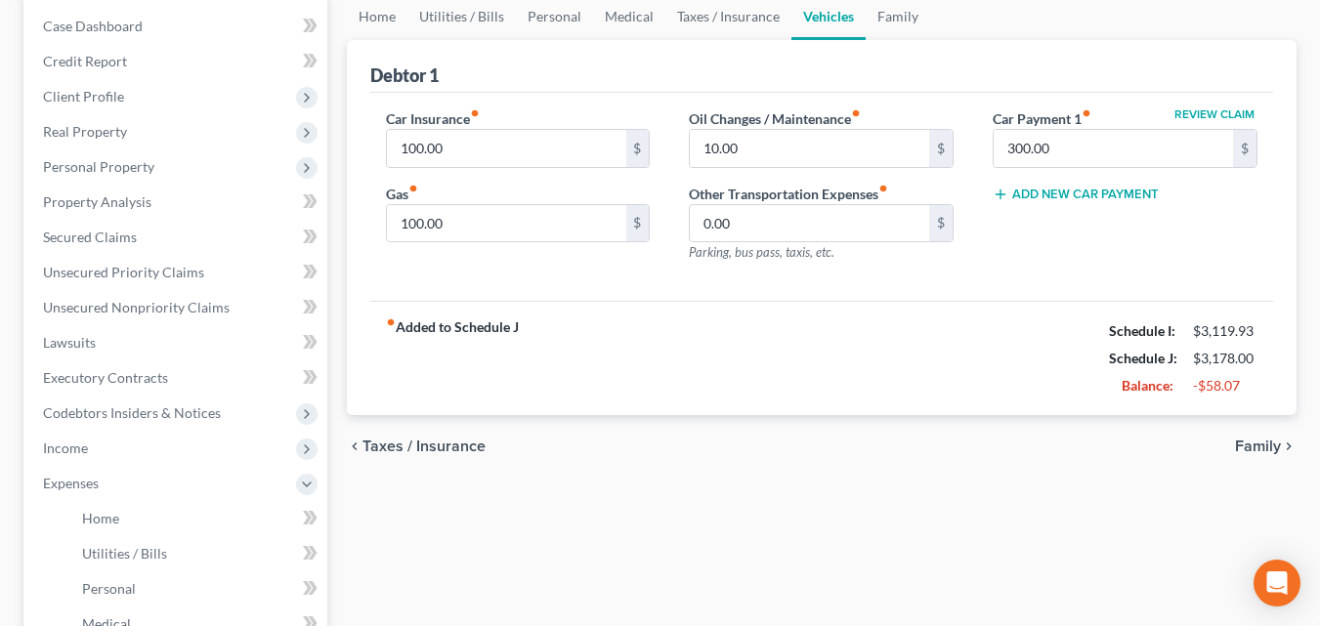
scroll to position [195, 0]
click at [530, 236] on input "100.00" at bounding box center [506, 222] width 239 height 37
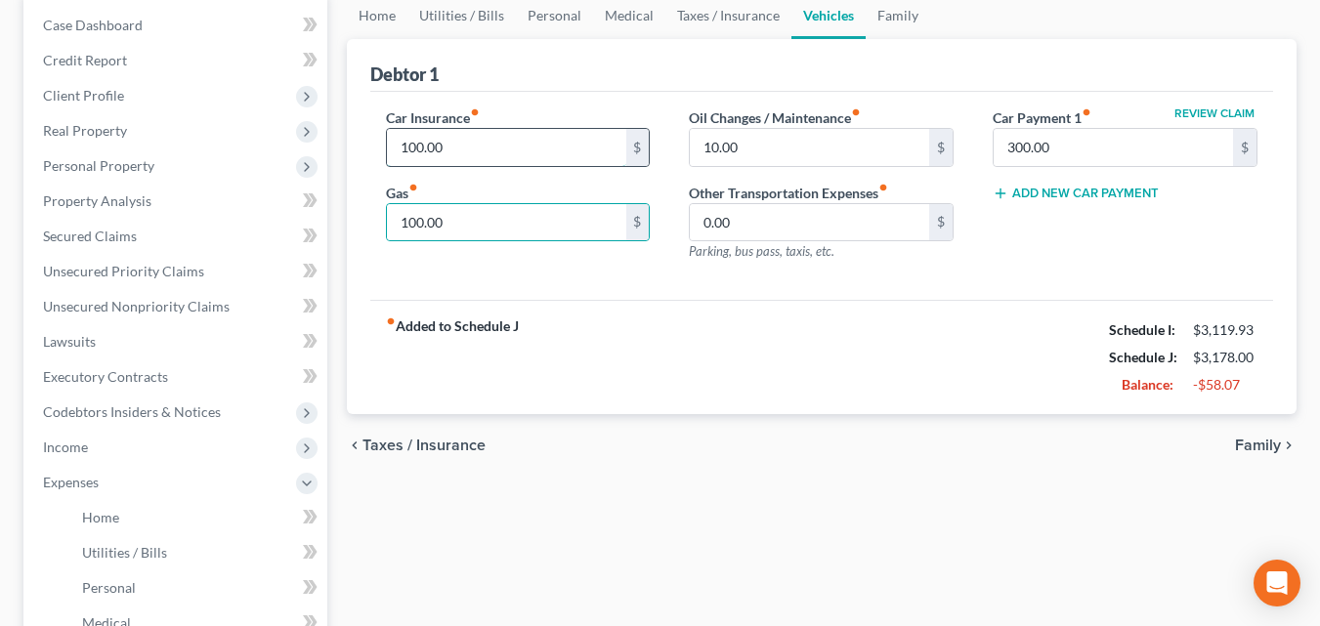
click at [527, 150] on input "100.00" at bounding box center [506, 147] width 239 height 37
click at [483, 219] on input "100.00" at bounding box center [506, 222] width 239 height 37
click at [1246, 445] on span "Family" at bounding box center [1258, 446] width 46 height 16
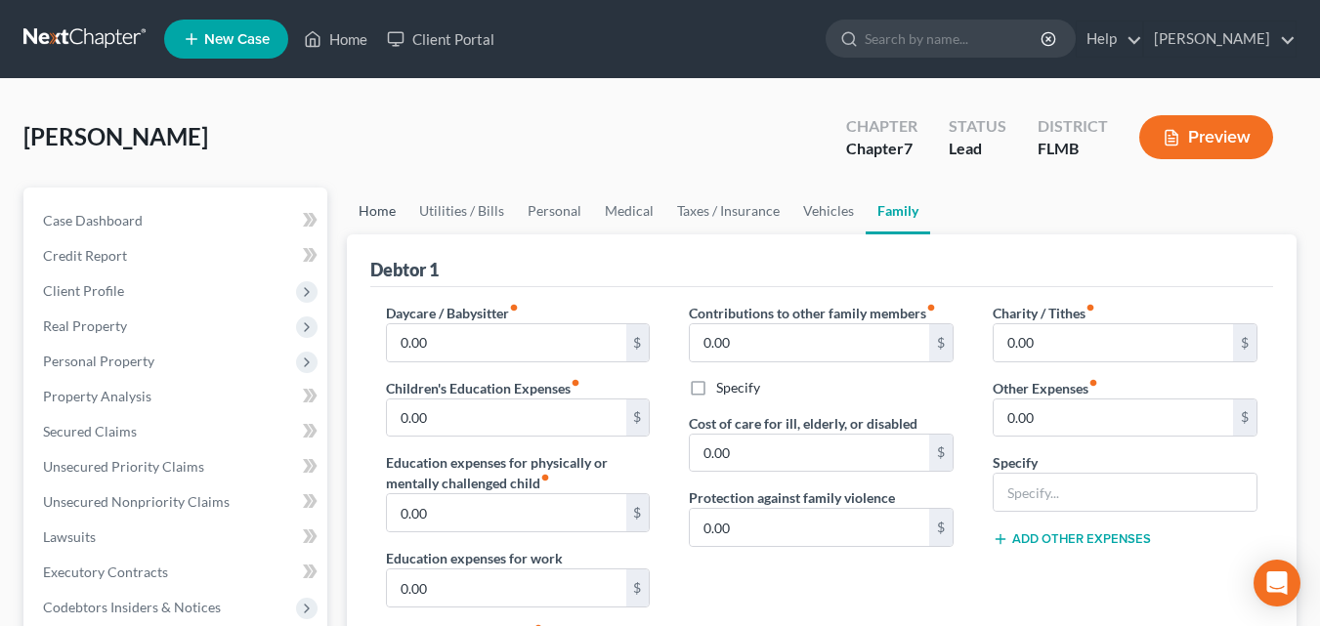
click at [382, 210] on link "Home" at bounding box center [377, 211] width 61 height 47
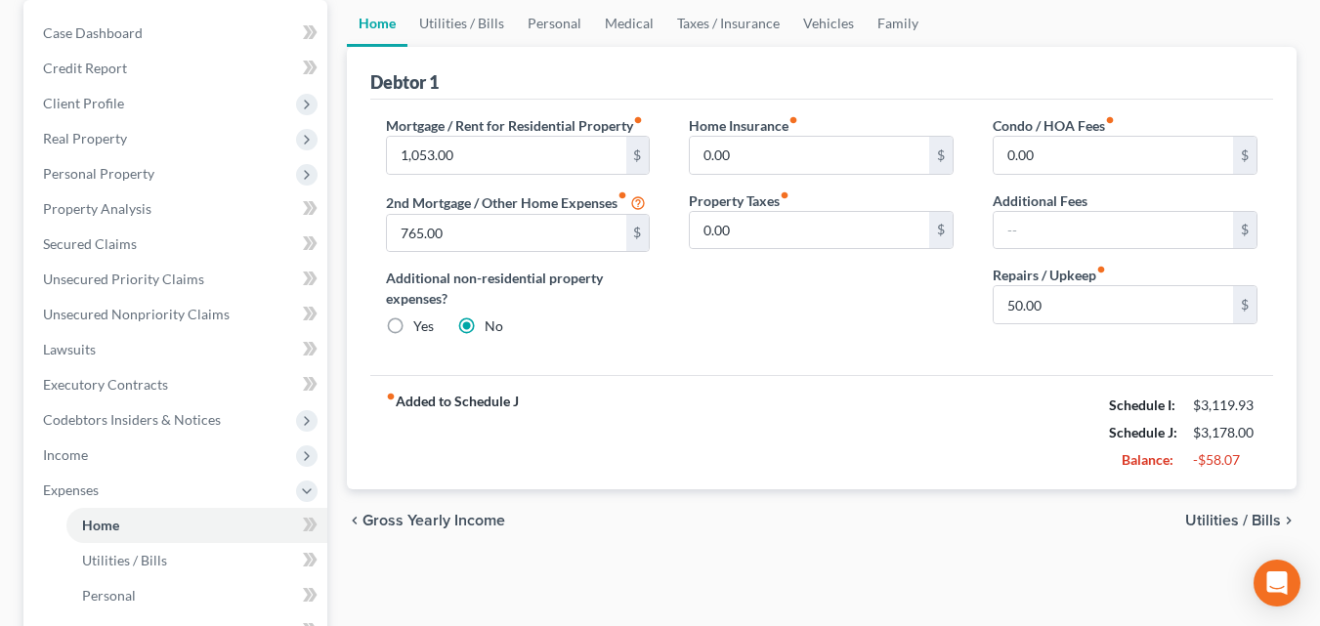
scroll to position [195, 0]
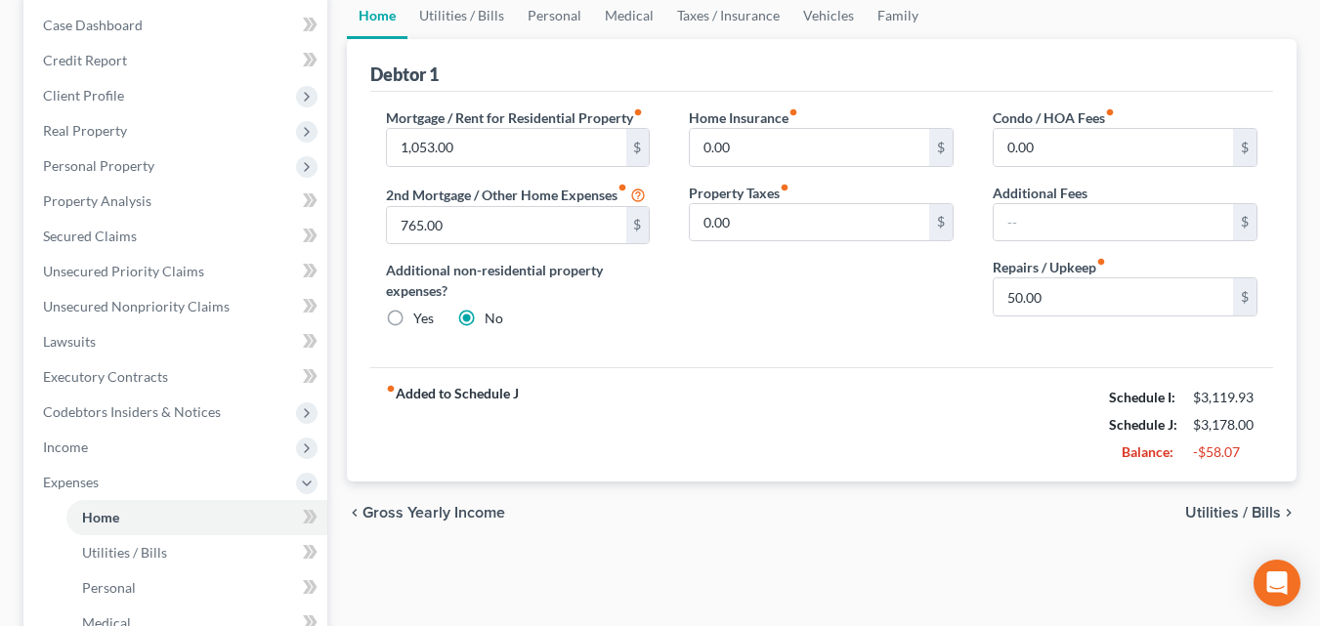
click at [1234, 513] on span "Utilities / Bills" at bounding box center [1233, 513] width 96 height 16
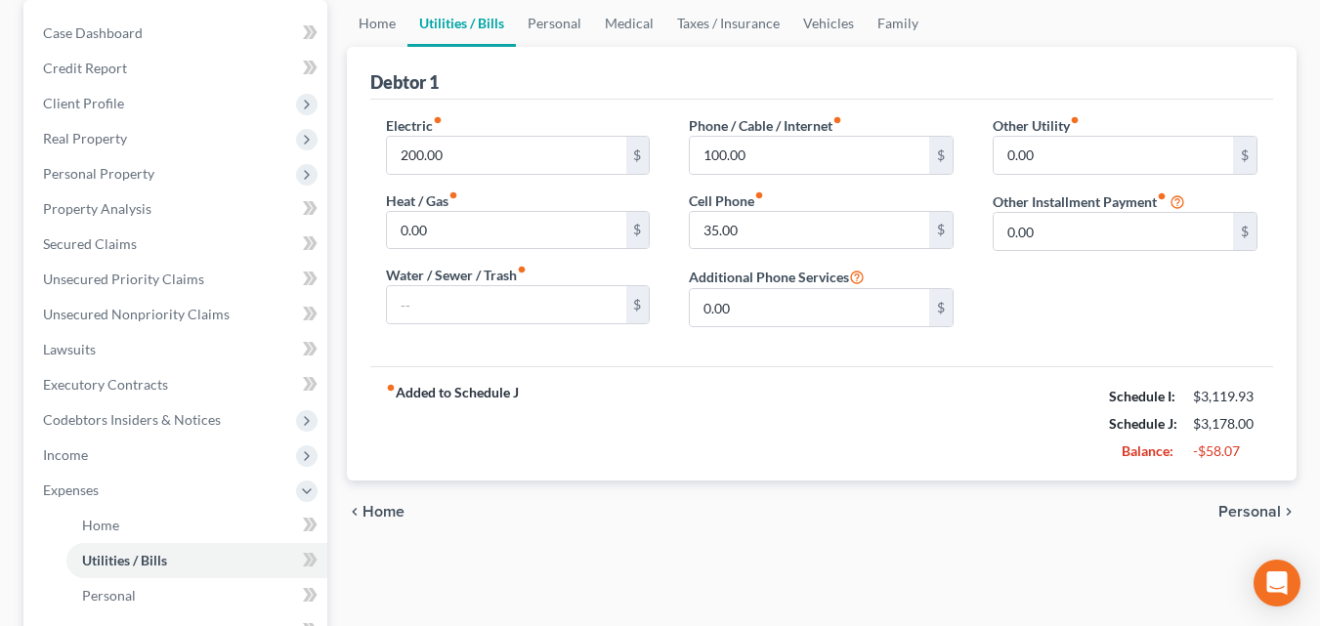
scroll to position [195, 0]
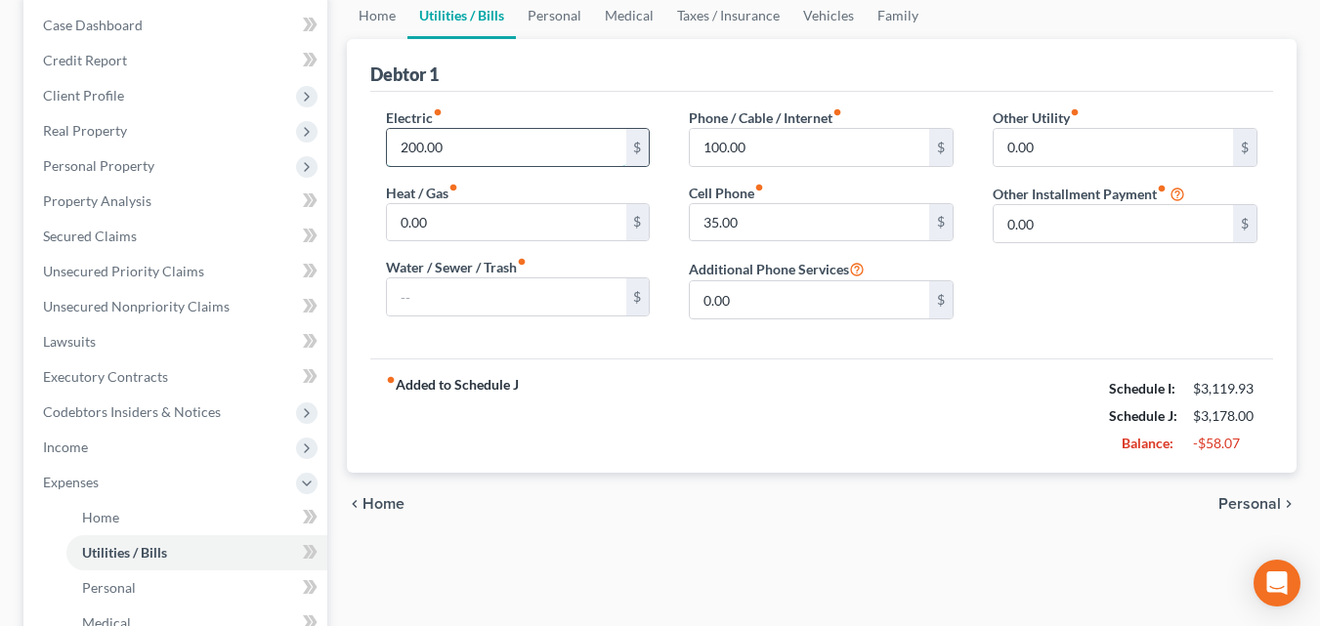
click at [509, 150] on input "200.00" at bounding box center [506, 147] width 239 height 37
click at [652, 365] on div "fiber_manual_record Added to Schedule J Schedule I: $3,119.93 Schedule J: $3,14…" at bounding box center [821, 415] width 903 height 114
click at [471, 143] on input "170.00" at bounding box center [506, 147] width 239 height 37
type input "160.00"
click at [1168, 282] on div "Other Utility fiber_manual_record 0.00 $ Other Installment Payment fiber_manual…" at bounding box center [1125, 221] width 304 height 228
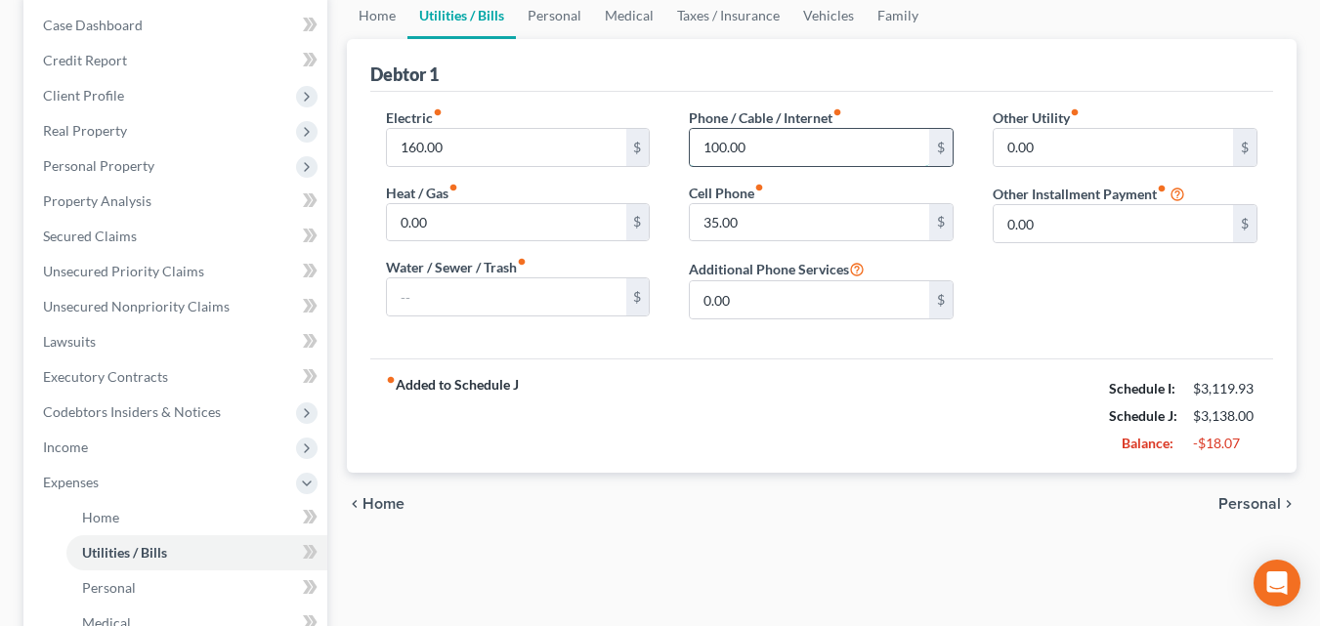
click at [774, 153] on input "100.00" at bounding box center [809, 147] width 239 height 37
type input "90.00"
click at [1061, 281] on div "Other Utility fiber_manual_record 0.00 $ Other Installment Payment fiber_manual…" at bounding box center [1125, 221] width 304 height 228
click at [509, 148] on input "160.00" at bounding box center [506, 147] width 239 height 37
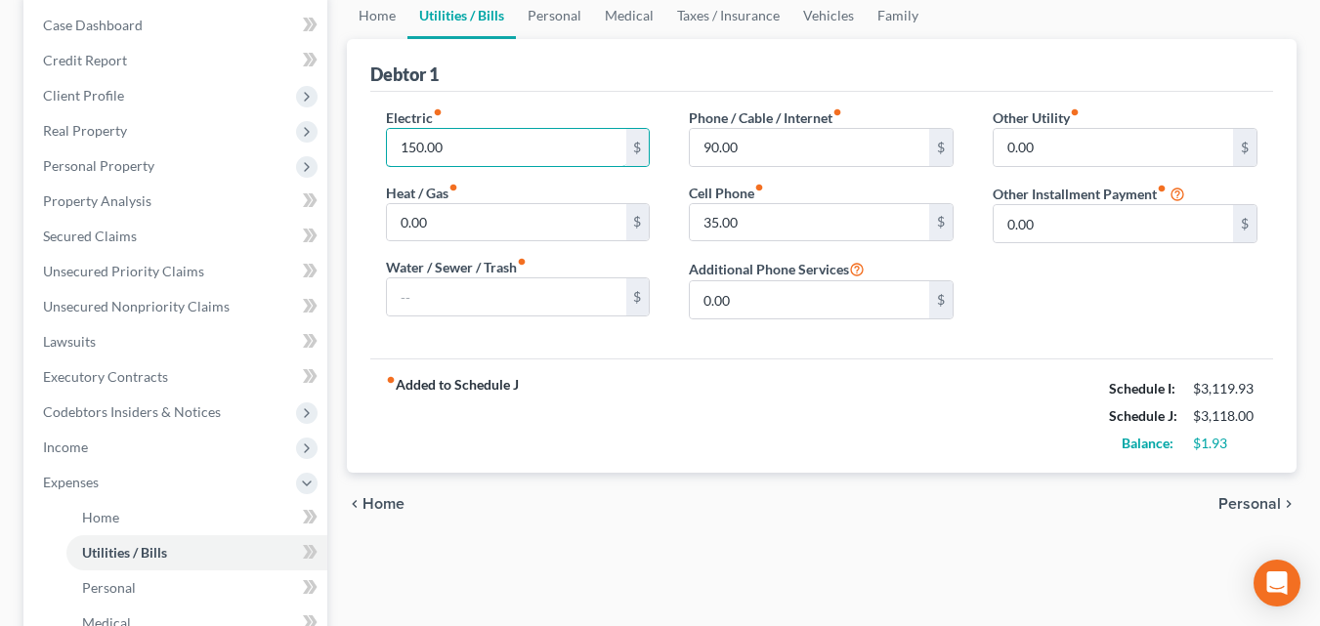
type input "150.00"
click at [670, 317] on div "Phone / Cable / Internet fiber_manual_record 90.00 $ Cell Phone fiber_manual_re…" at bounding box center [821, 221] width 304 height 228
click at [747, 232] on input "35.00" at bounding box center [809, 222] width 239 height 37
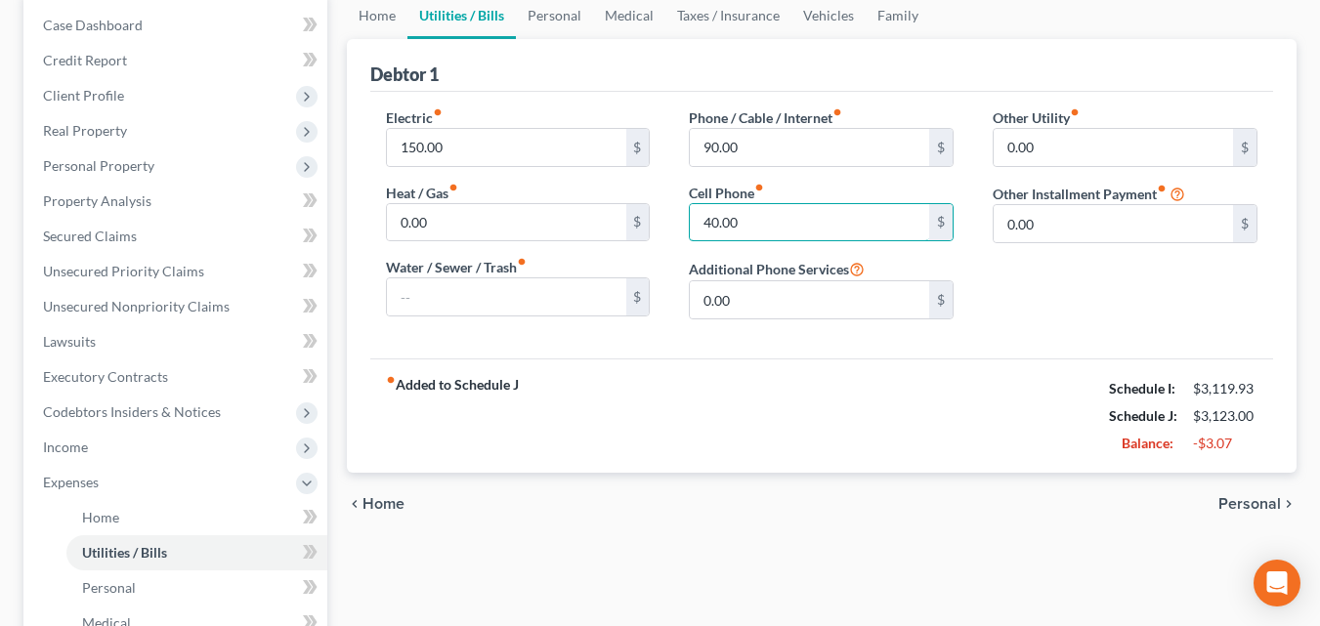
type input "40.00"
click at [1112, 303] on div "Other Utility fiber_manual_record 0.00 $ Other Installment Payment fiber_manual…" at bounding box center [1125, 221] width 304 height 228
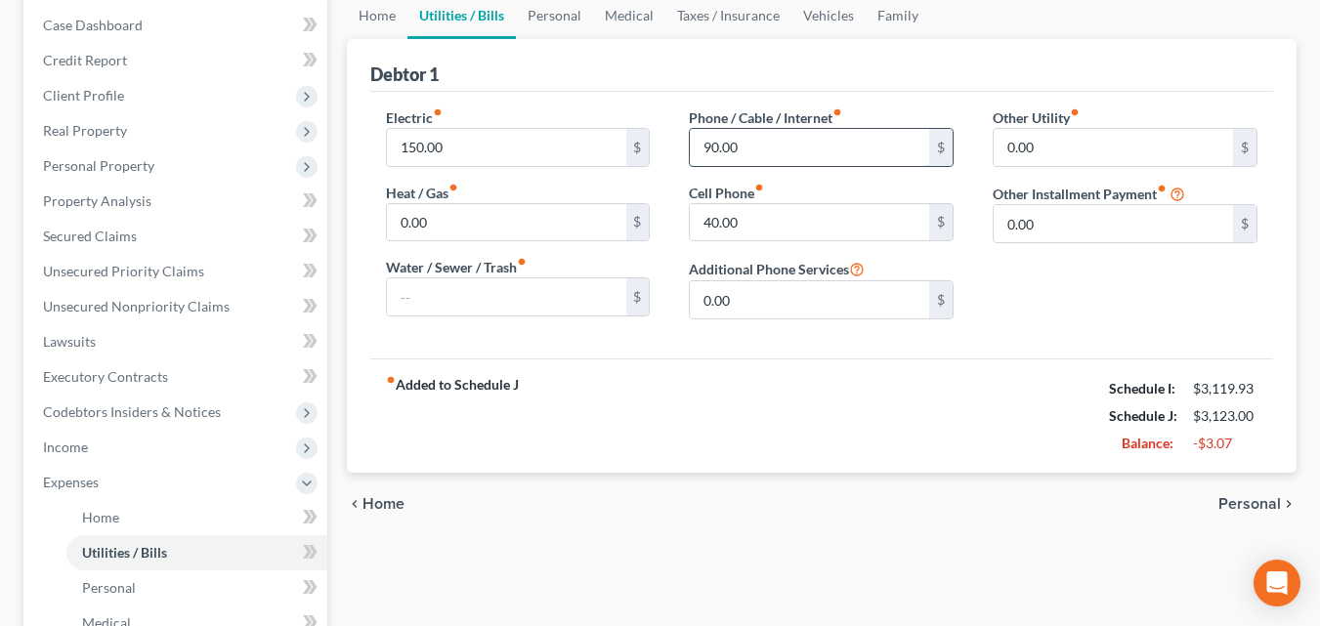
click at [738, 157] on input "90.00" at bounding box center [809, 147] width 239 height 37
click at [1074, 298] on div "Other Utility fiber_manual_record 0.00 $ Other Installment Payment fiber_manual…" at bounding box center [1125, 221] width 304 height 228
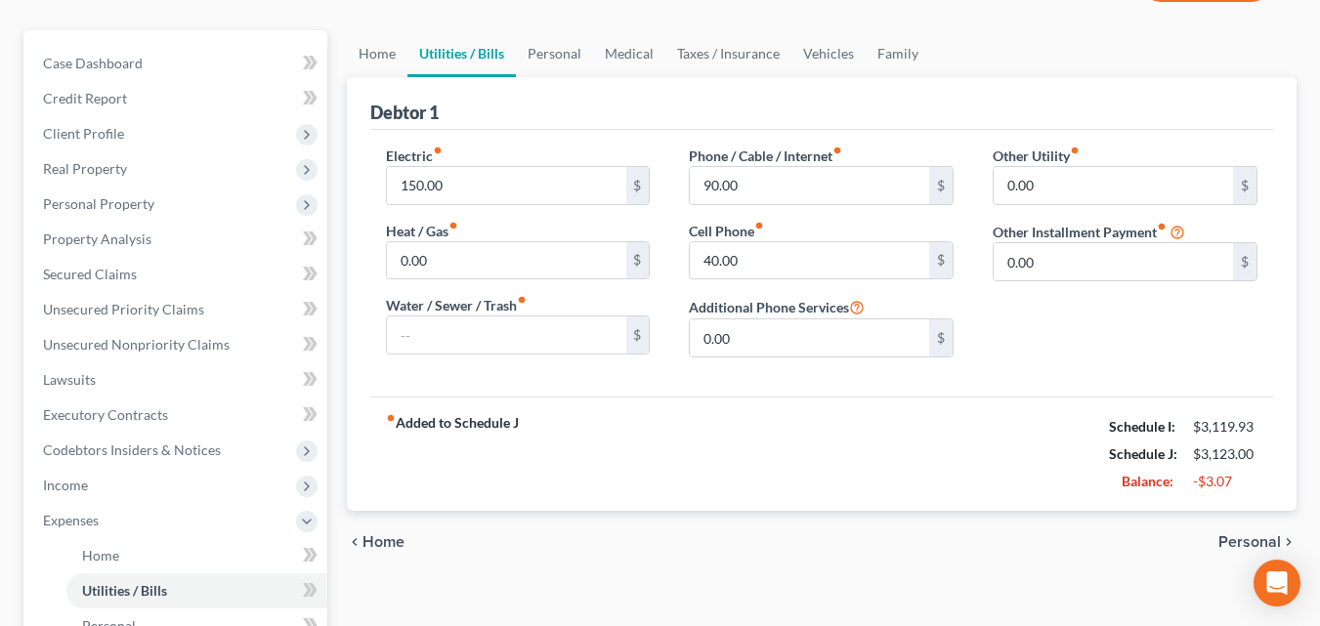
scroll to position [0, 0]
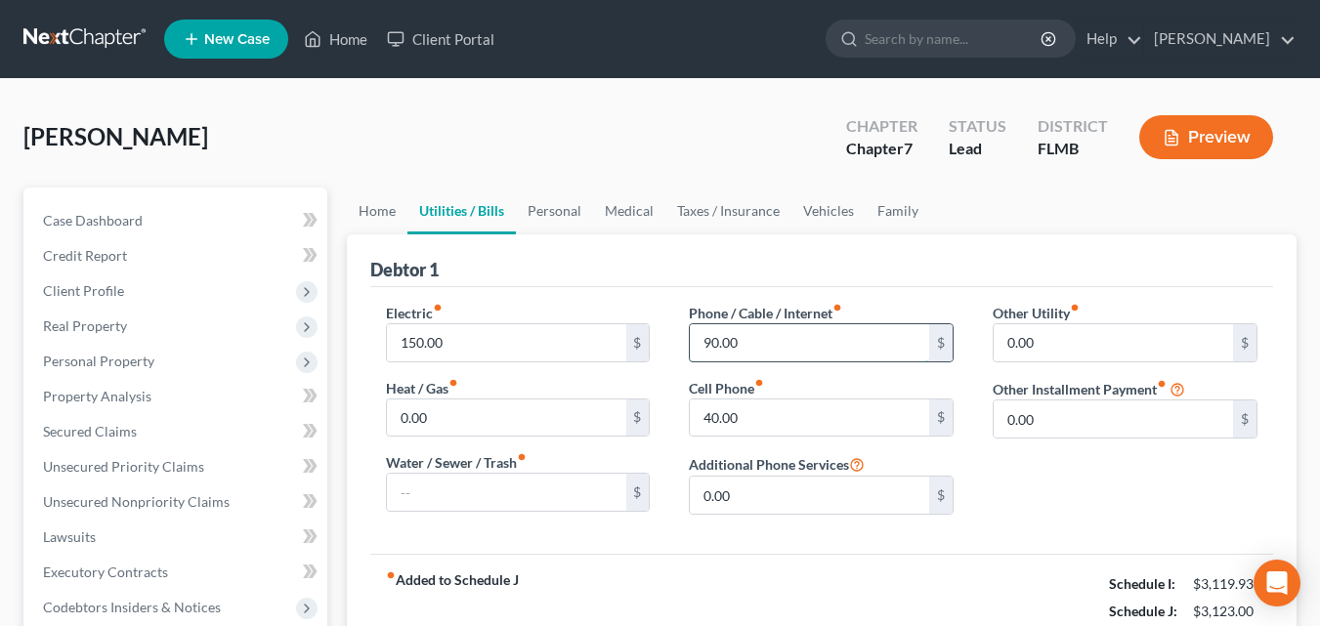
click at [812, 347] on input "90.00" at bounding box center [809, 342] width 239 height 37
click at [1006, 461] on div "Other Utility fiber_manual_record 0.00 $ Other Installment Payment fiber_manual…" at bounding box center [1125, 417] width 304 height 228
click at [780, 353] on input "90.00" at bounding box center [809, 342] width 239 height 37
type input "86.00"
click at [1047, 502] on div "Other Utility fiber_manual_record 0.00 $ Other Installment Payment fiber_manual…" at bounding box center [1125, 417] width 304 height 228
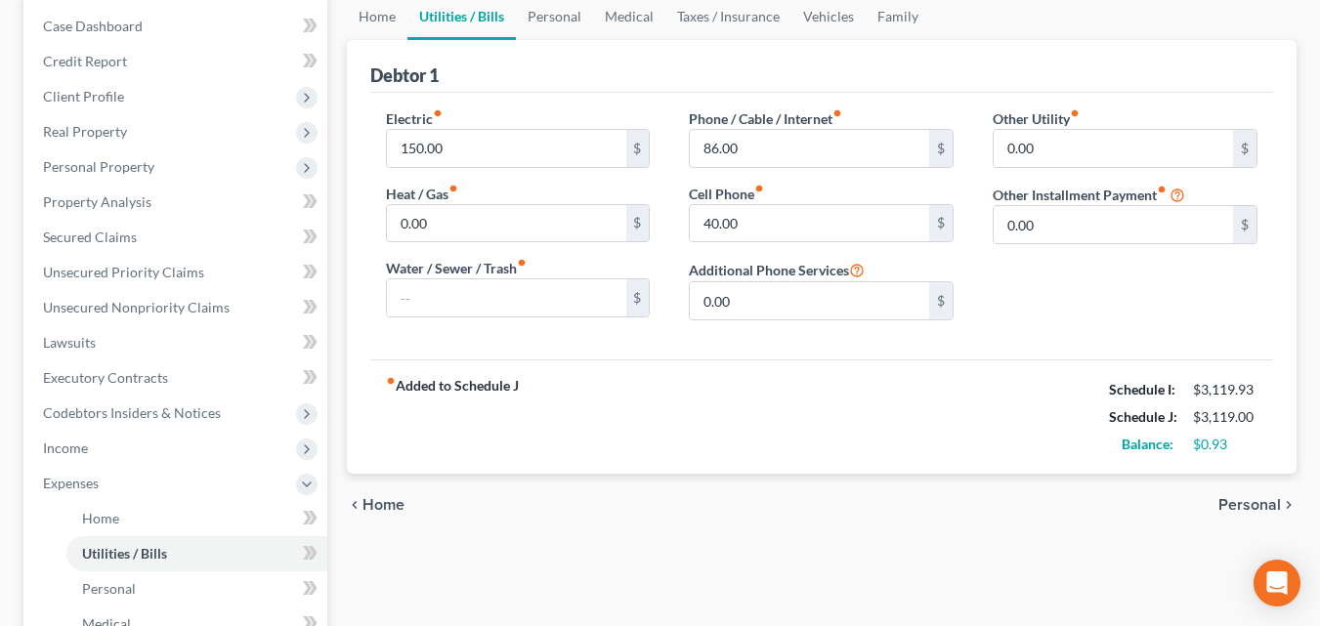
scroll to position [195, 0]
click at [1240, 504] on span "Personal" at bounding box center [1249, 504] width 63 height 16
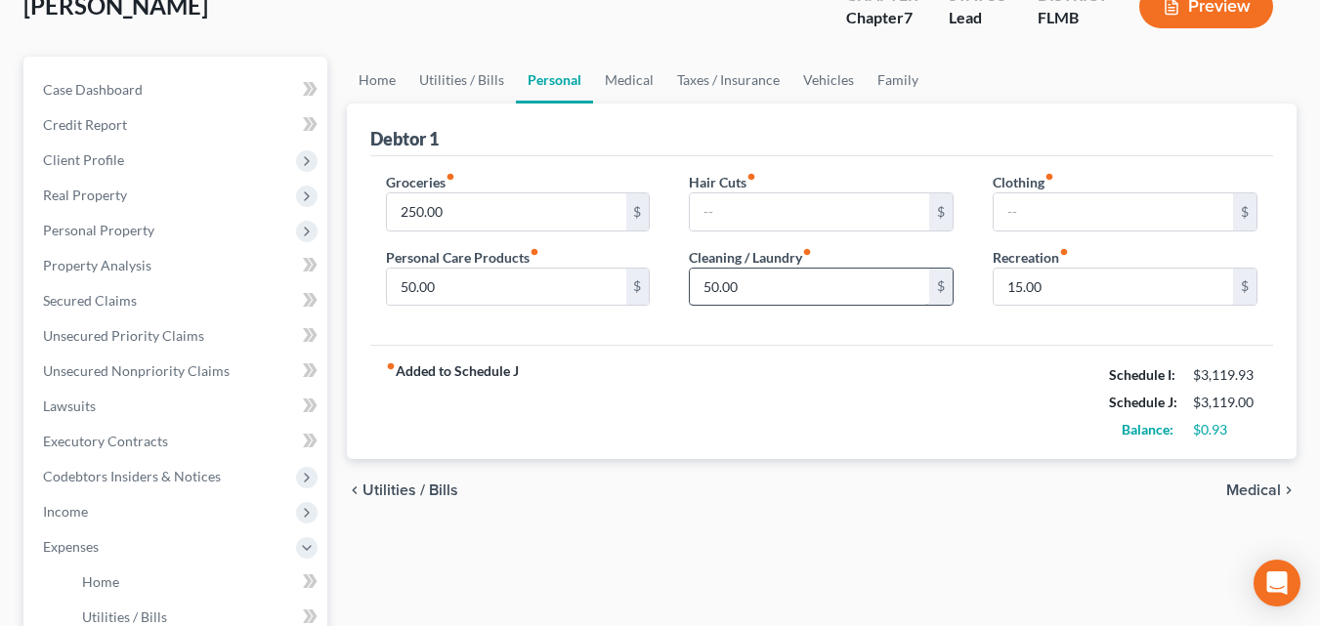
scroll to position [391, 0]
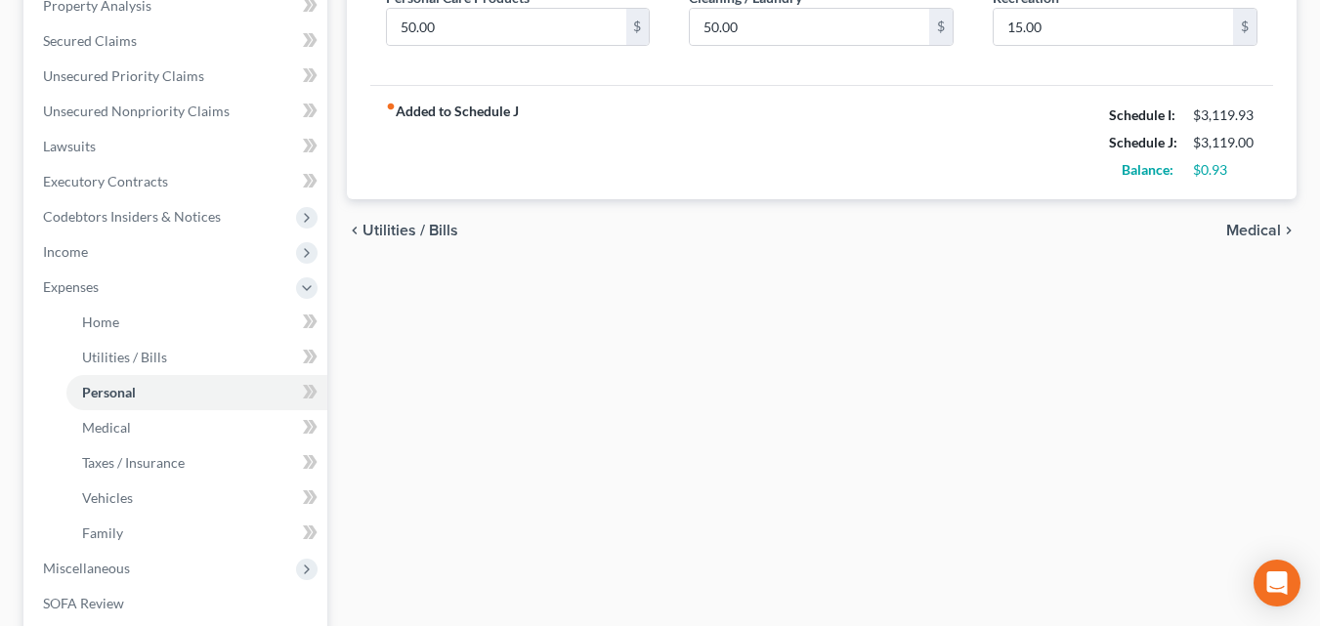
click at [1262, 224] on span "Medical" at bounding box center [1253, 231] width 55 height 16
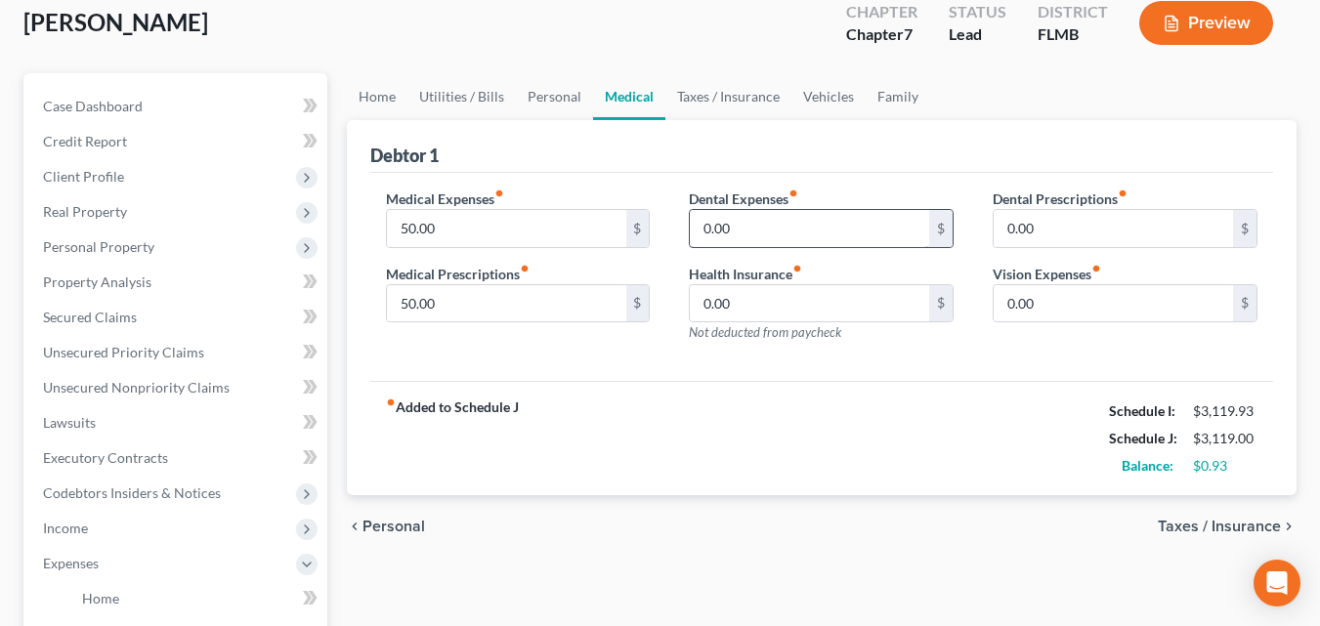
scroll to position [391, 0]
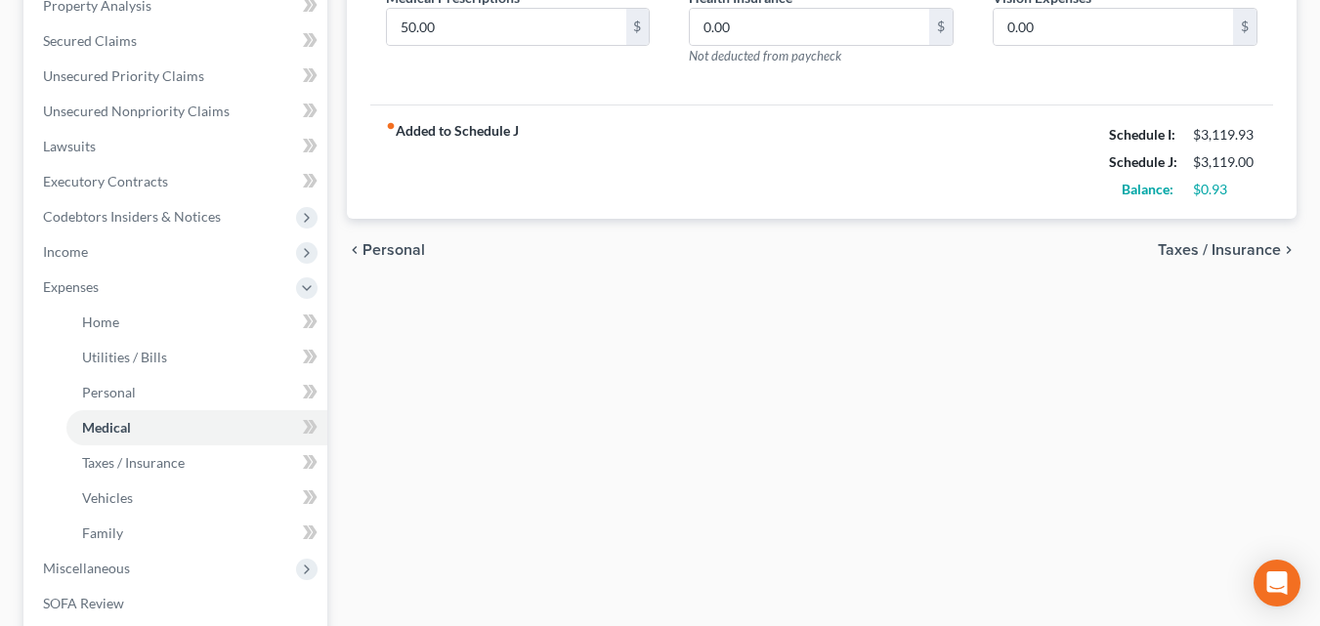
click at [1198, 247] on span "Taxes / Insurance" at bounding box center [1219, 250] width 123 height 16
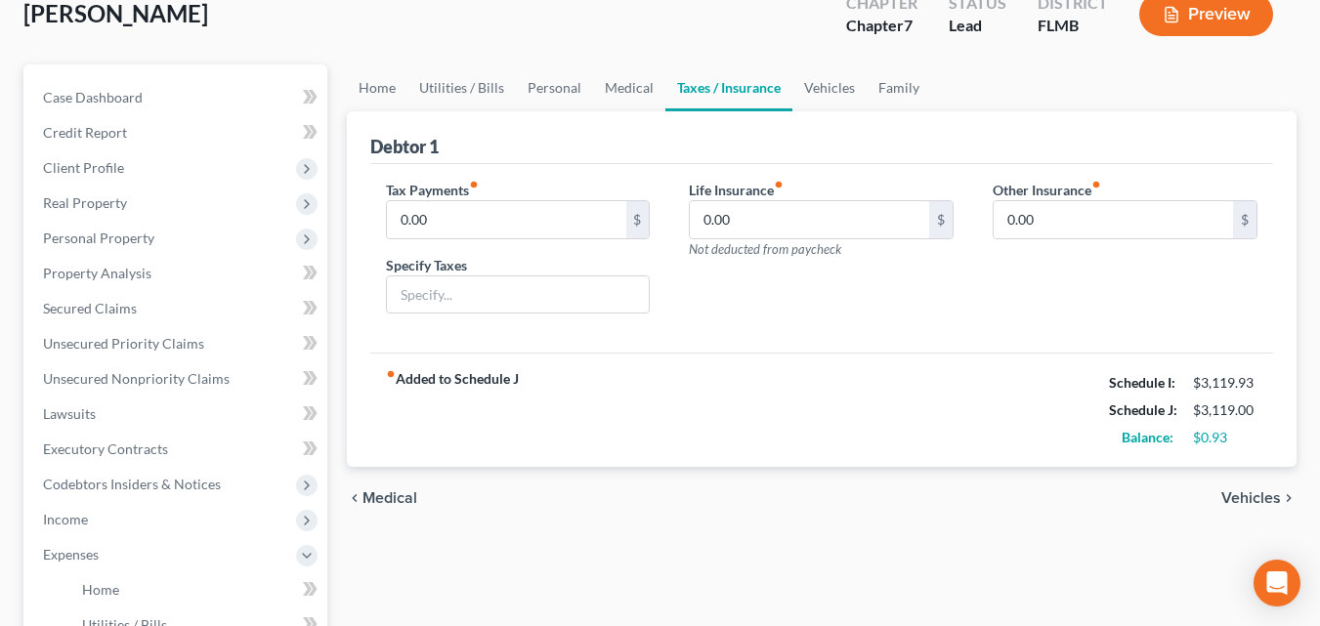
scroll to position [293, 0]
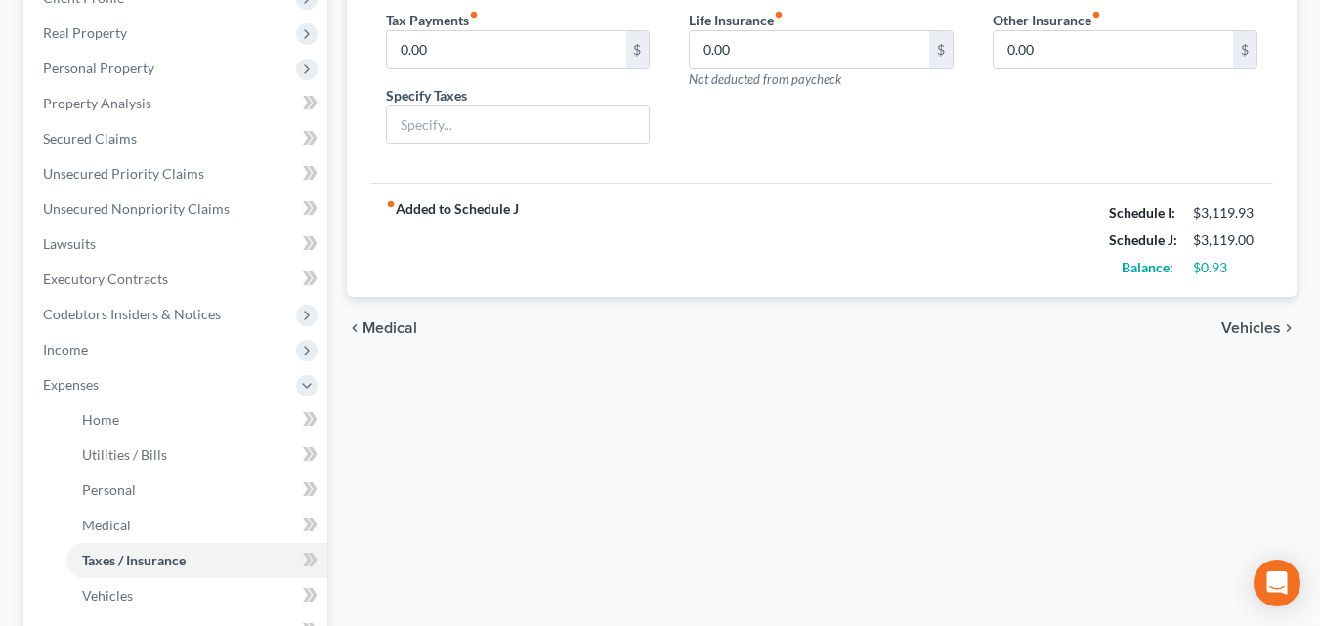
click at [1221, 330] on div "chevron_left Medical Vehicles chevron_right" at bounding box center [821, 328] width 949 height 63
click at [1228, 329] on span "Vehicles" at bounding box center [1251, 328] width 60 height 16
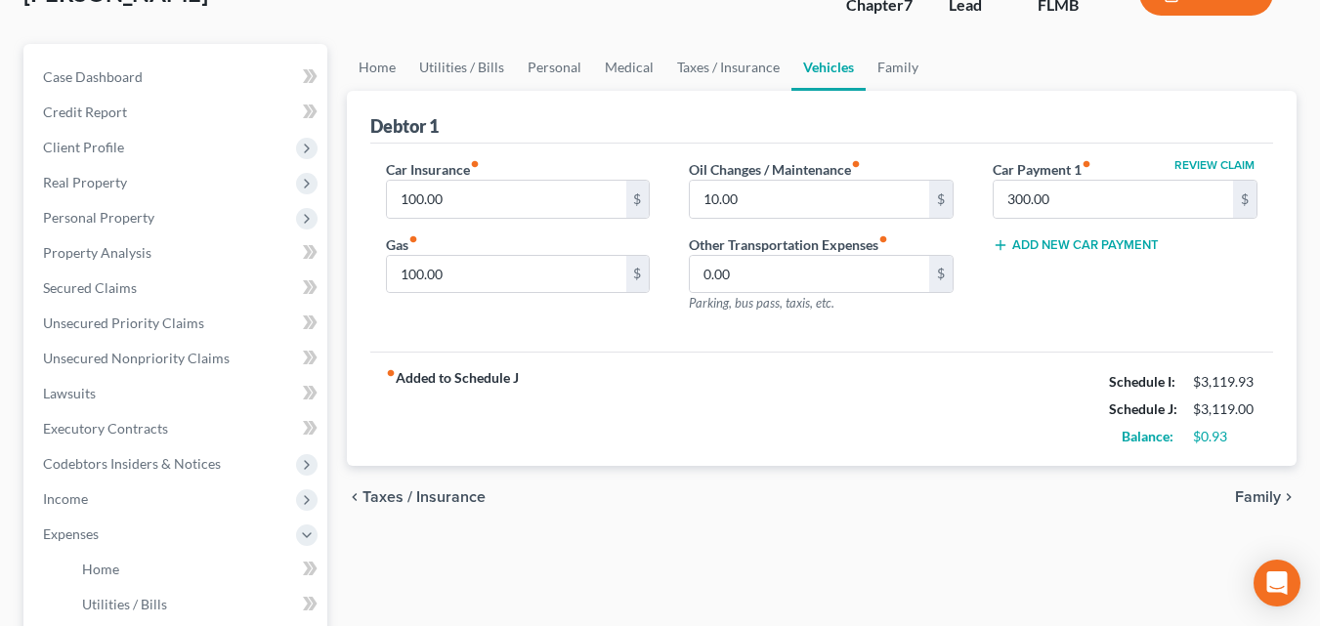
scroll to position [391, 0]
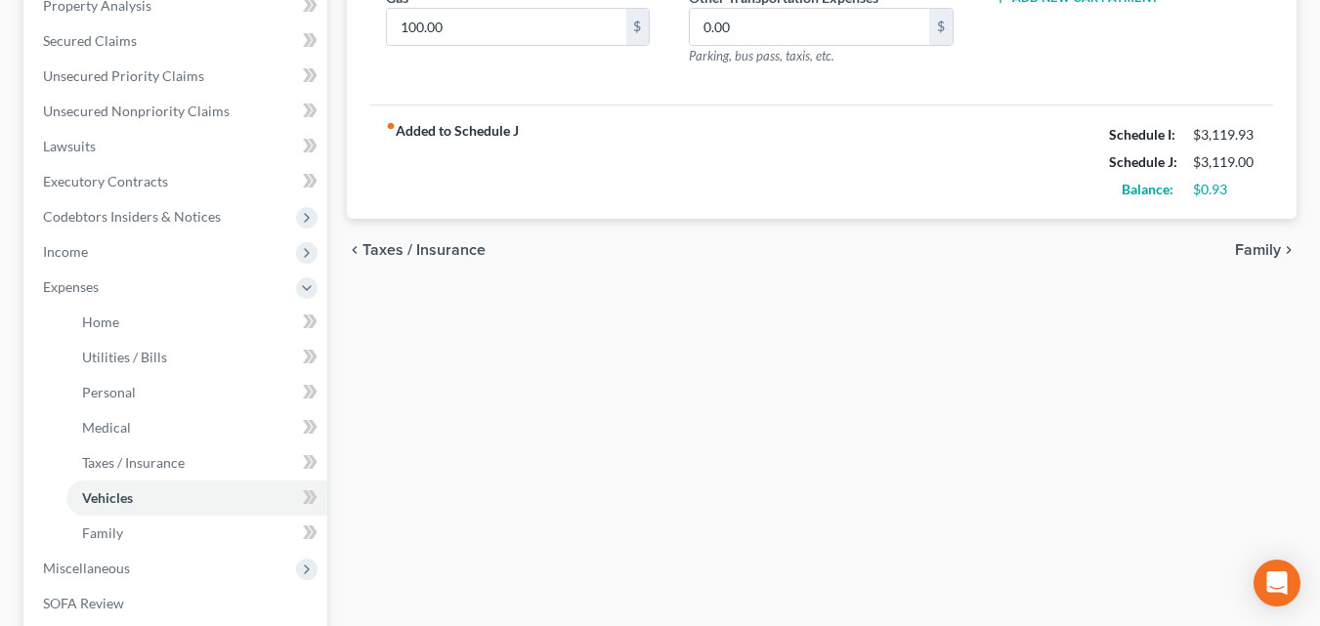
click at [1249, 256] on span "Family" at bounding box center [1258, 250] width 46 height 16
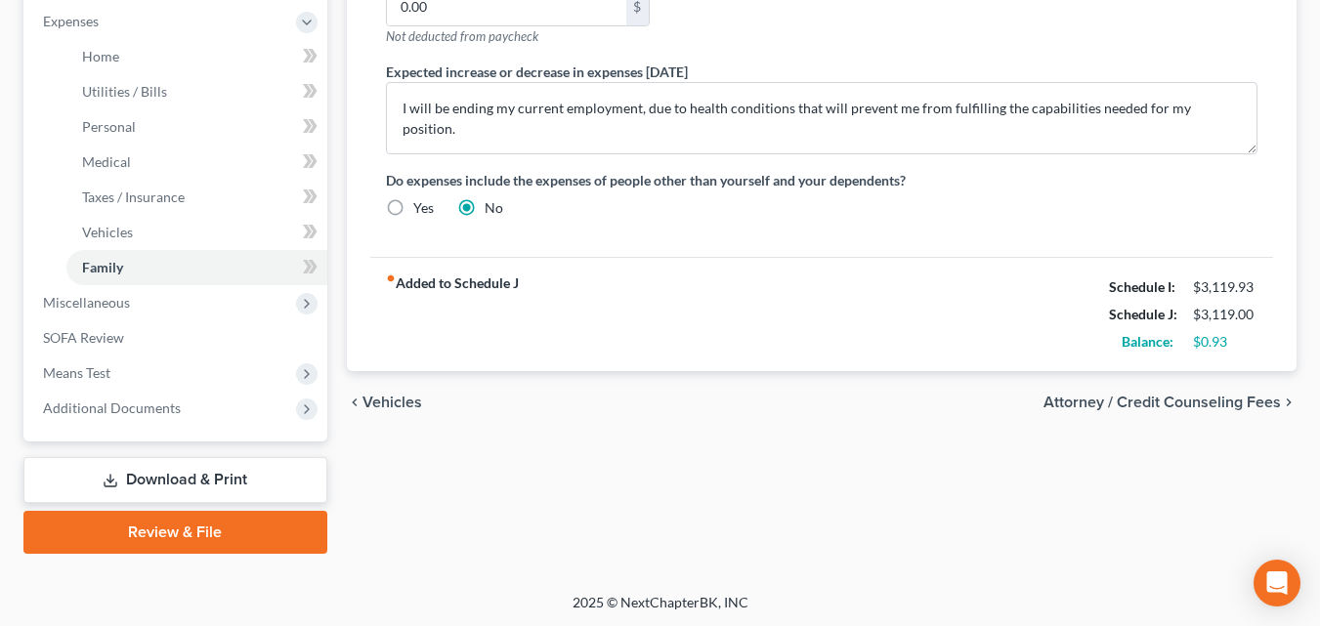
scroll to position [658, 0]
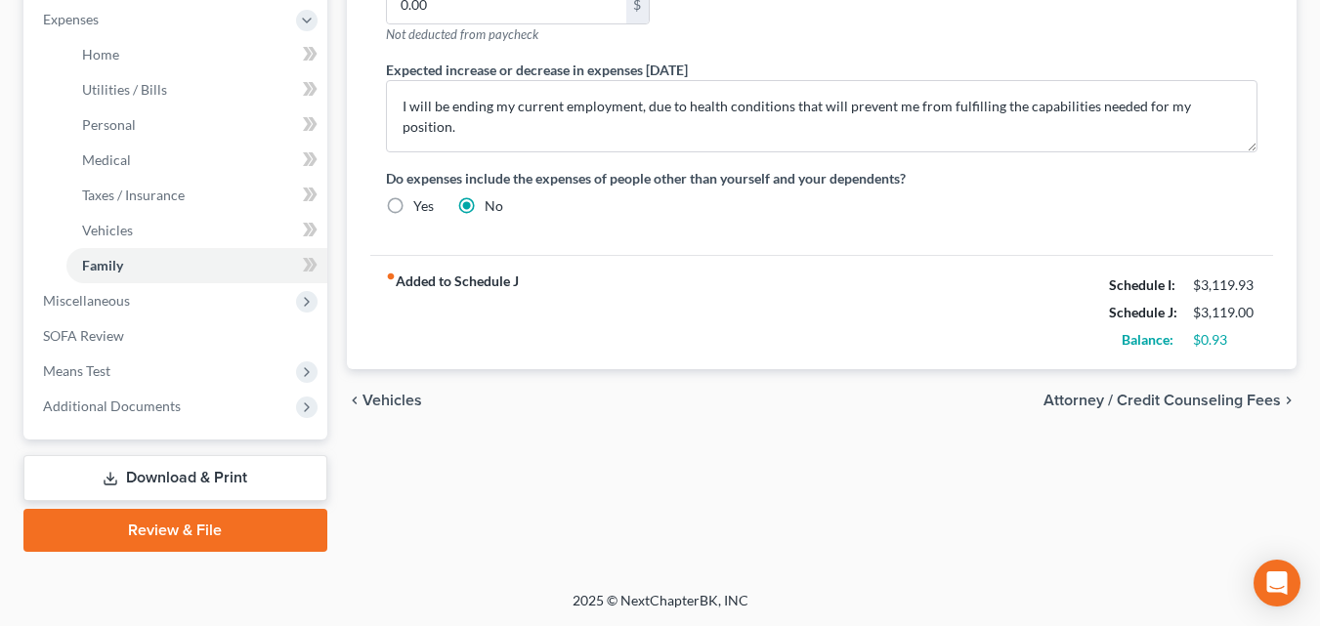
click at [1209, 402] on span "Attorney / Credit Counseling Fees" at bounding box center [1161, 401] width 237 height 16
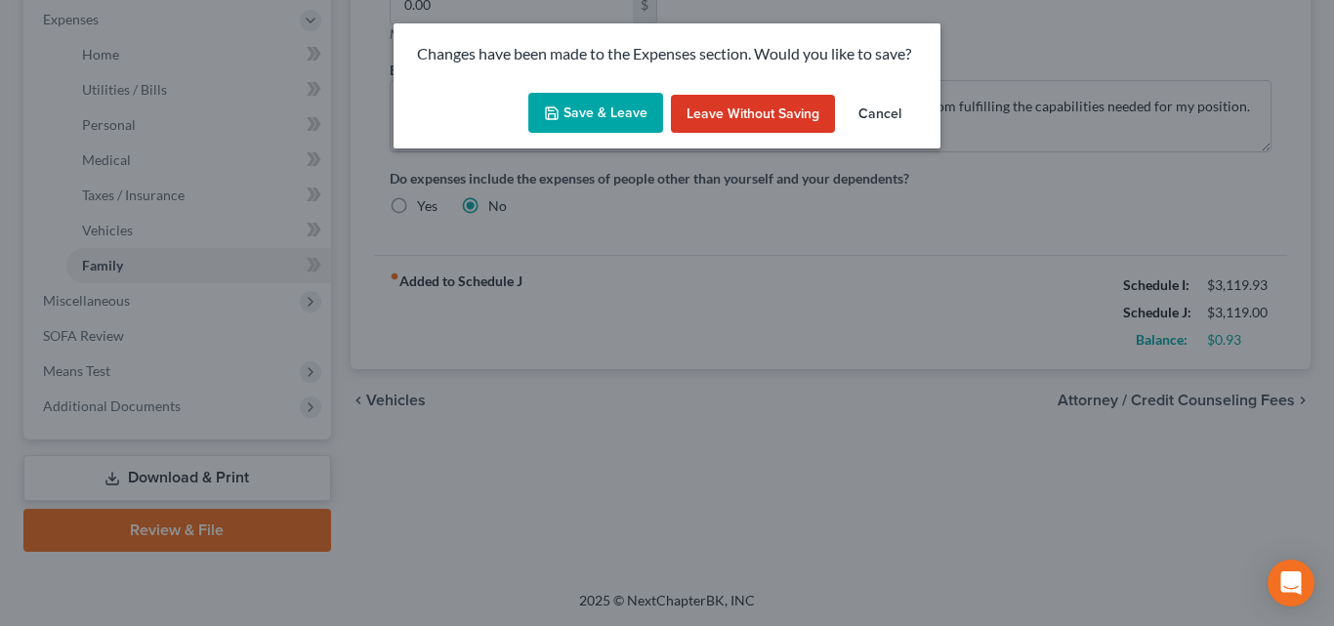
click at [591, 114] on button "Save & Leave" at bounding box center [595, 113] width 135 height 41
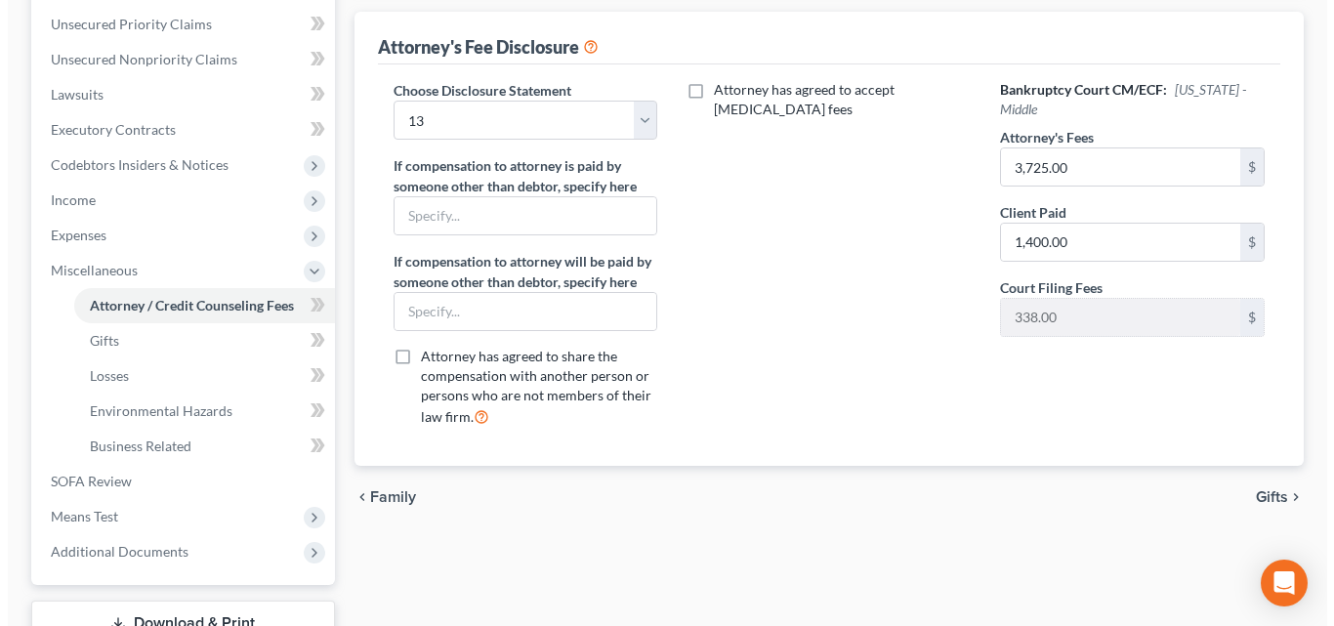
scroll to position [197, 0]
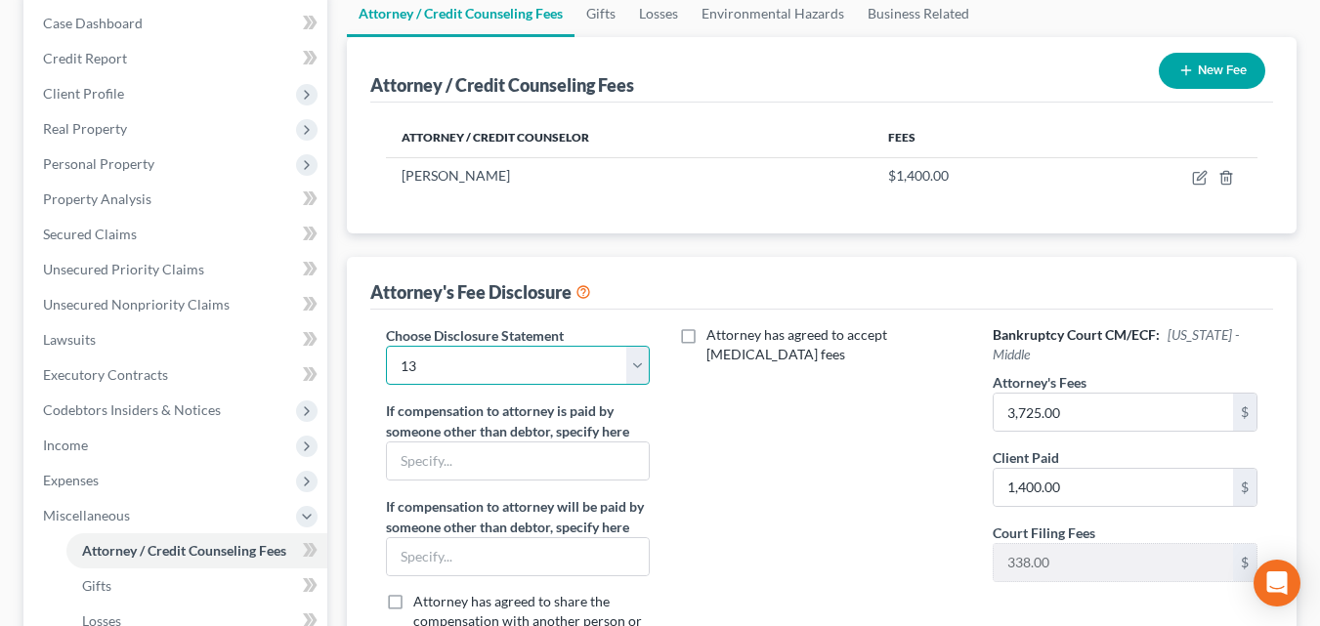
click at [635, 372] on select "Select 13 Chapter 7" at bounding box center [518, 365] width 265 height 39
select select "1"
click at [386, 346] on select "Select 13 Chapter 7" at bounding box center [518, 365] width 265 height 39
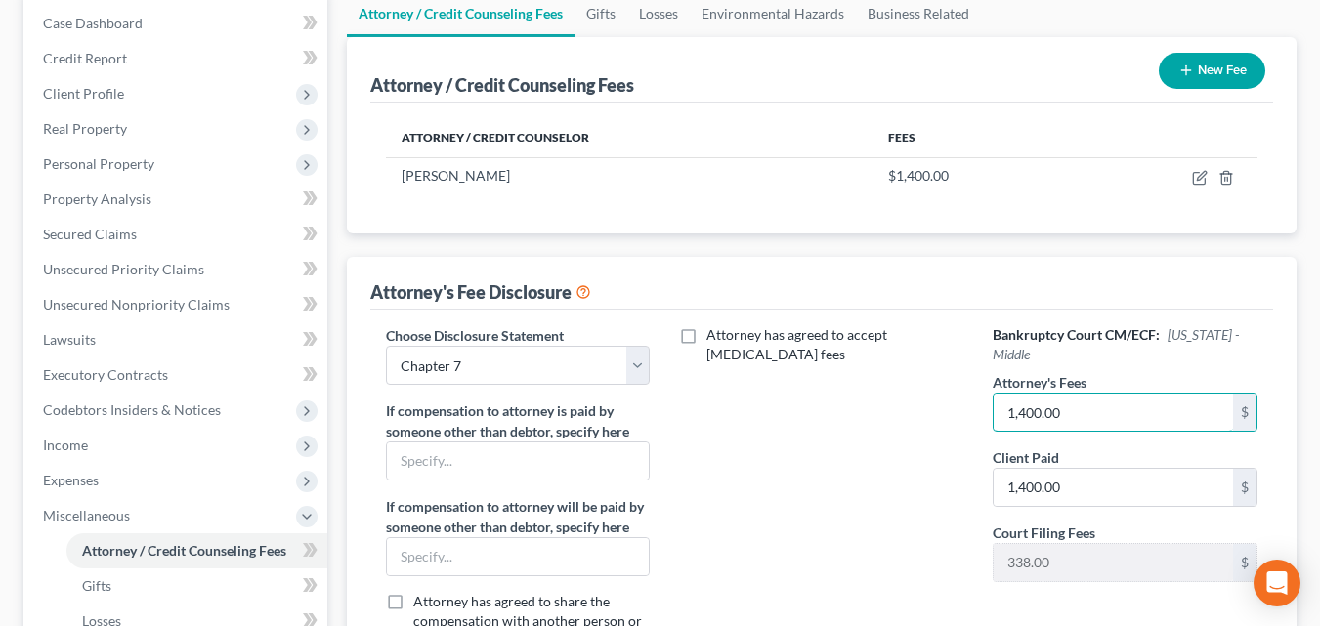
type input "1,400.00"
click at [831, 429] on div "Attorney has agreed to accept [MEDICAL_DATA] fees" at bounding box center [821, 506] width 304 height 362
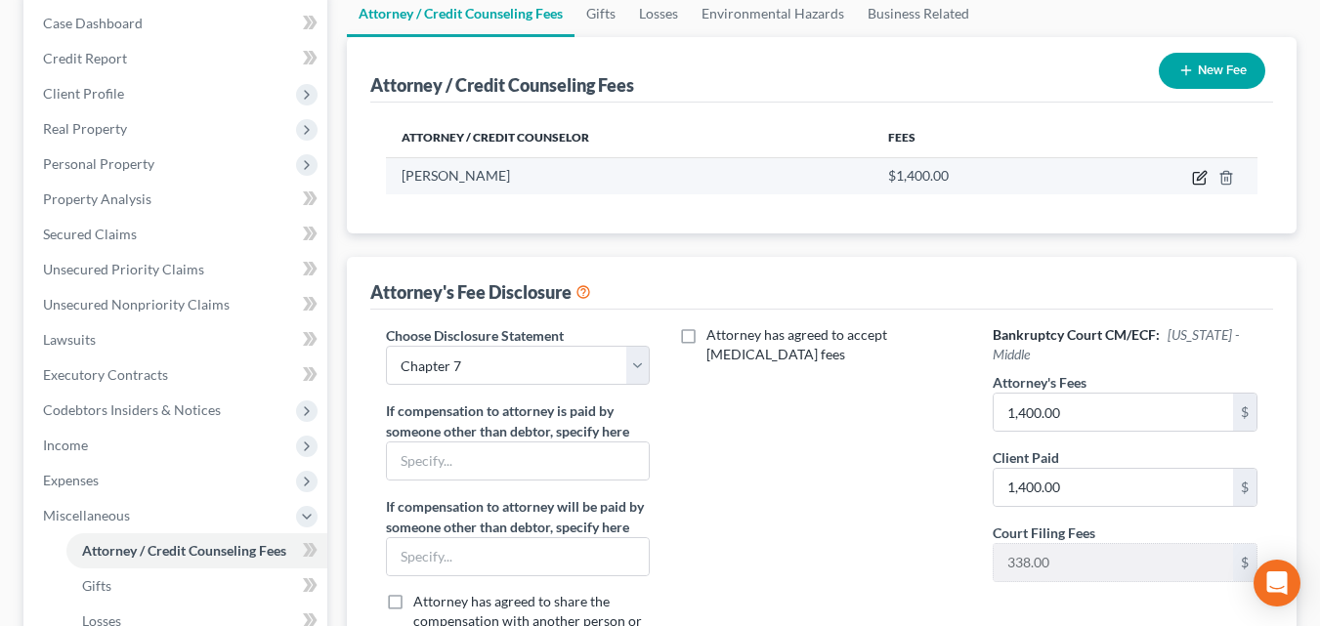
click at [1195, 171] on icon "button" at bounding box center [1200, 178] width 16 height 16
select select "9"
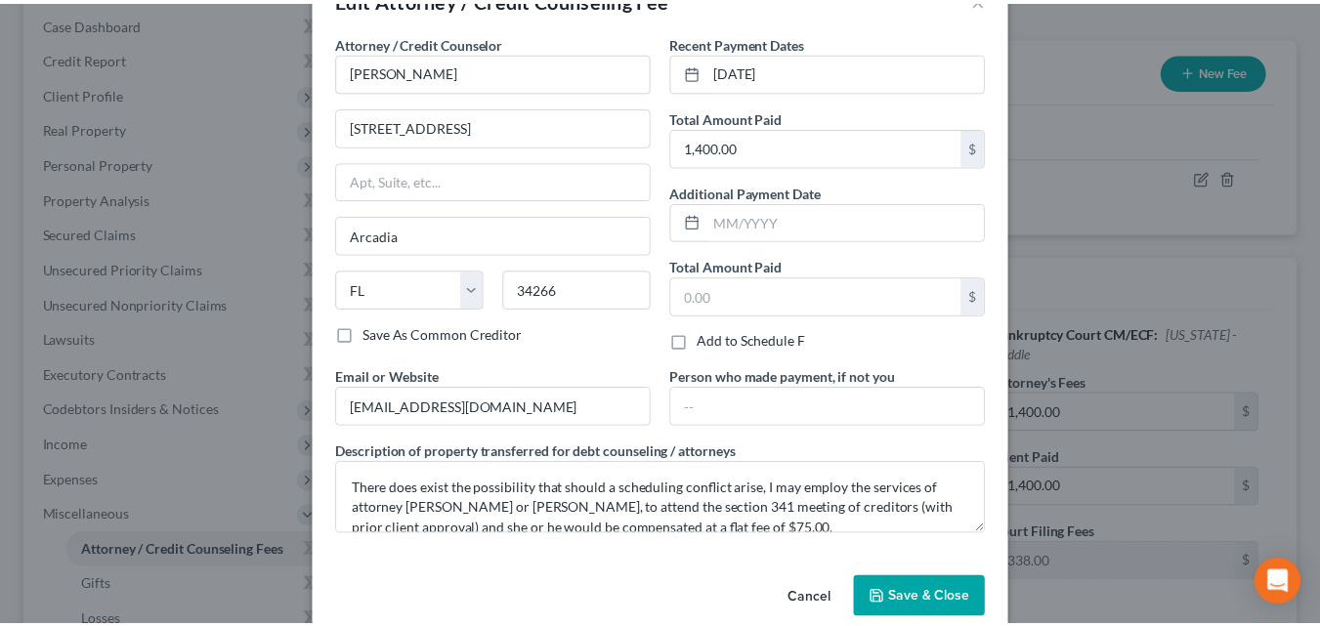
scroll to position [90, 0]
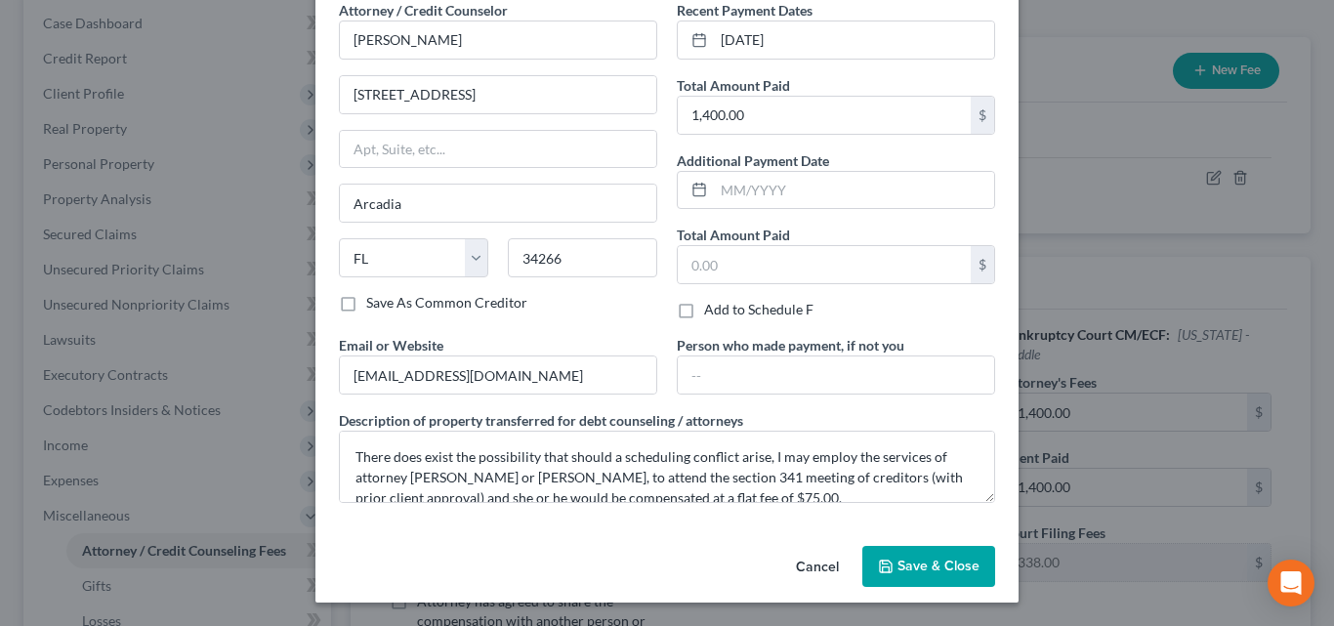
click at [933, 561] on span "Save & Close" at bounding box center [939, 566] width 82 height 17
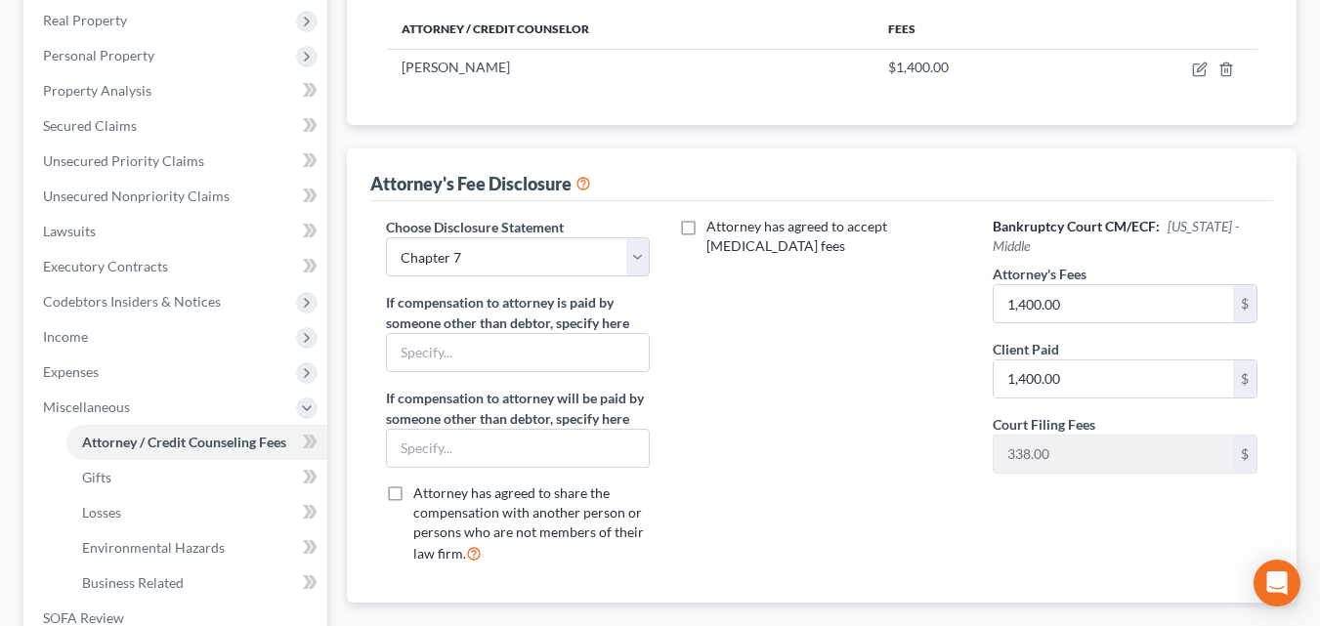
scroll to position [490, 0]
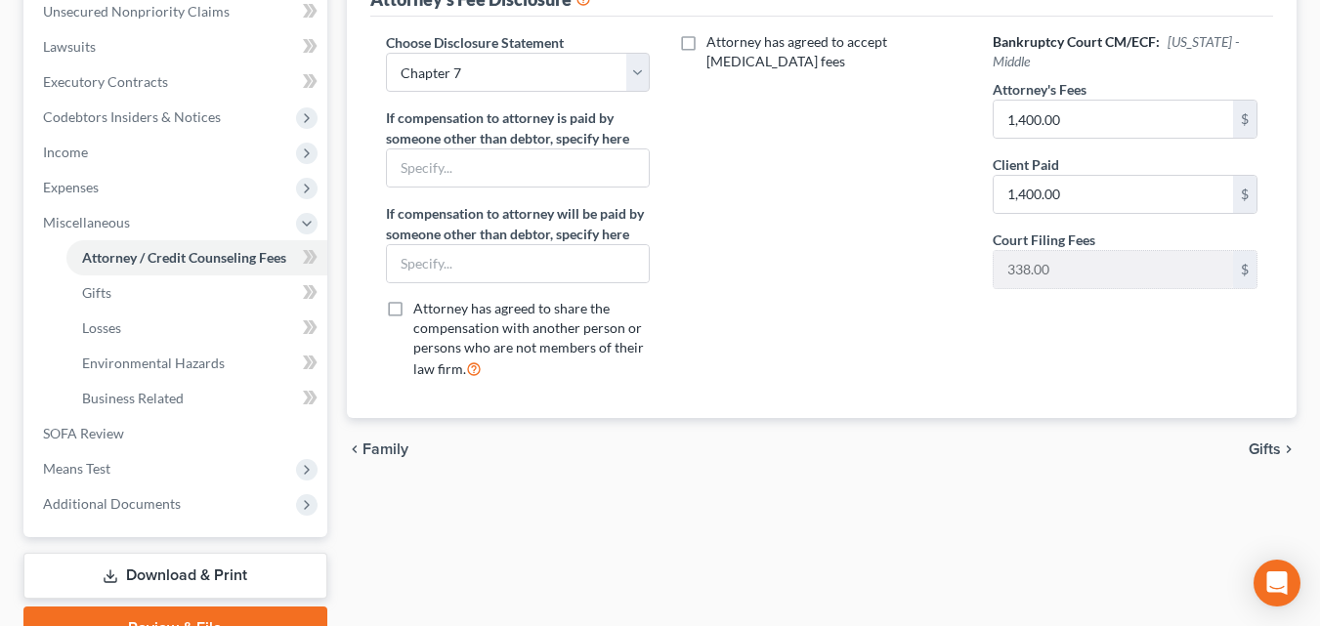
click at [1260, 454] on span "Gifts" at bounding box center [1264, 450] width 32 height 16
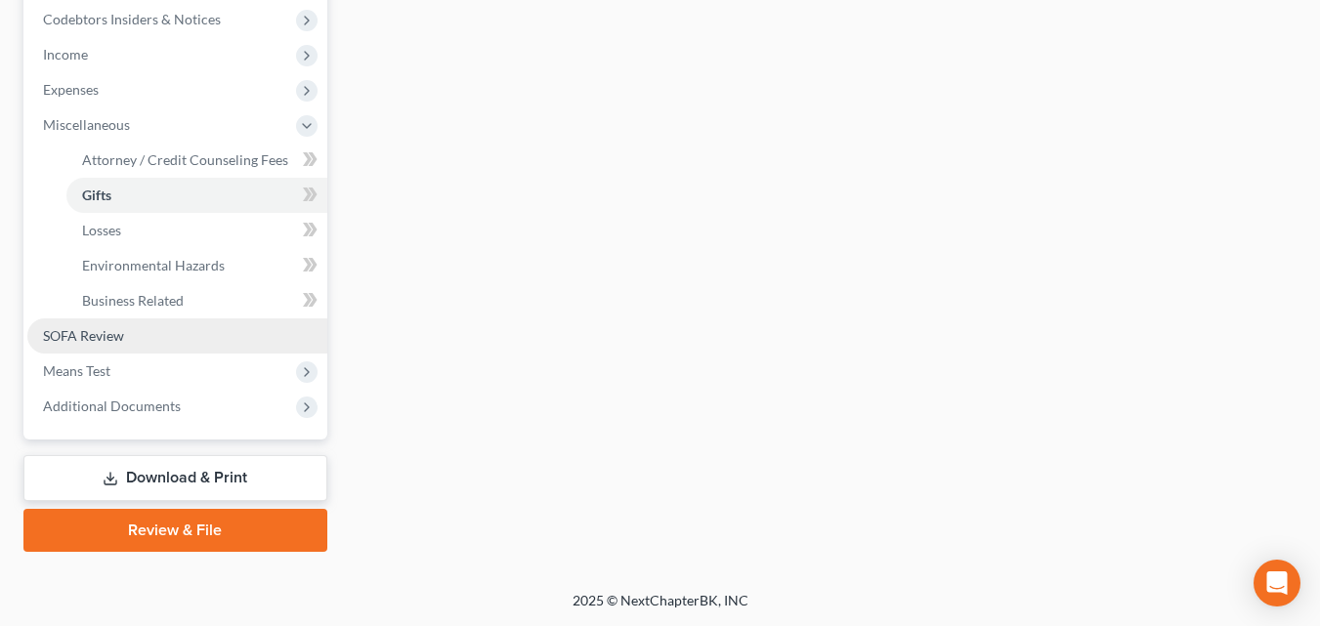
click at [132, 339] on link "SOFA Review" at bounding box center [177, 335] width 300 height 35
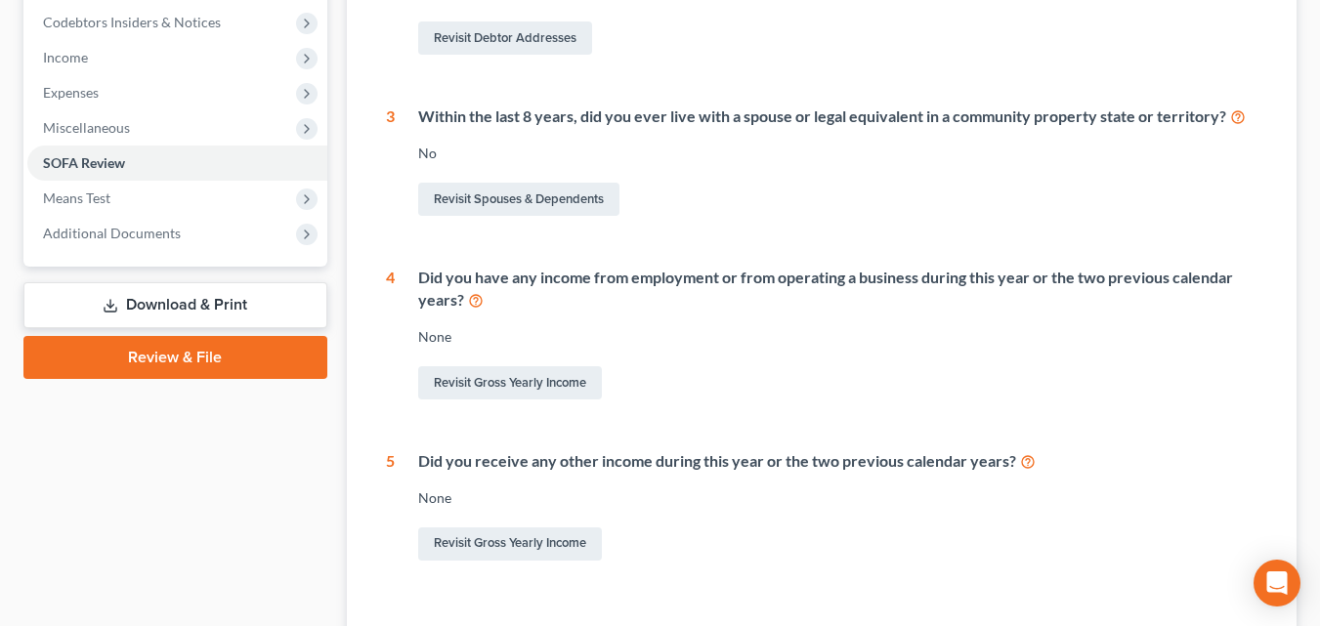
scroll to position [586, 0]
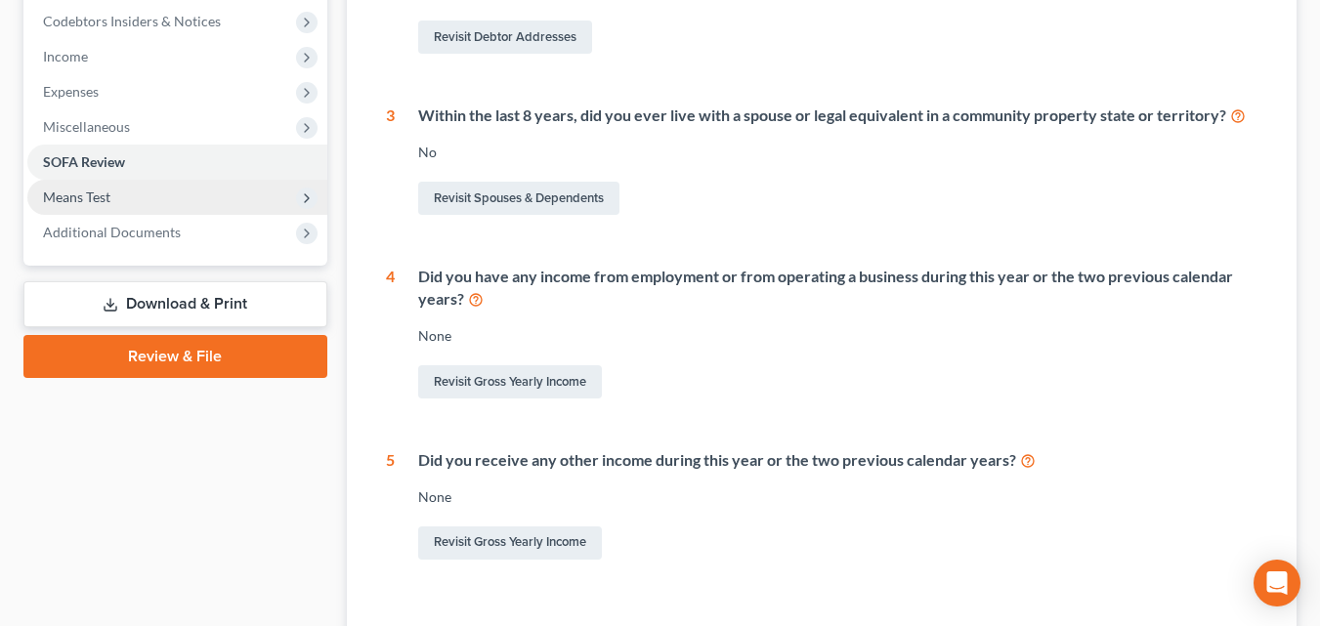
click at [94, 186] on span "Means Test" at bounding box center [177, 197] width 300 height 35
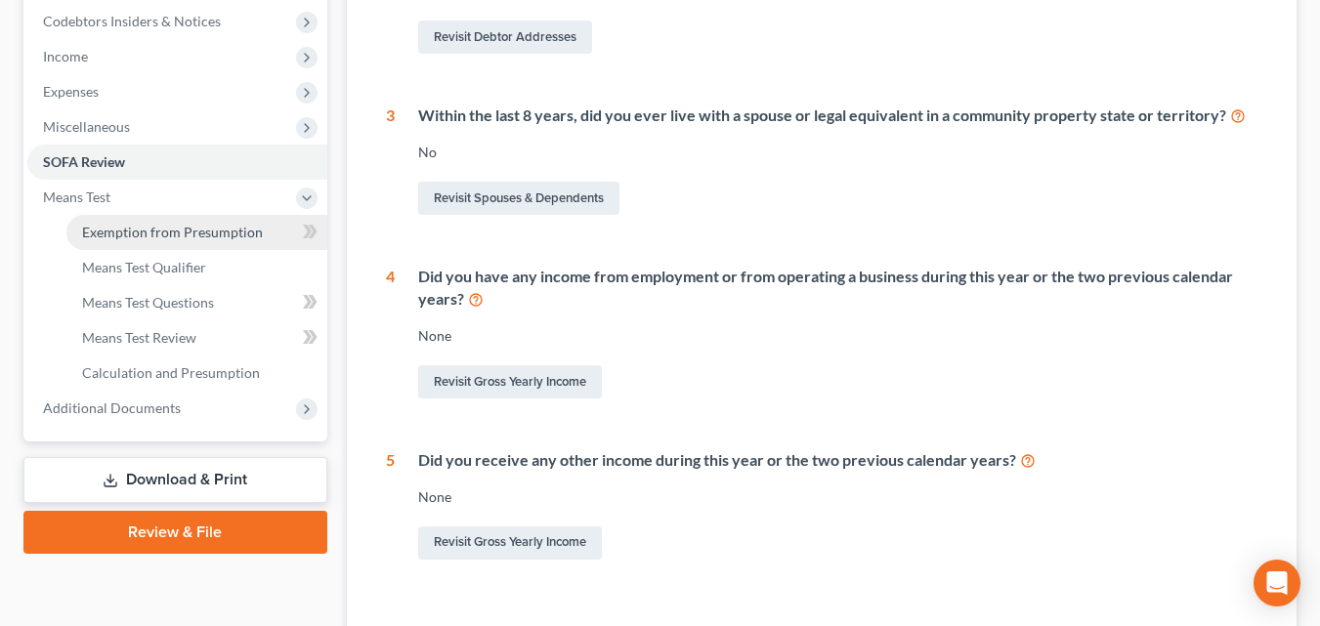
click at [231, 238] on span "Exemption from Presumption" at bounding box center [172, 232] width 181 height 17
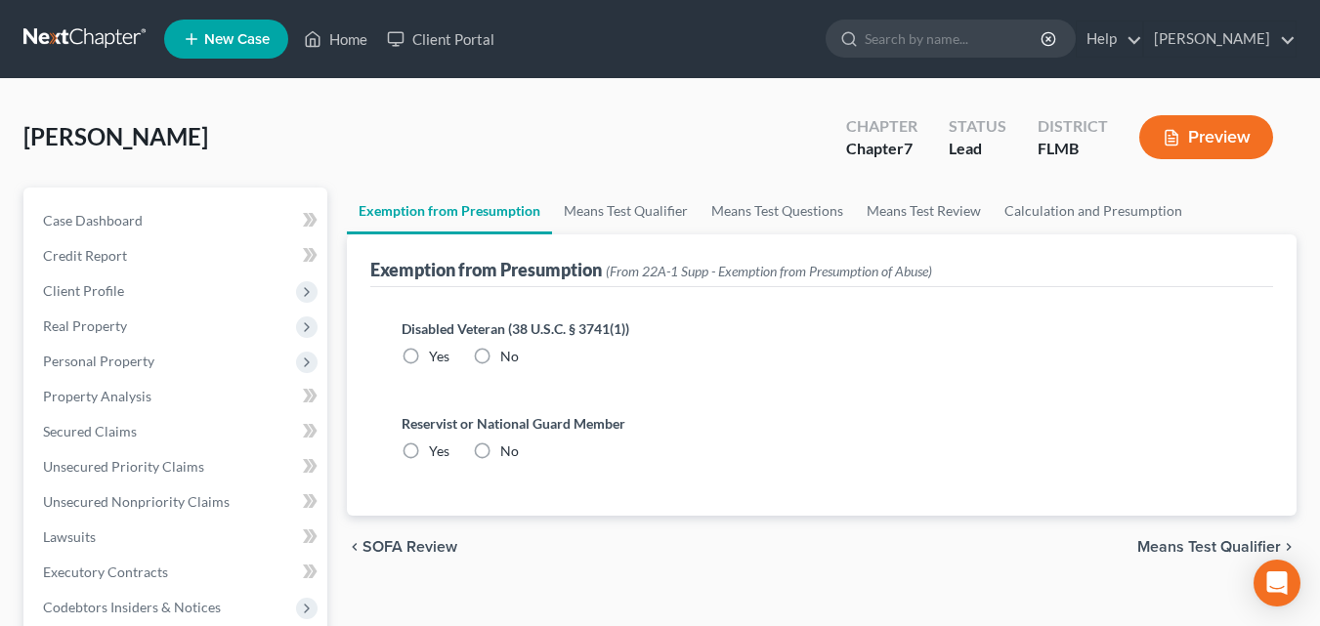
click at [500, 355] on label "No" at bounding box center [509, 357] width 19 height 20
click at [508, 355] on input "No" at bounding box center [514, 353] width 13 height 13
radio input "true"
click at [500, 448] on label "No" at bounding box center [509, 452] width 19 height 20
click at [508, 448] on input "No" at bounding box center [514, 448] width 13 height 13
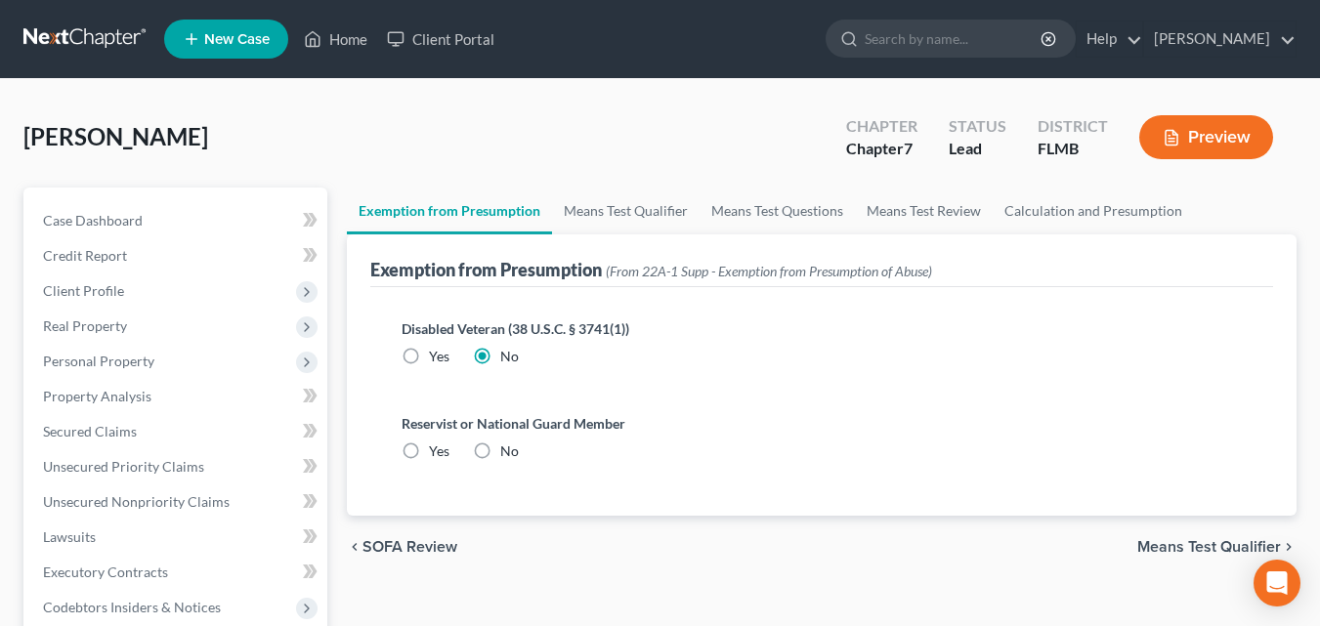
radio input "true"
click at [1187, 543] on span "Means Test Qualifier" at bounding box center [1209, 547] width 144 height 16
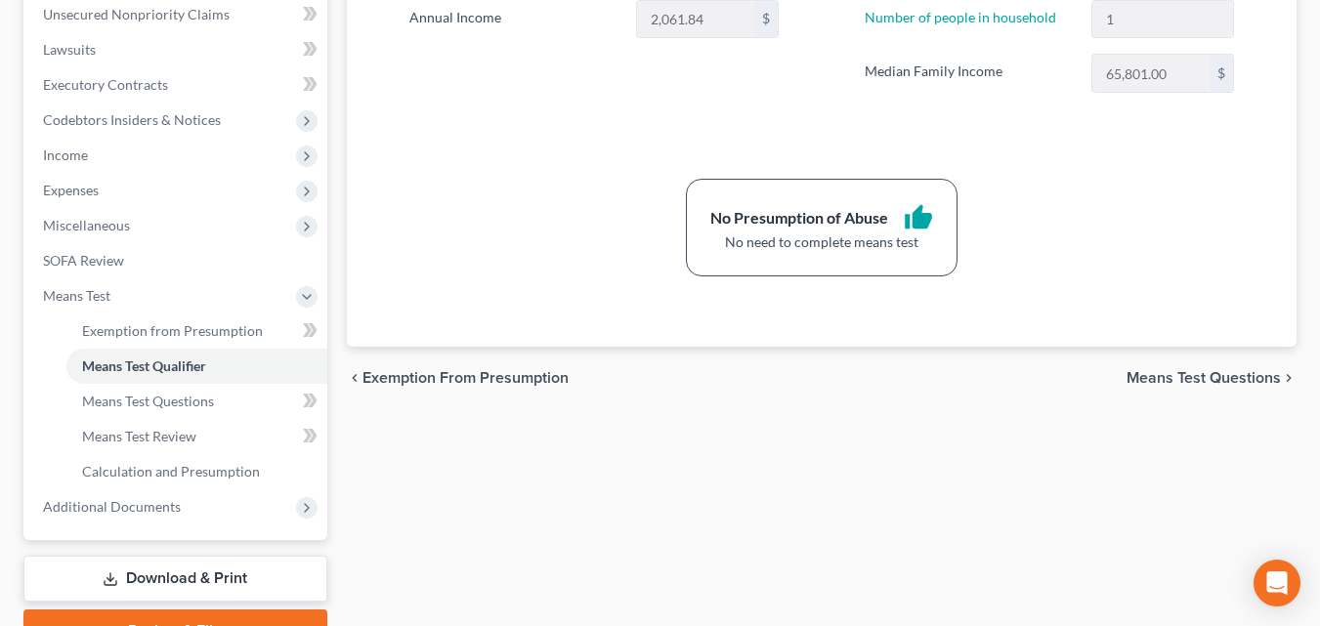
scroll to position [488, 0]
click at [1183, 377] on span "Means Test Questions" at bounding box center [1203, 377] width 154 height 16
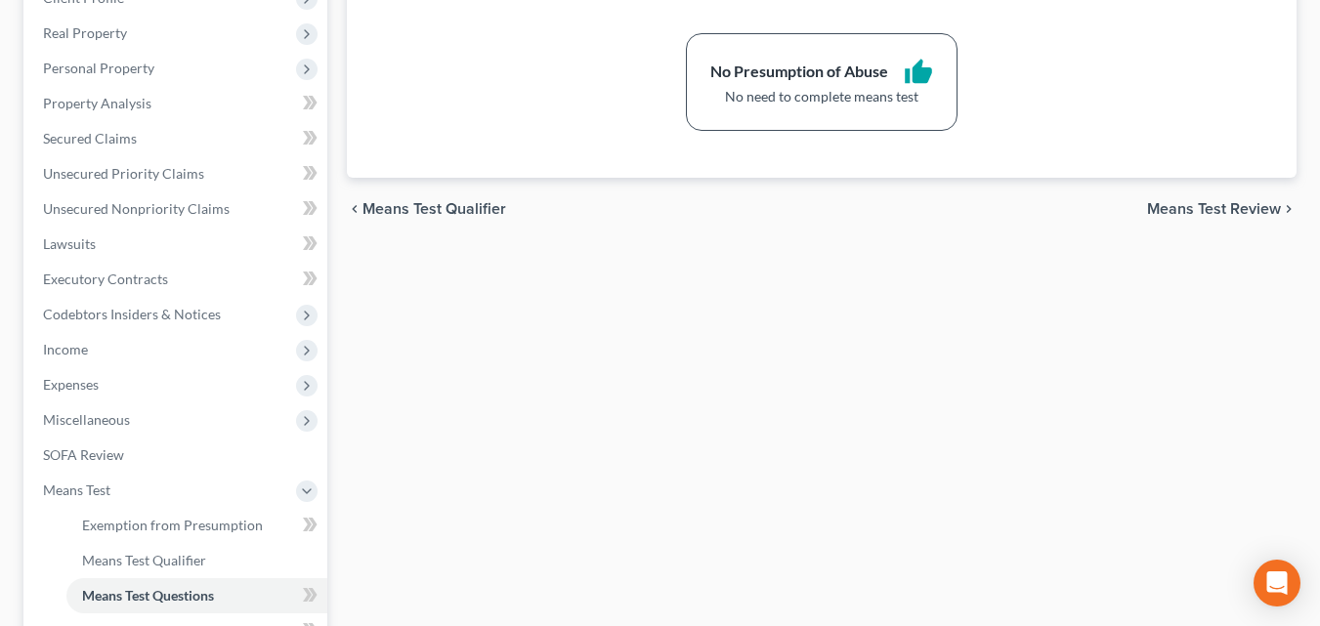
click at [1173, 209] on span "Means Test Review" at bounding box center [1214, 209] width 134 height 16
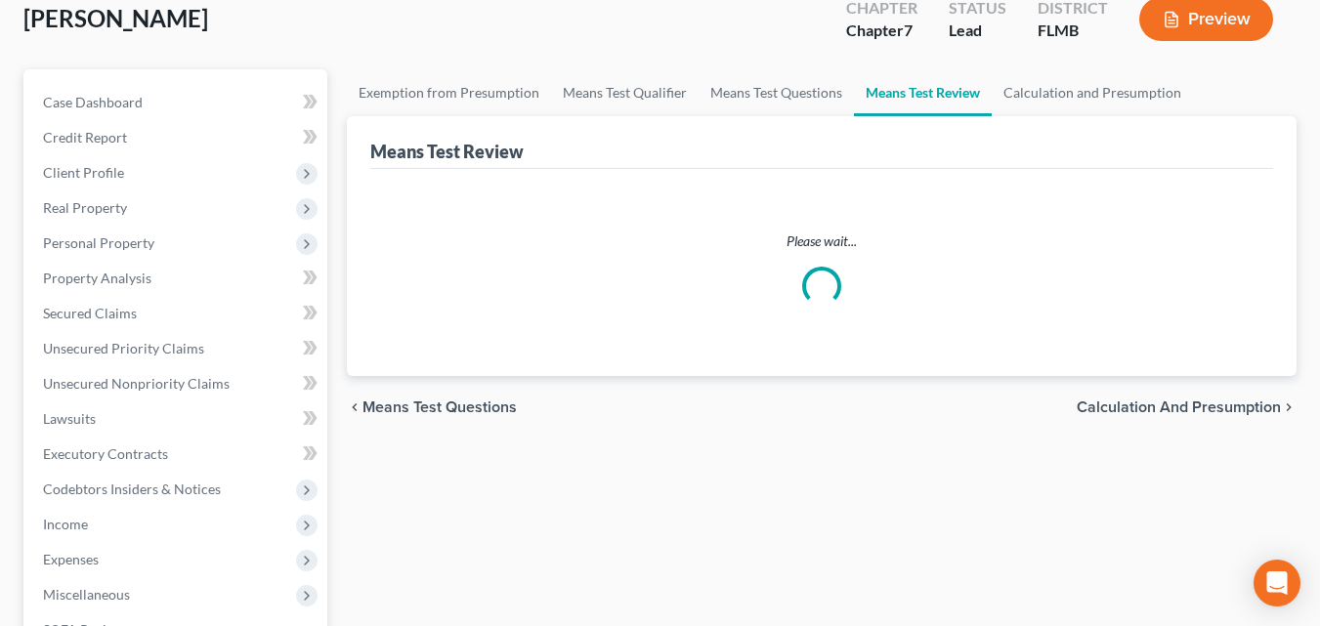
scroll to position [293, 0]
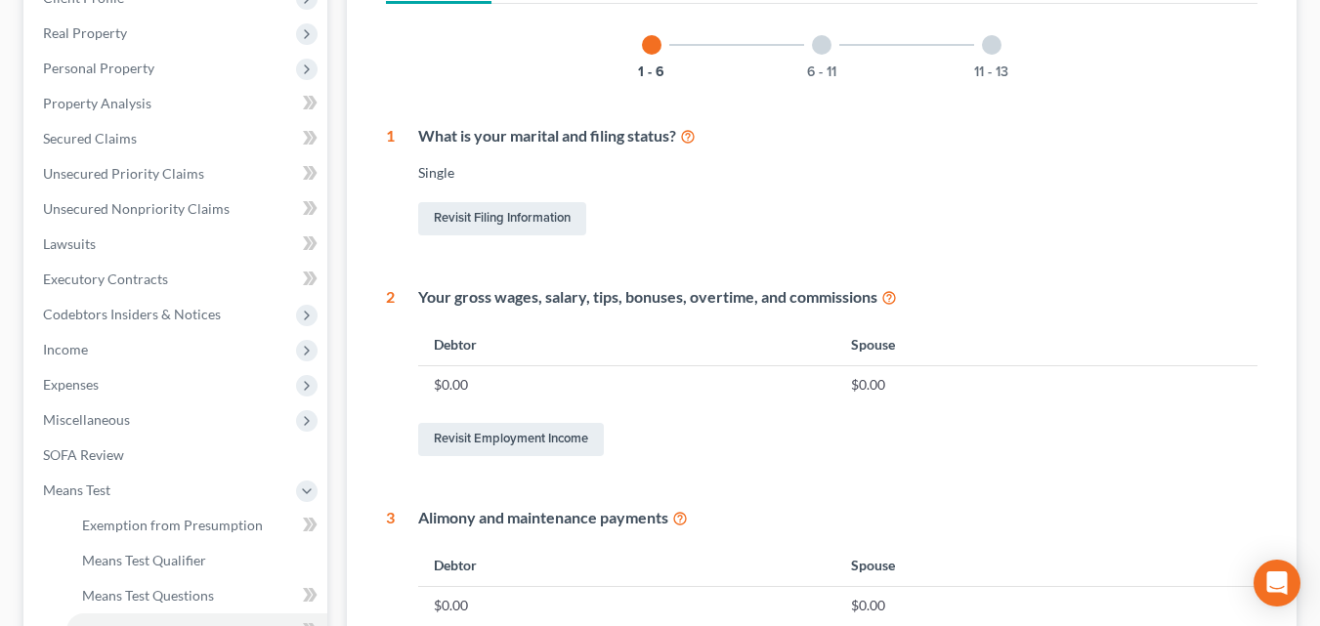
click at [1202, 233] on div "Revisit Filing Information" at bounding box center [837, 218] width 839 height 41
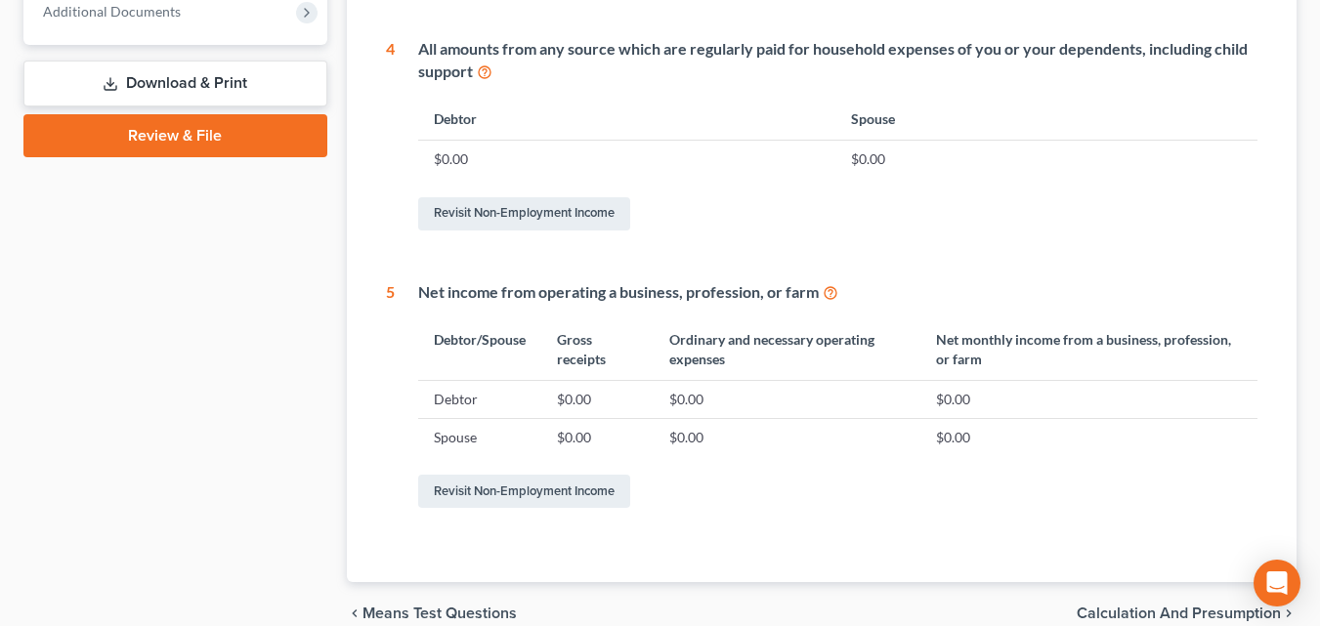
scroll to position [1075, 0]
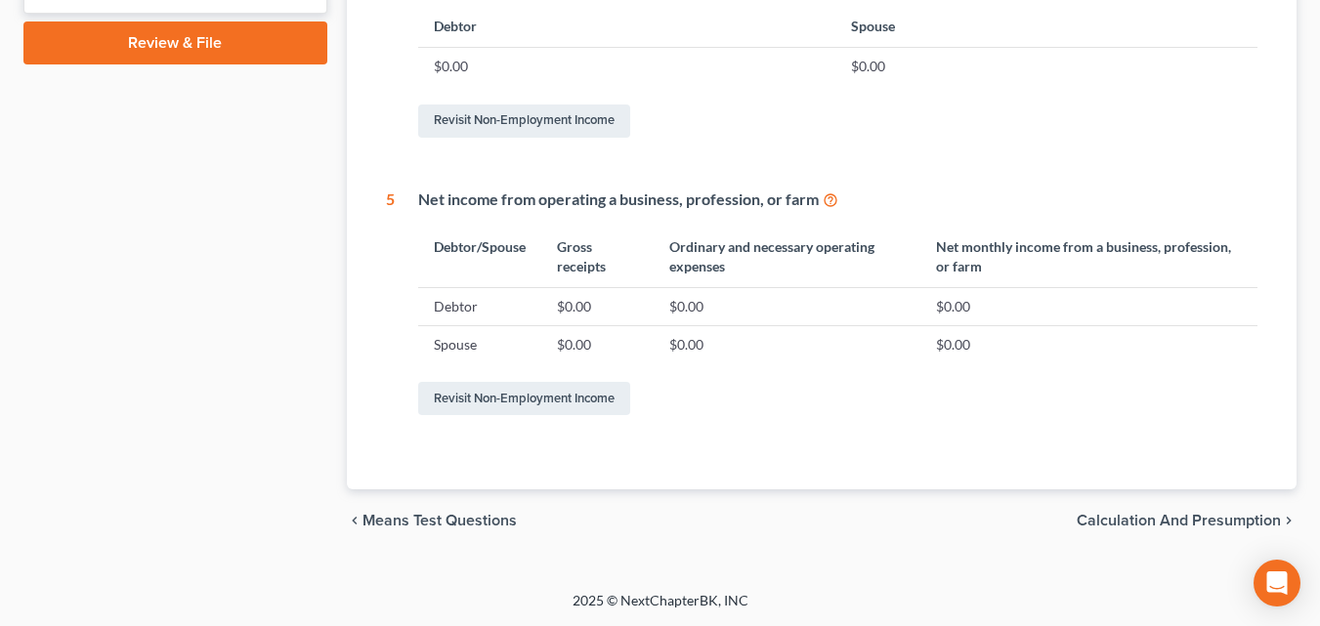
click at [1168, 520] on span "Calculation and Presumption" at bounding box center [1178, 521] width 204 height 16
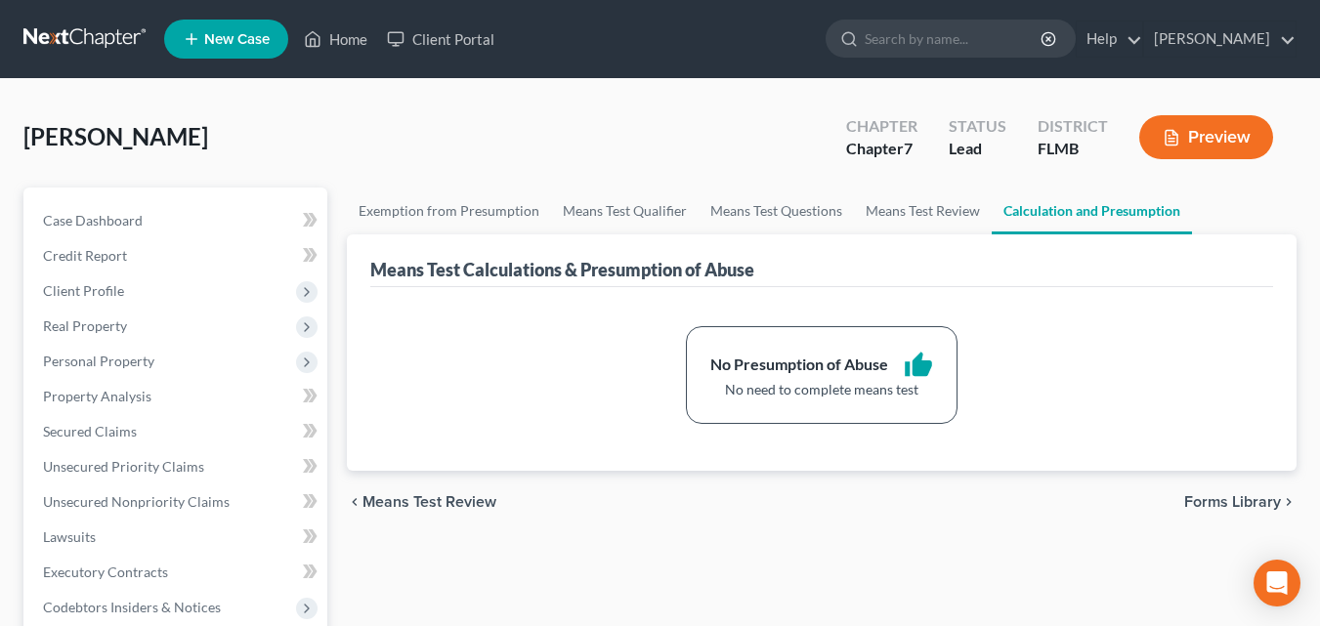
click at [1228, 505] on span "Forms Library" at bounding box center [1232, 502] width 97 height 16
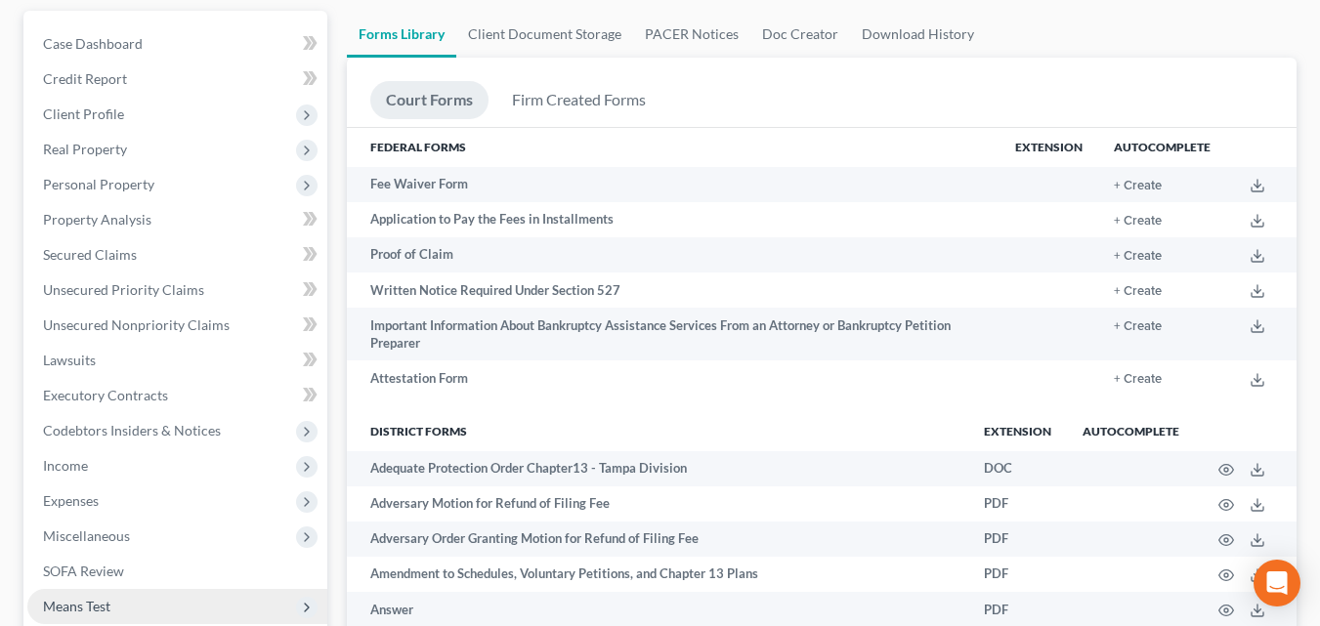
scroll to position [98, 0]
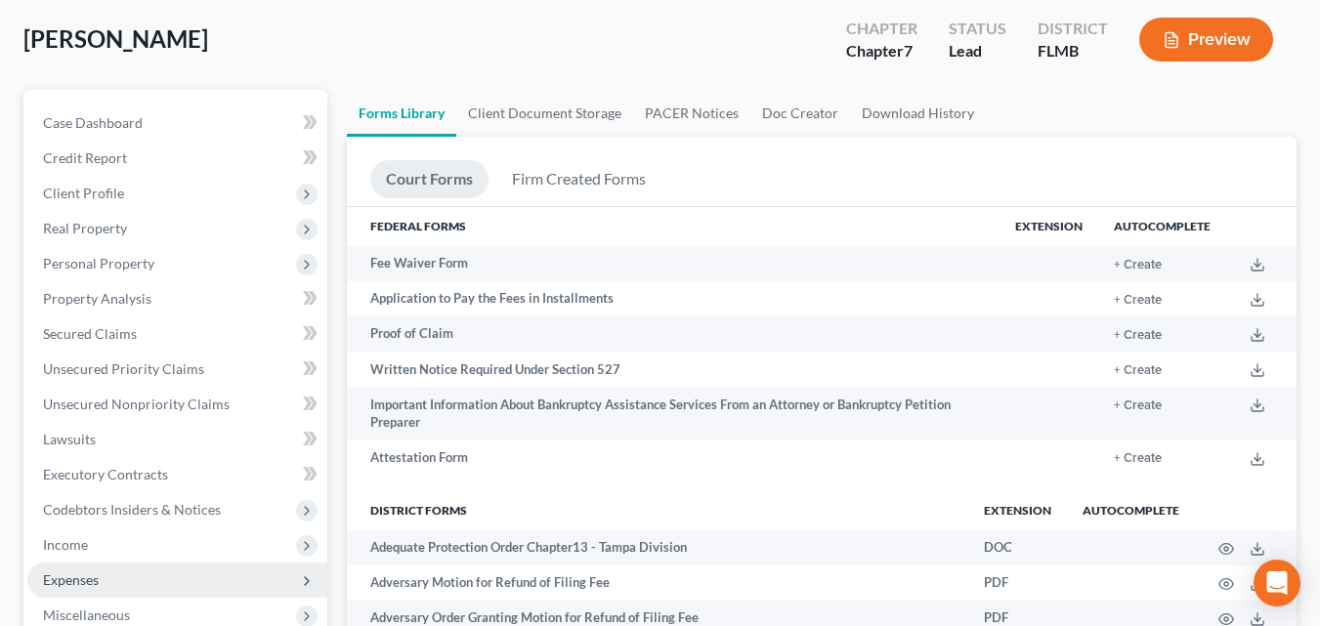
click at [68, 574] on span "Expenses" at bounding box center [71, 579] width 56 height 17
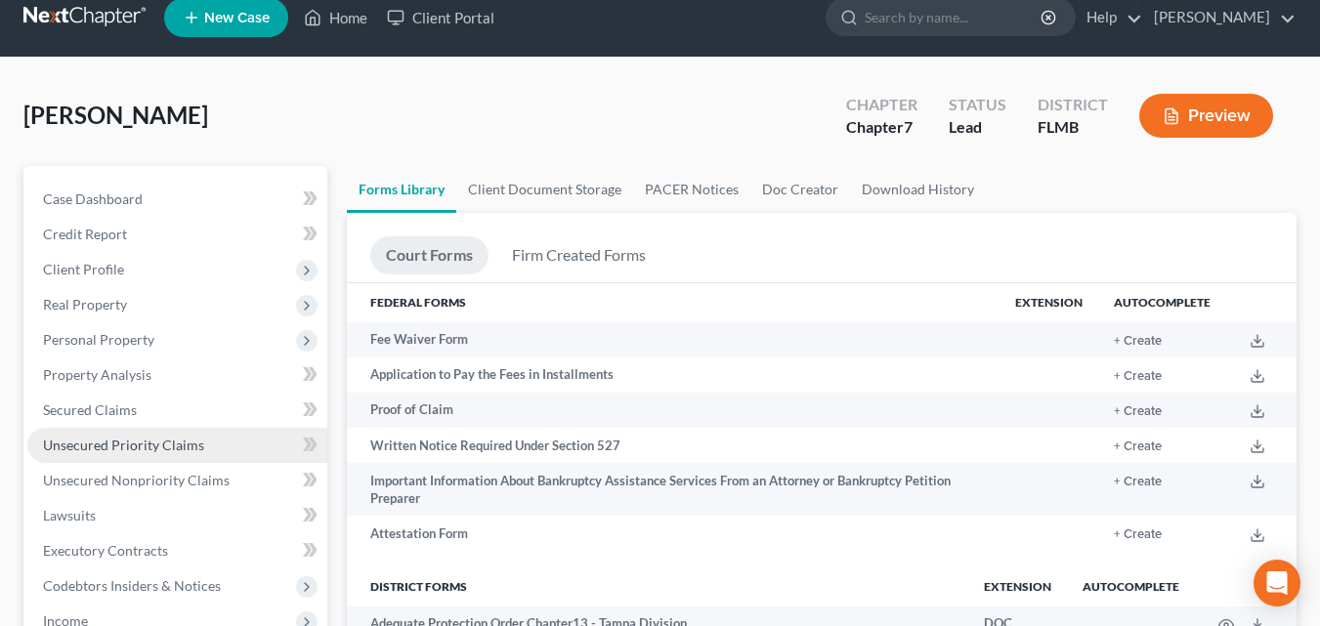
scroll to position [0, 0]
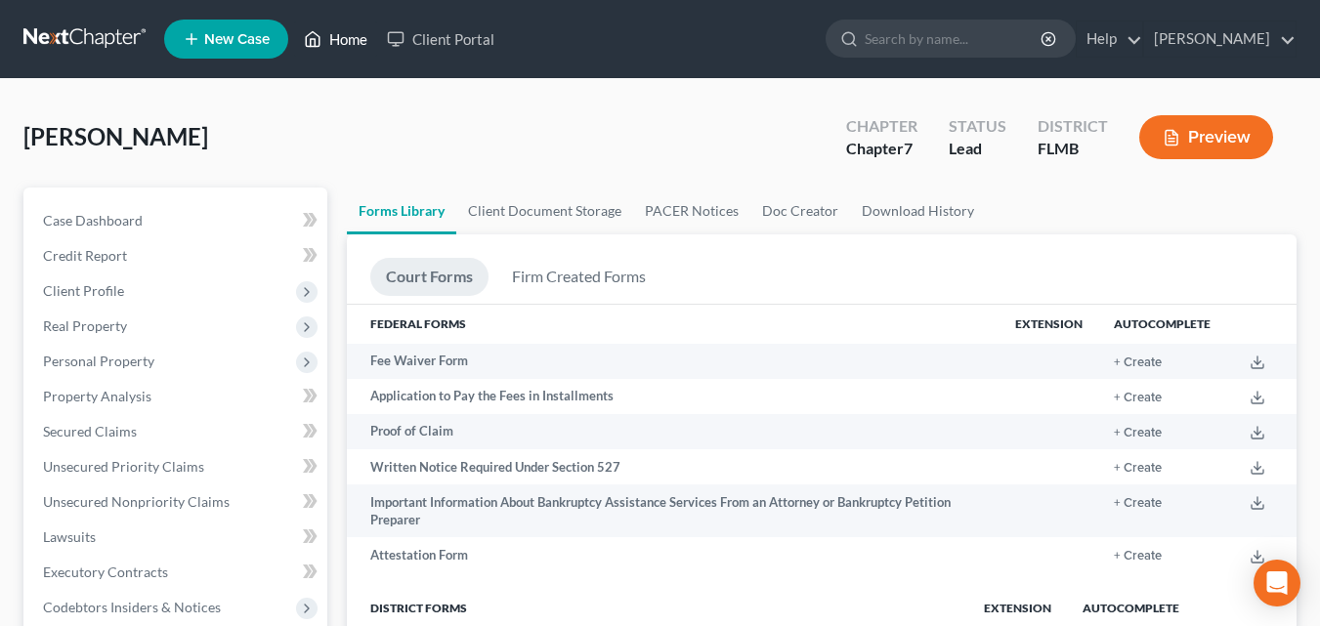
click at [343, 44] on link "Home" at bounding box center [335, 38] width 83 height 35
